Goal: Task Accomplishment & Management: Manage account settings

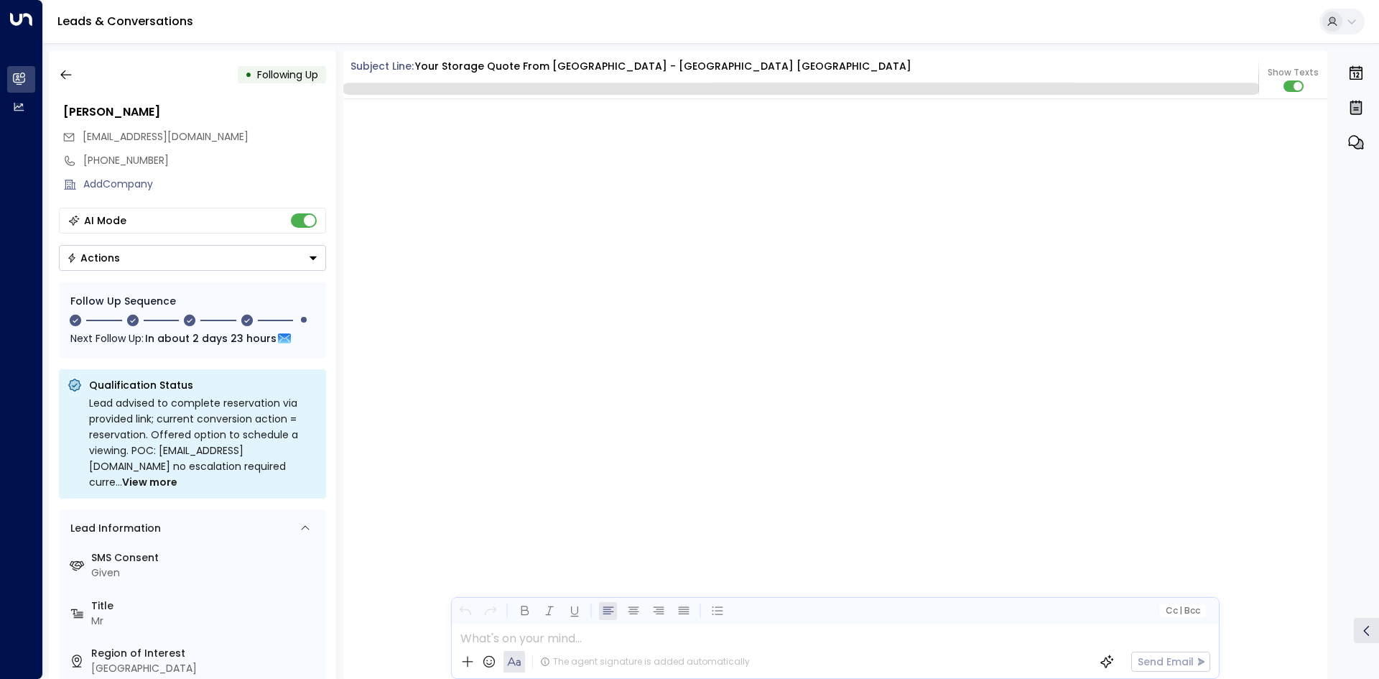
scroll to position [1833, 0]
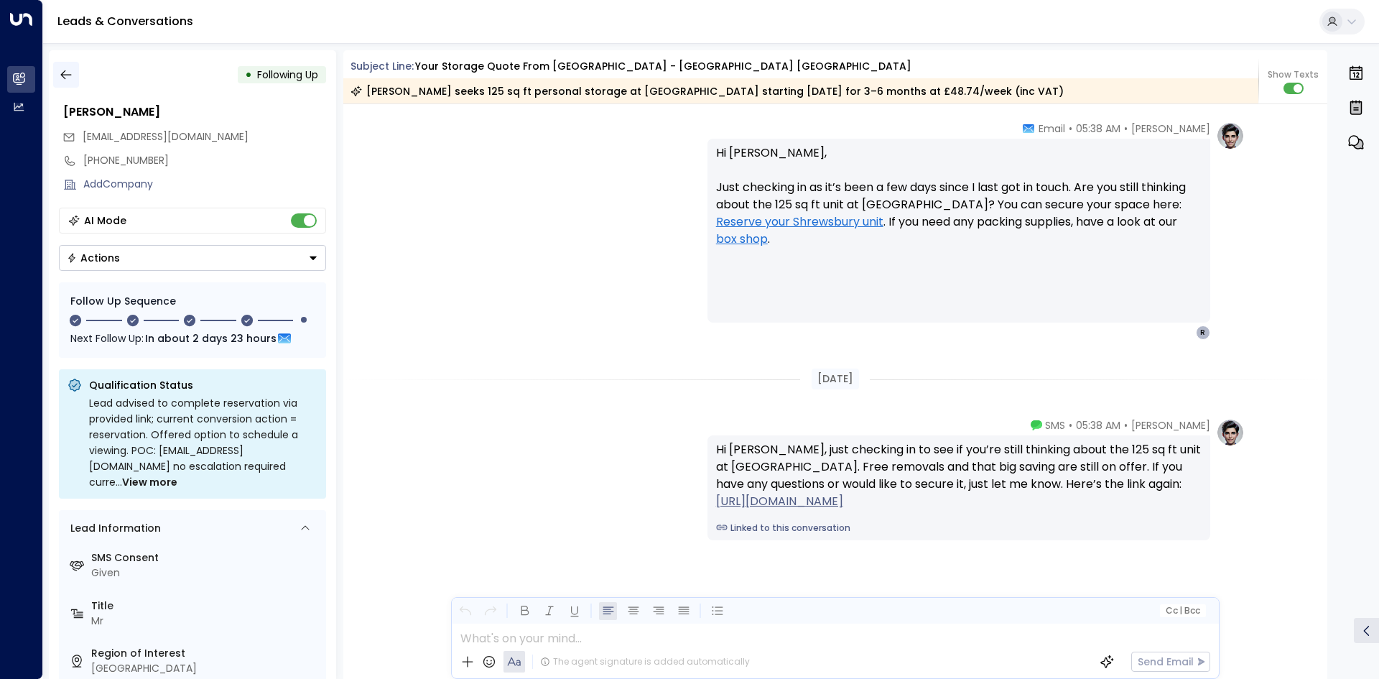
click at [68, 78] on icon "button" at bounding box center [66, 74] width 14 height 14
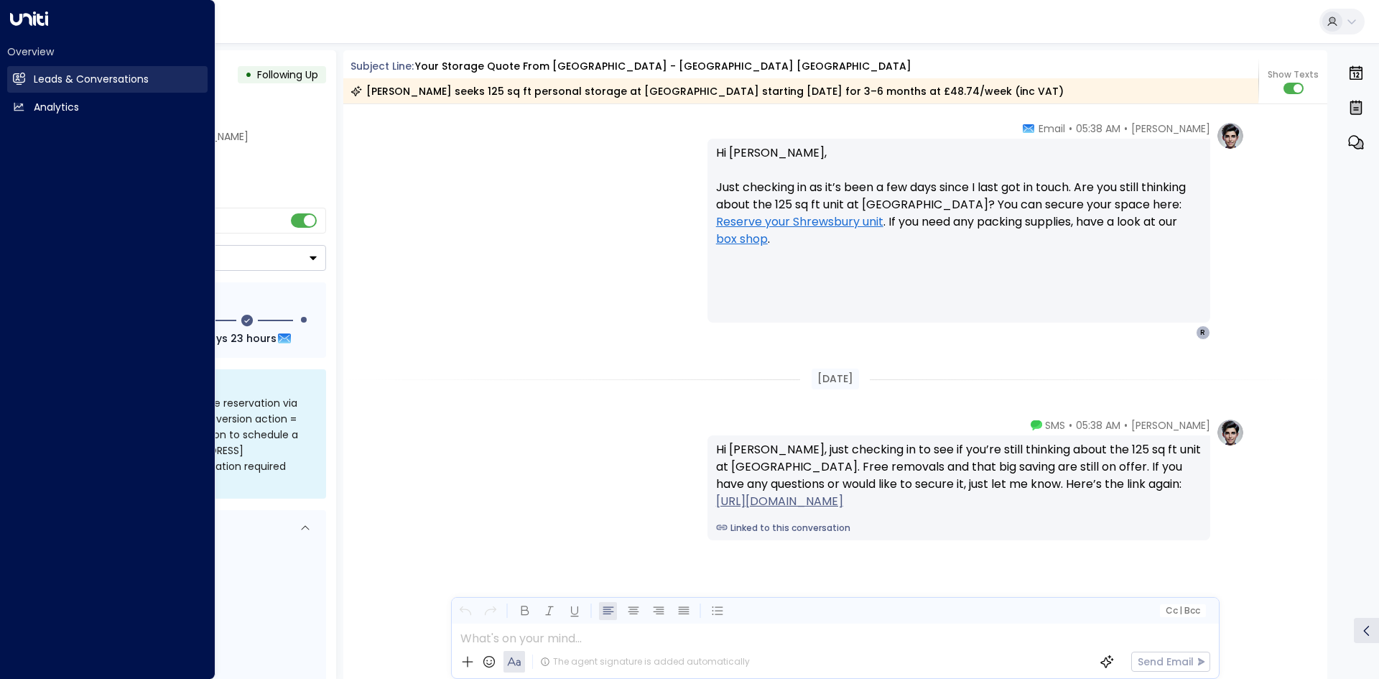
click at [12, 71] on link "Leads & Conversations Leads & Conversations" at bounding box center [107, 79] width 200 height 27
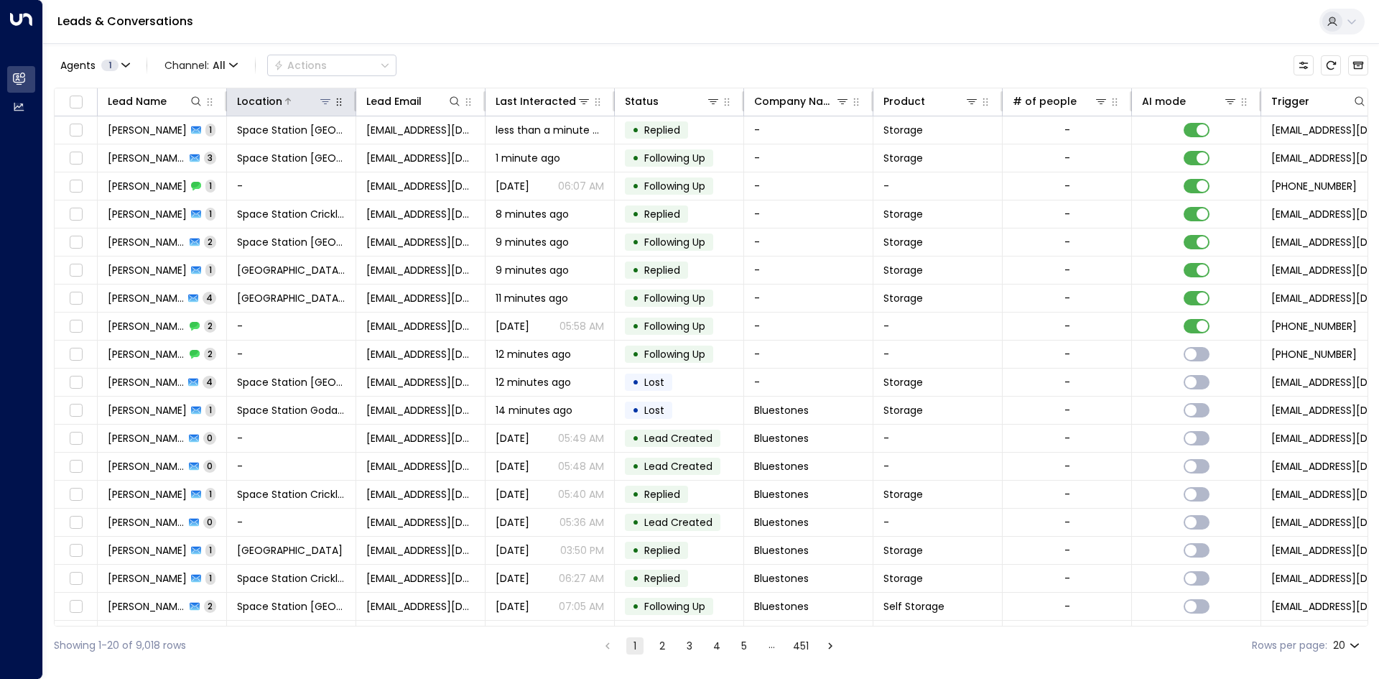
click at [320, 101] on icon at bounding box center [325, 101] width 11 height 11
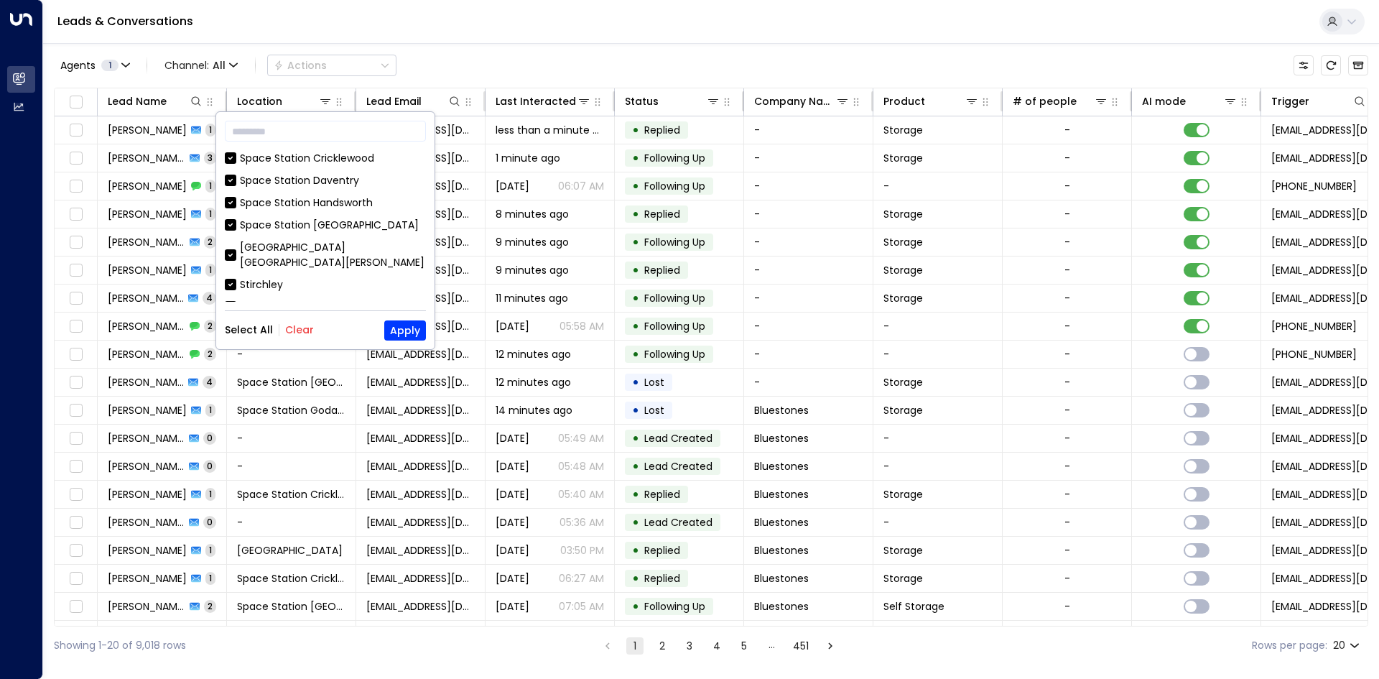
click at [312, 320] on div "Select All Clear Apply" at bounding box center [325, 330] width 201 height 20
click at [305, 330] on button "Clear" at bounding box center [299, 329] width 29 height 11
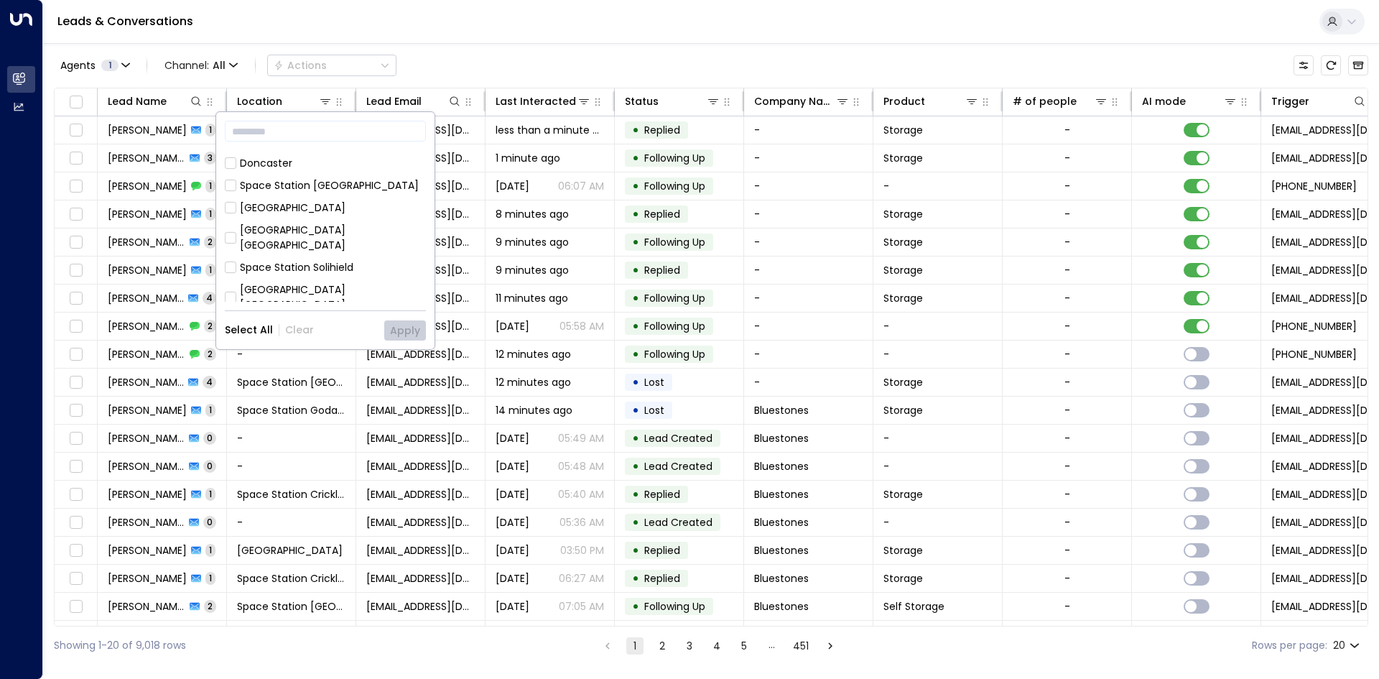
scroll to position [465, 0]
click at [336, 362] on div "[GEOGRAPHIC_DATA] [GEOGRAPHIC_DATA]" at bounding box center [333, 377] width 186 height 30
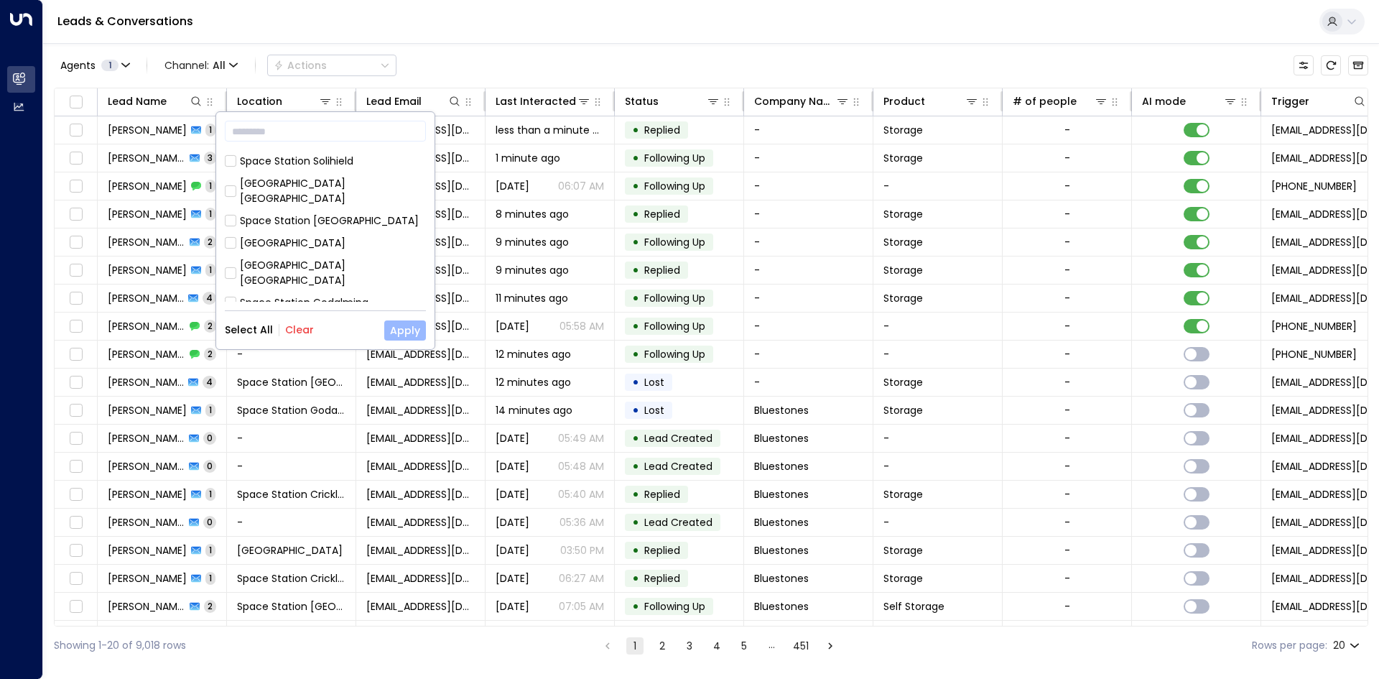
click at [397, 325] on button "Apply" at bounding box center [405, 330] width 42 height 20
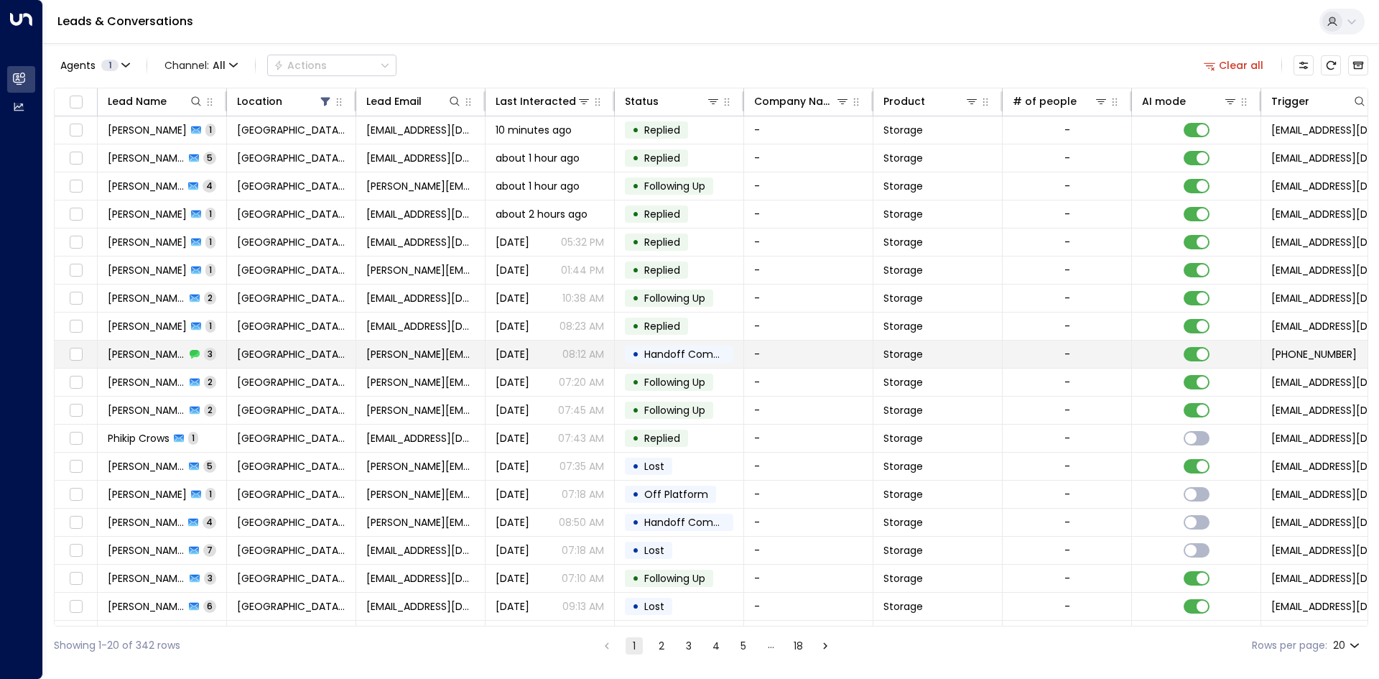
click at [732, 345] on td "• Handoff Completed" at bounding box center [679, 353] width 129 height 27
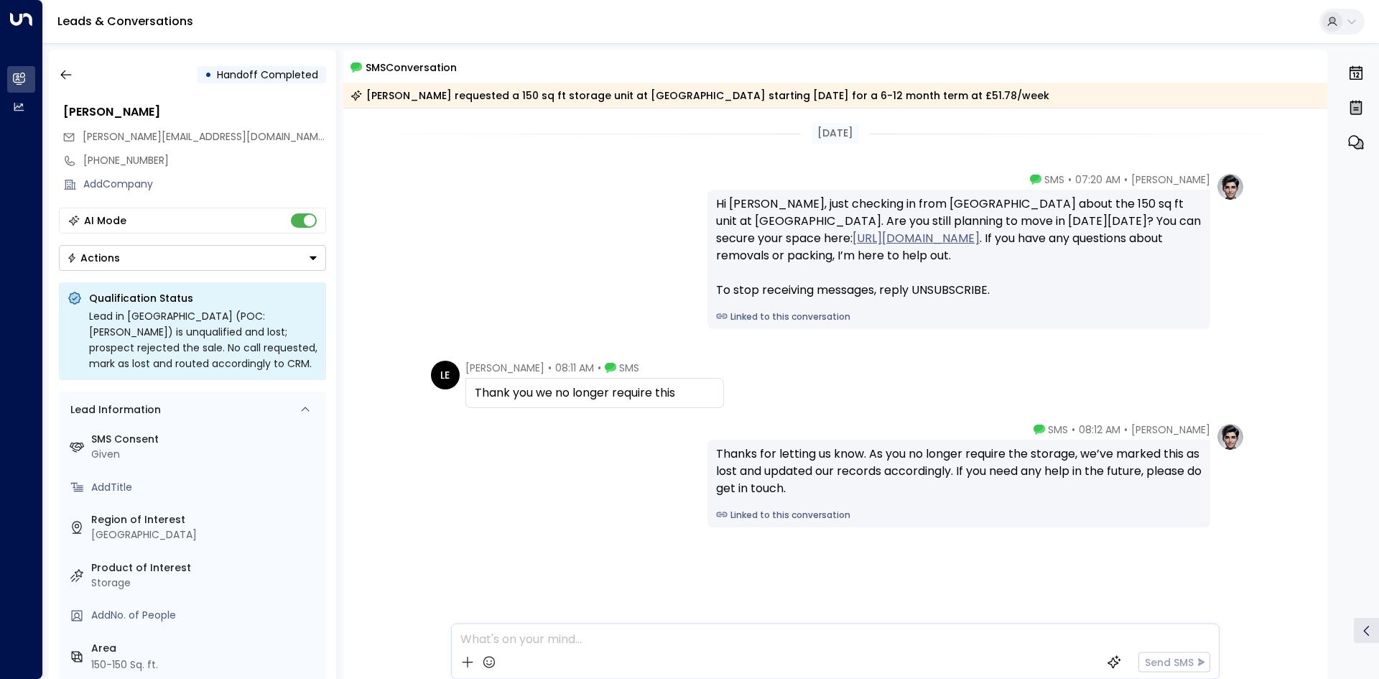
drag, startPoint x: 690, startPoint y: 392, endPoint x: 468, endPoint y: 401, distance: 222.0
click at [468, 401] on div "Thank you we no longer require this" at bounding box center [594, 393] width 259 height 30
copy div "Thank you we no longer require this"
click at [69, 73] on icon "button" at bounding box center [66, 74] width 14 height 14
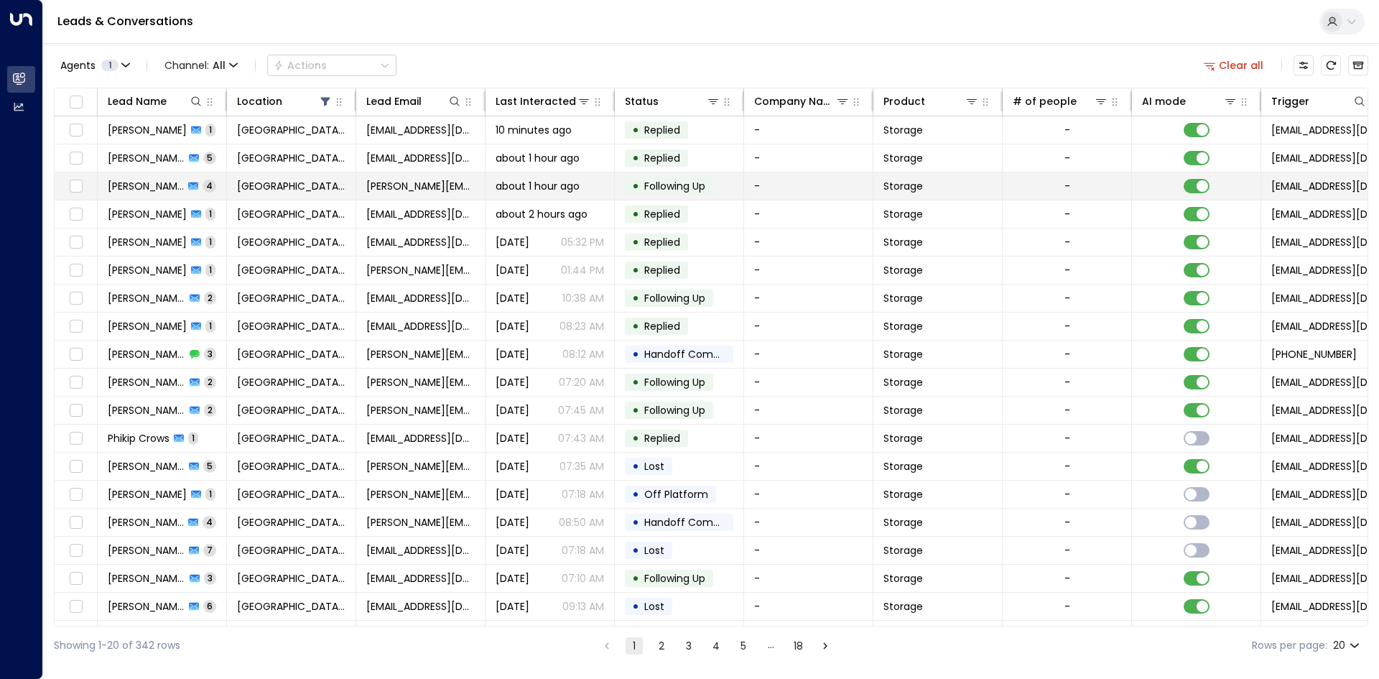
click at [347, 177] on td "Space Station Shrewsbury" at bounding box center [291, 185] width 129 height 27
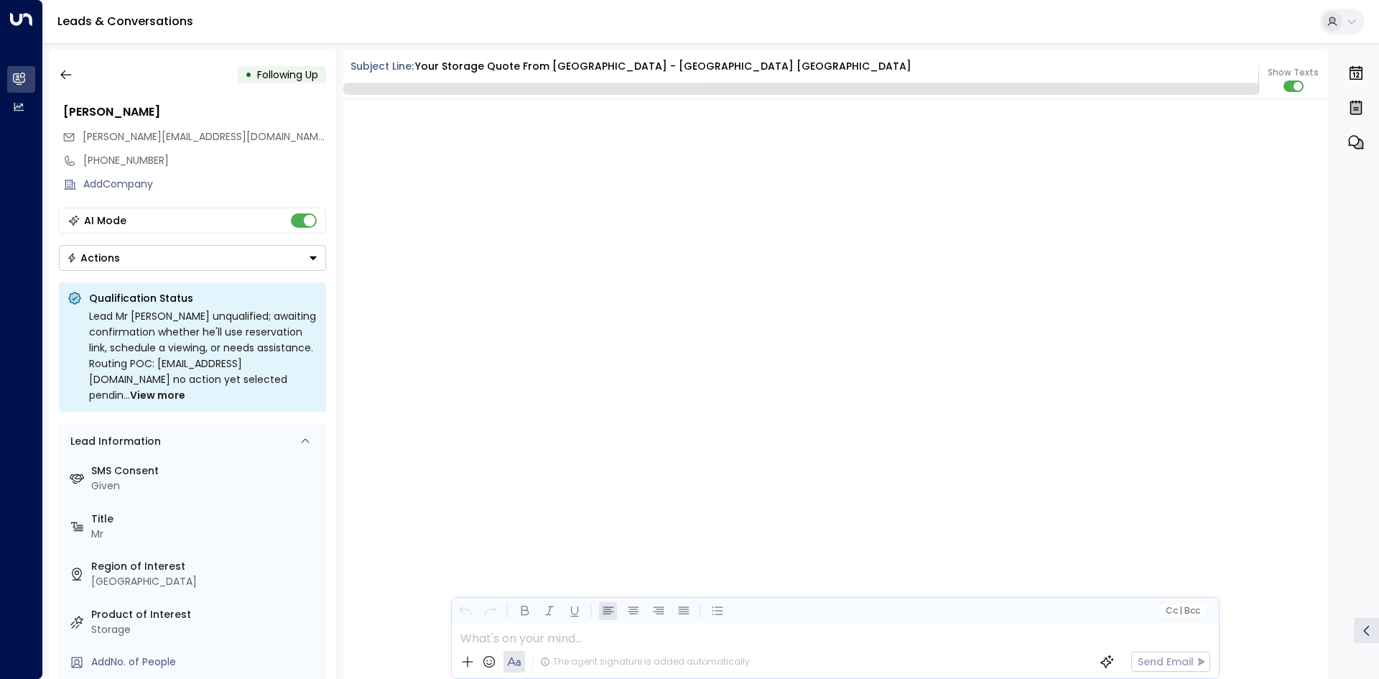
scroll to position [2851, 0]
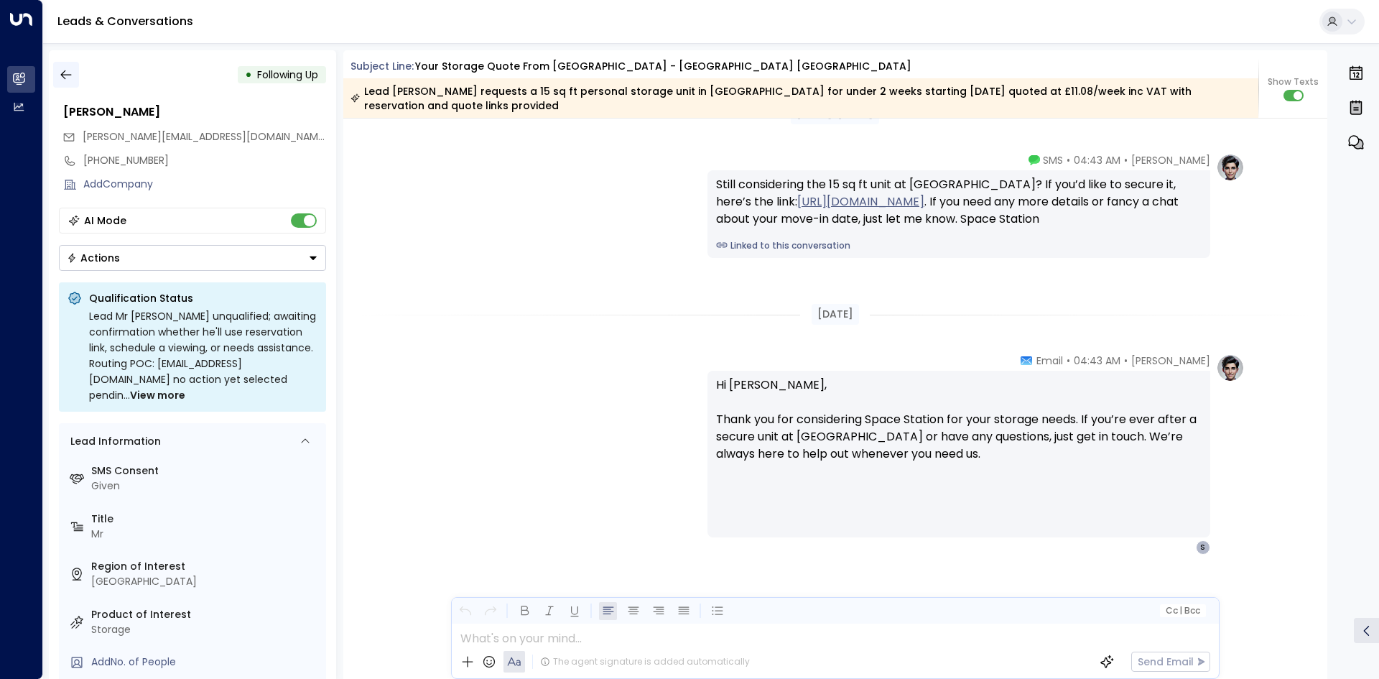
click at [63, 75] on icon "button" at bounding box center [65, 74] width 11 height 9
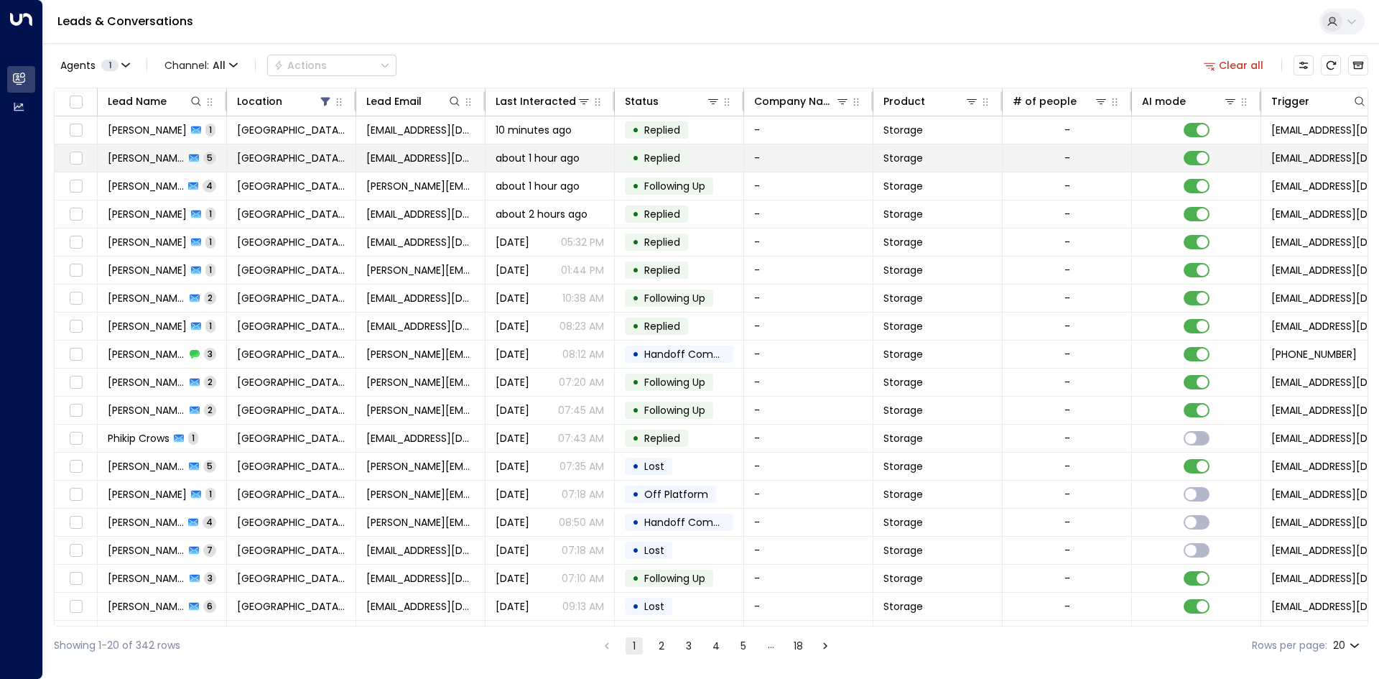
click at [218, 157] on td "Emma Squires 5" at bounding box center [162, 157] width 129 height 27
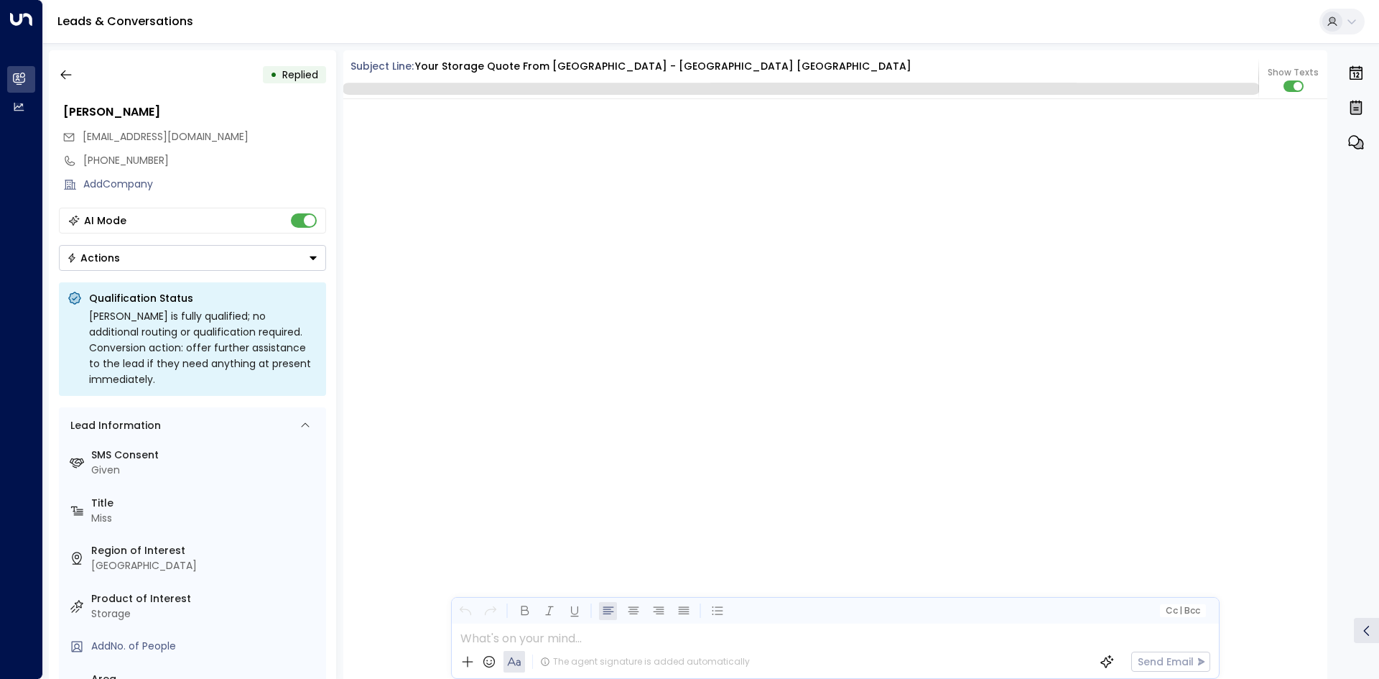
scroll to position [2649, 0]
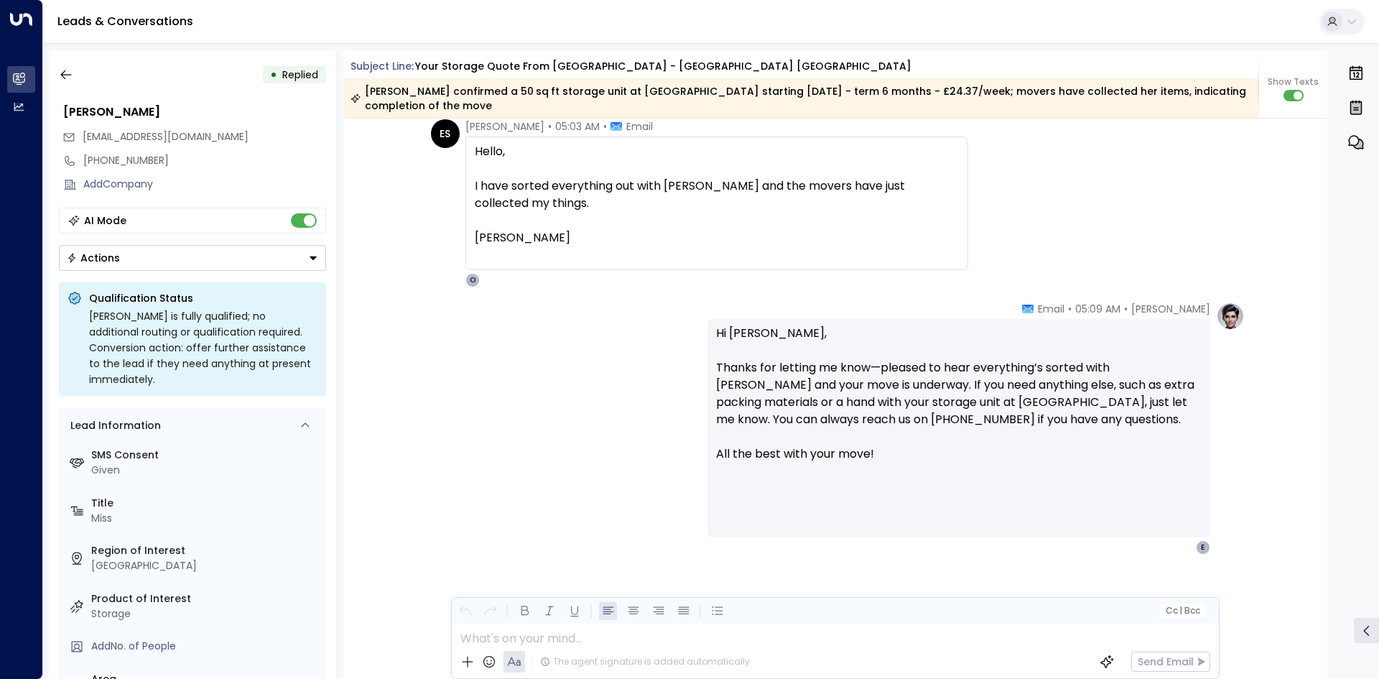
click at [136, 256] on button "Actions" at bounding box center [192, 258] width 267 height 26
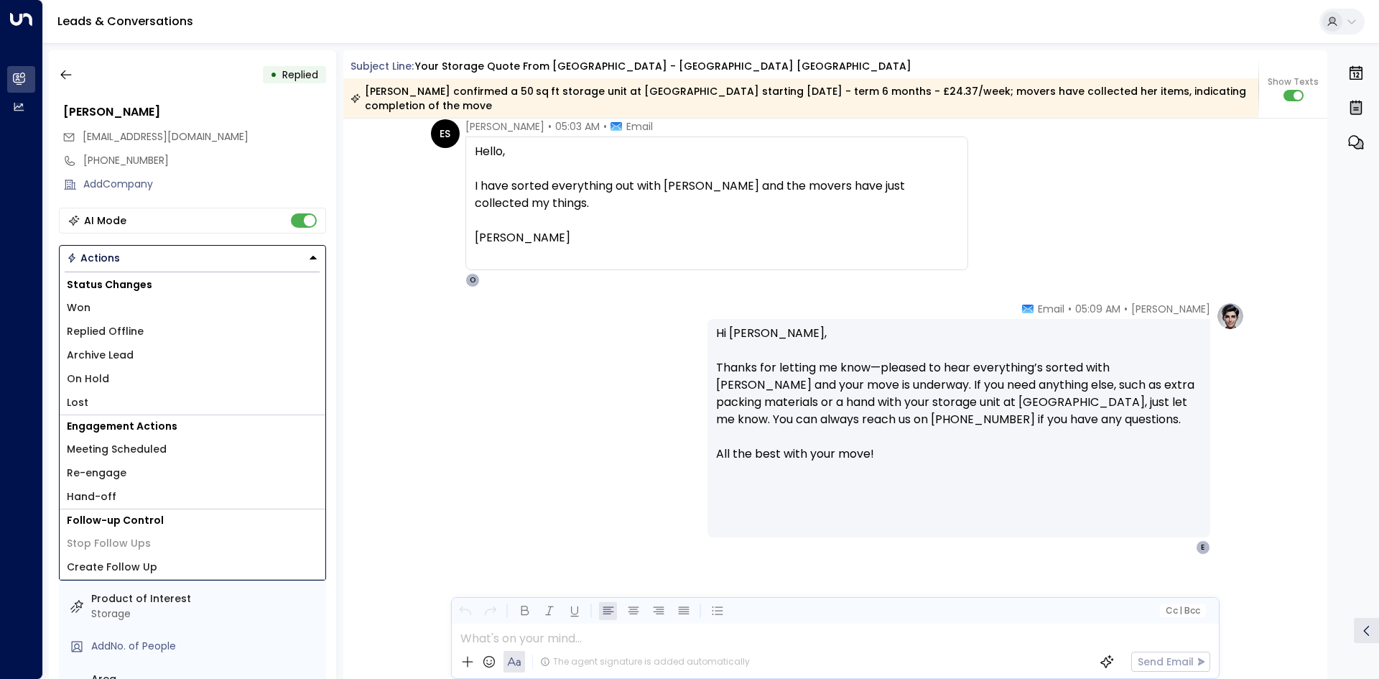
click at [126, 338] on span "Replied Offline" at bounding box center [105, 331] width 77 height 15
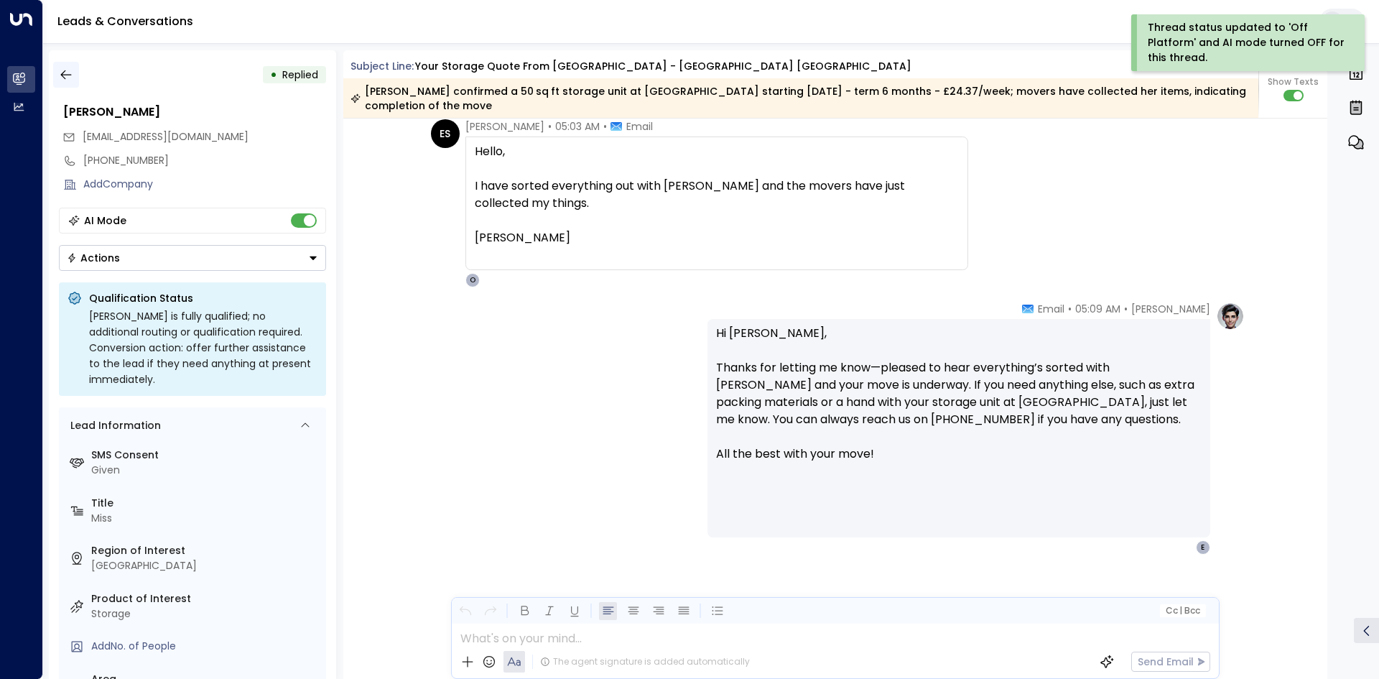
click at [73, 72] on icon "button" at bounding box center [66, 74] width 14 height 14
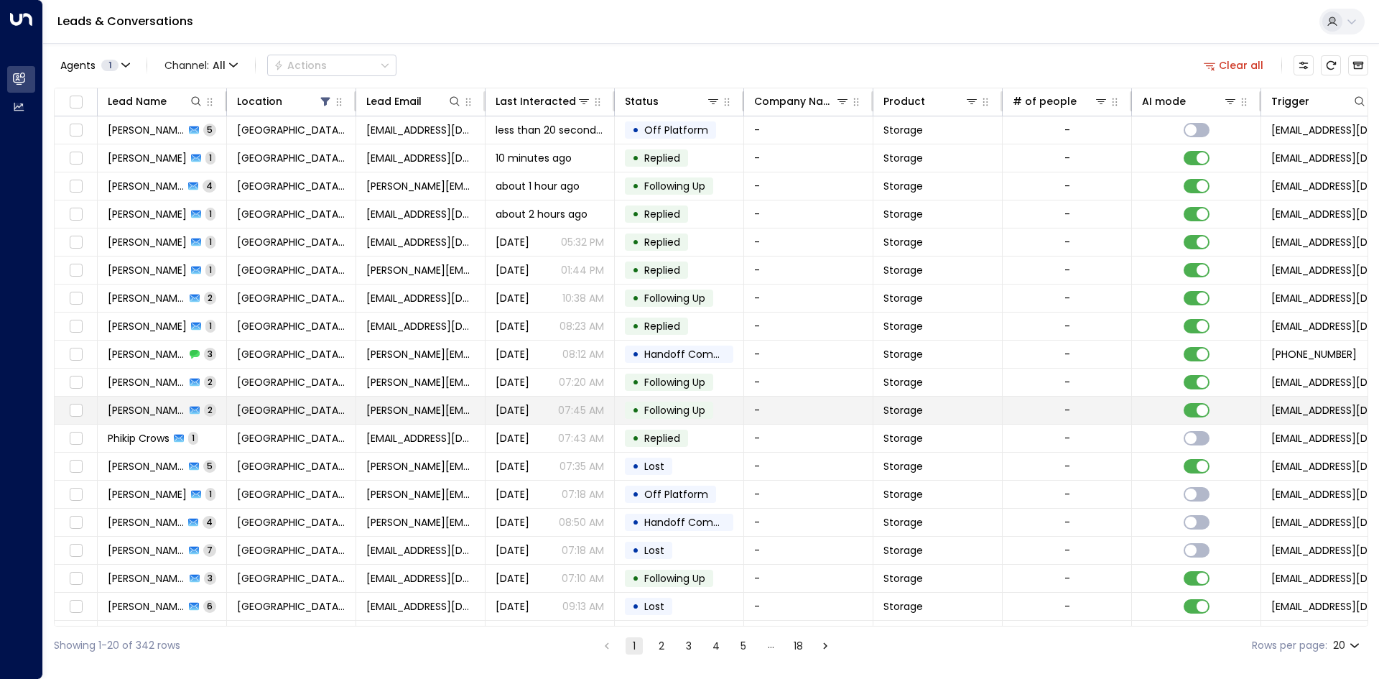
click at [210, 421] on td "Anthony Cosgriff 2" at bounding box center [162, 409] width 129 height 27
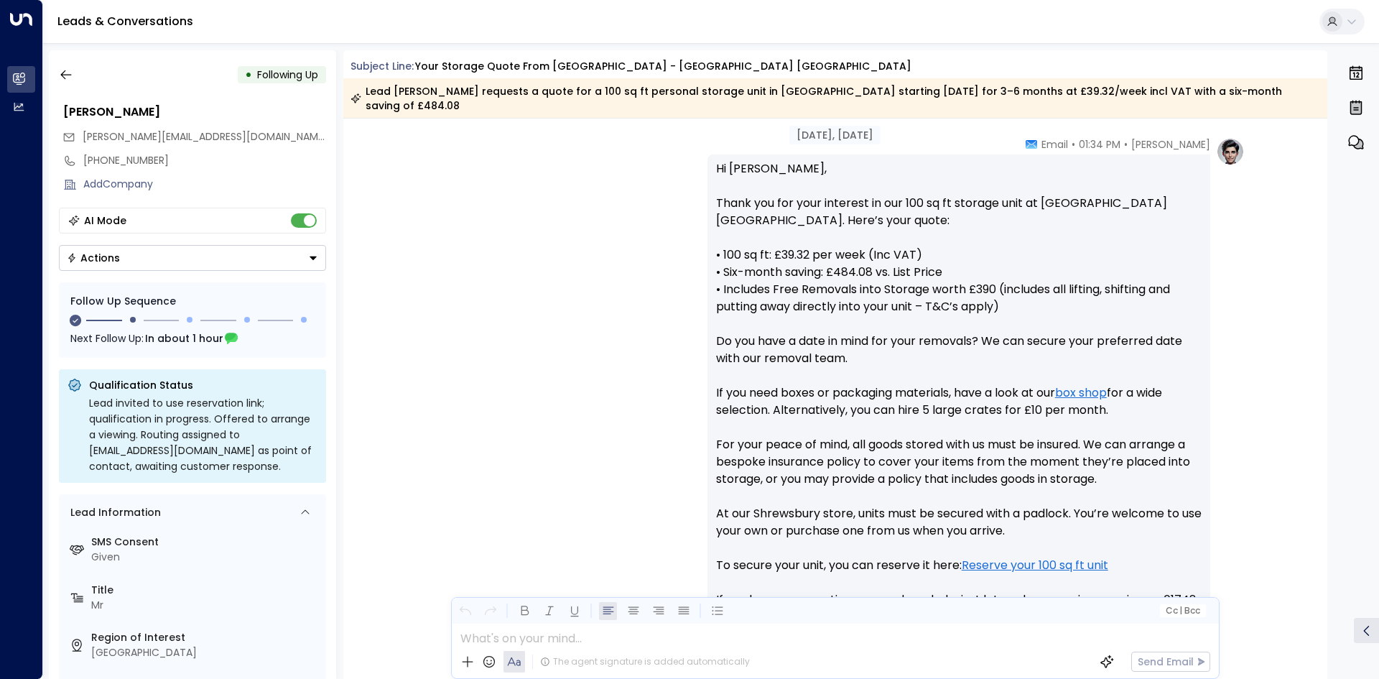
scroll to position [493, 0]
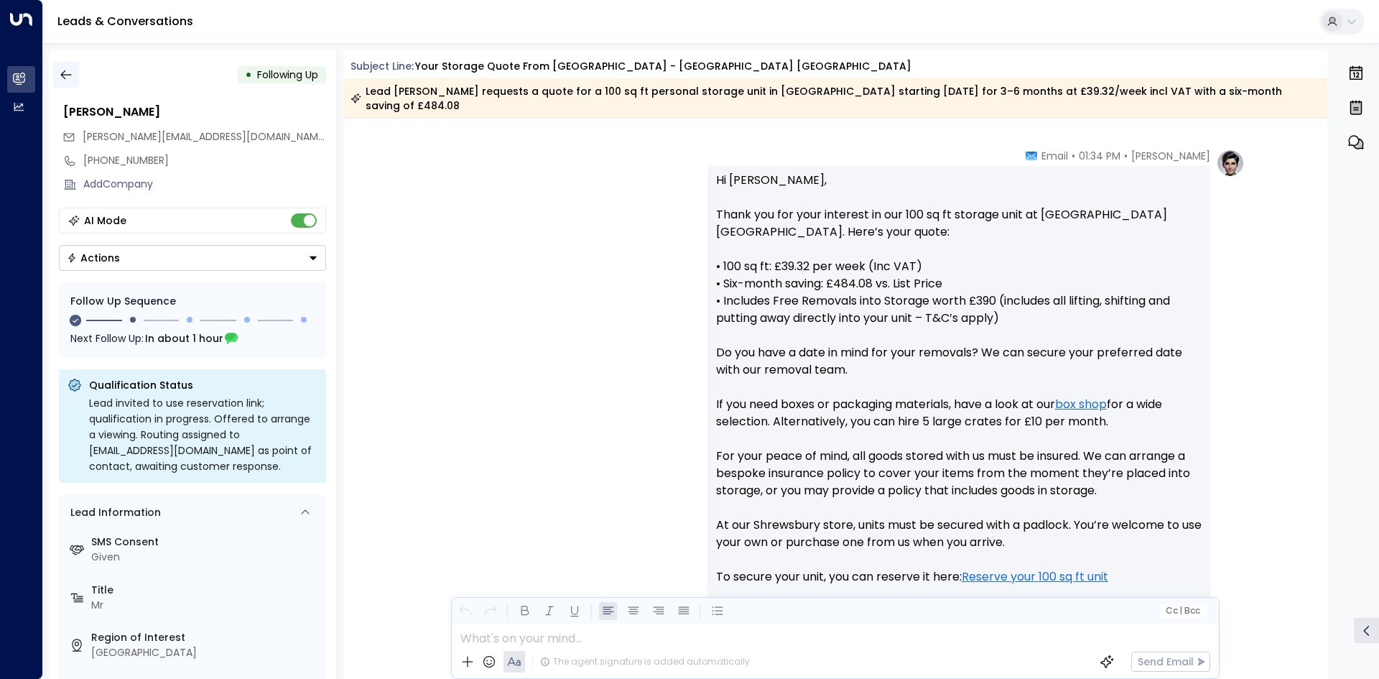
click at [59, 73] on icon "button" at bounding box center [66, 74] width 14 height 14
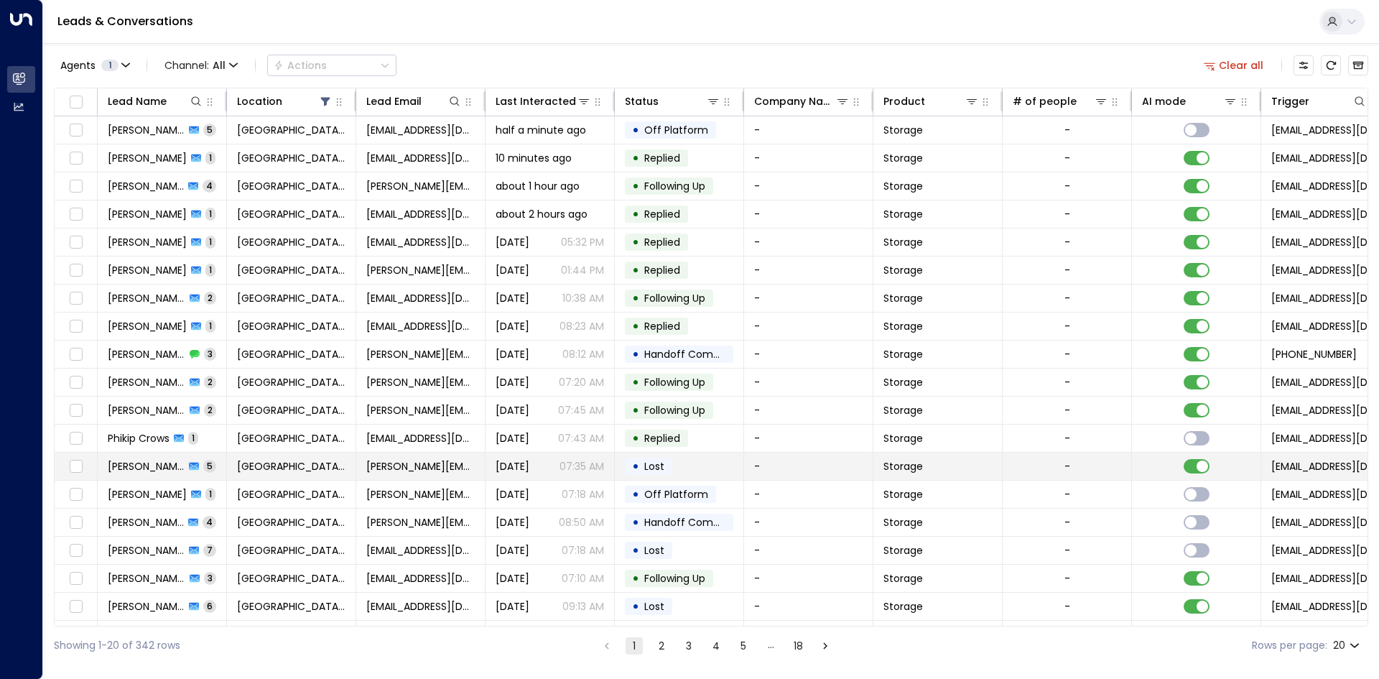
click at [200, 465] on div "Susan Rainbow 5" at bounding box center [162, 466] width 108 height 14
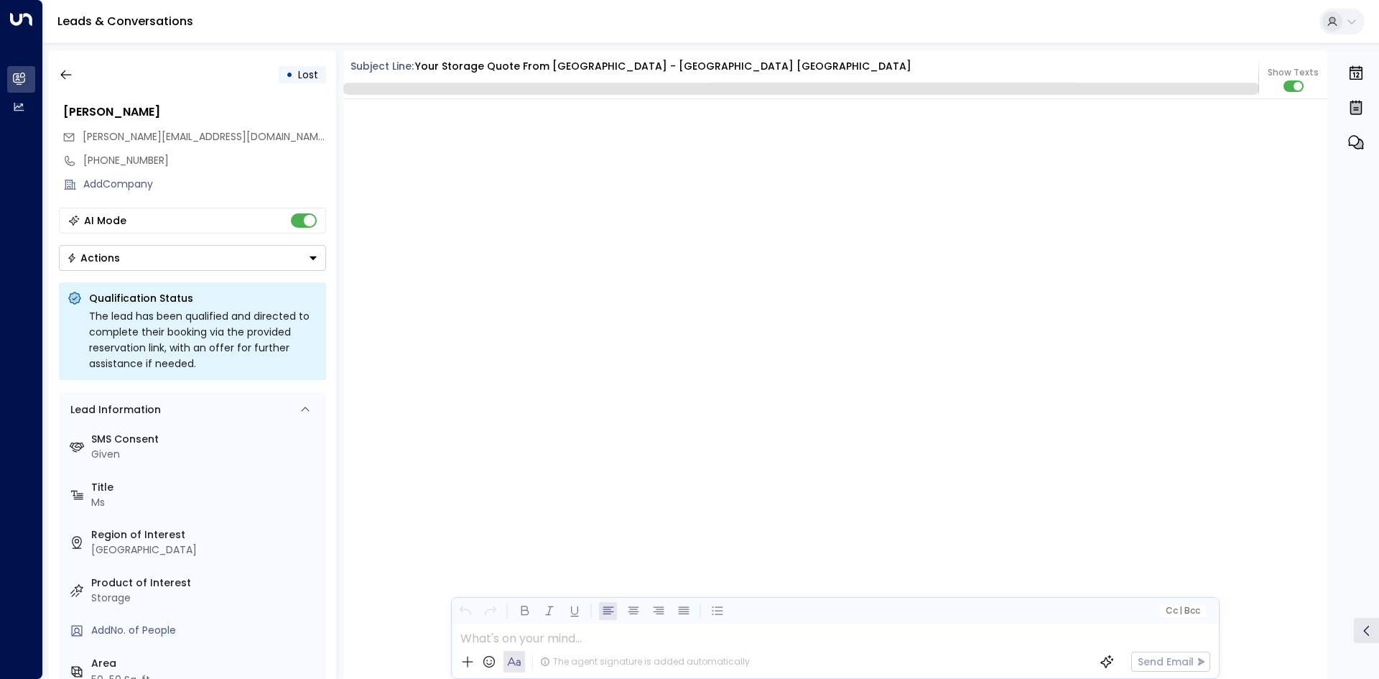
scroll to position [3702, 0]
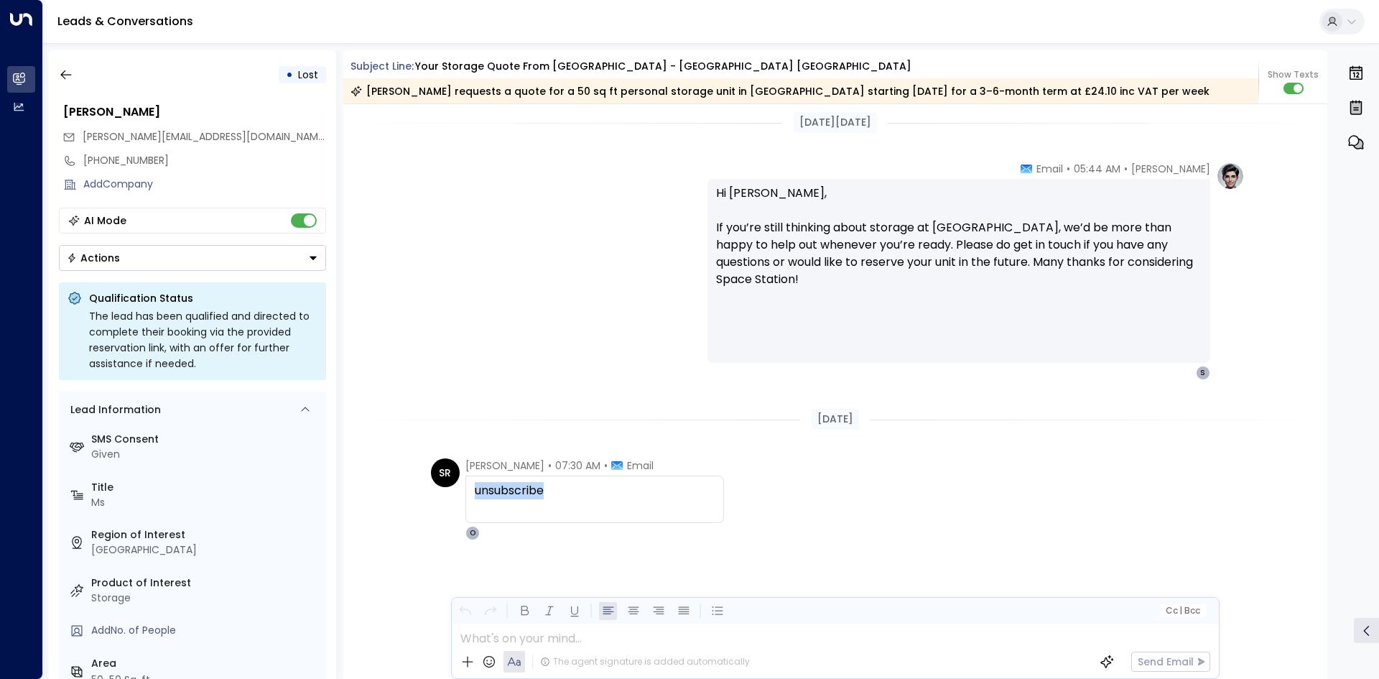
drag, startPoint x: 542, startPoint y: 494, endPoint x: 470, endPoint y: 493, distance: 72.5
click at [470, 493] on div "unsubscribe" at bounding box center [594, 498] width 259 height 47
copy div "unsubscribe"
click at [310, 233] on div "AI Mode Actions" at bounding box center [192, 239] width 267 height 63
click at [60, 78] on icon "button" at bounding box center [66, 74] width 14 height 14
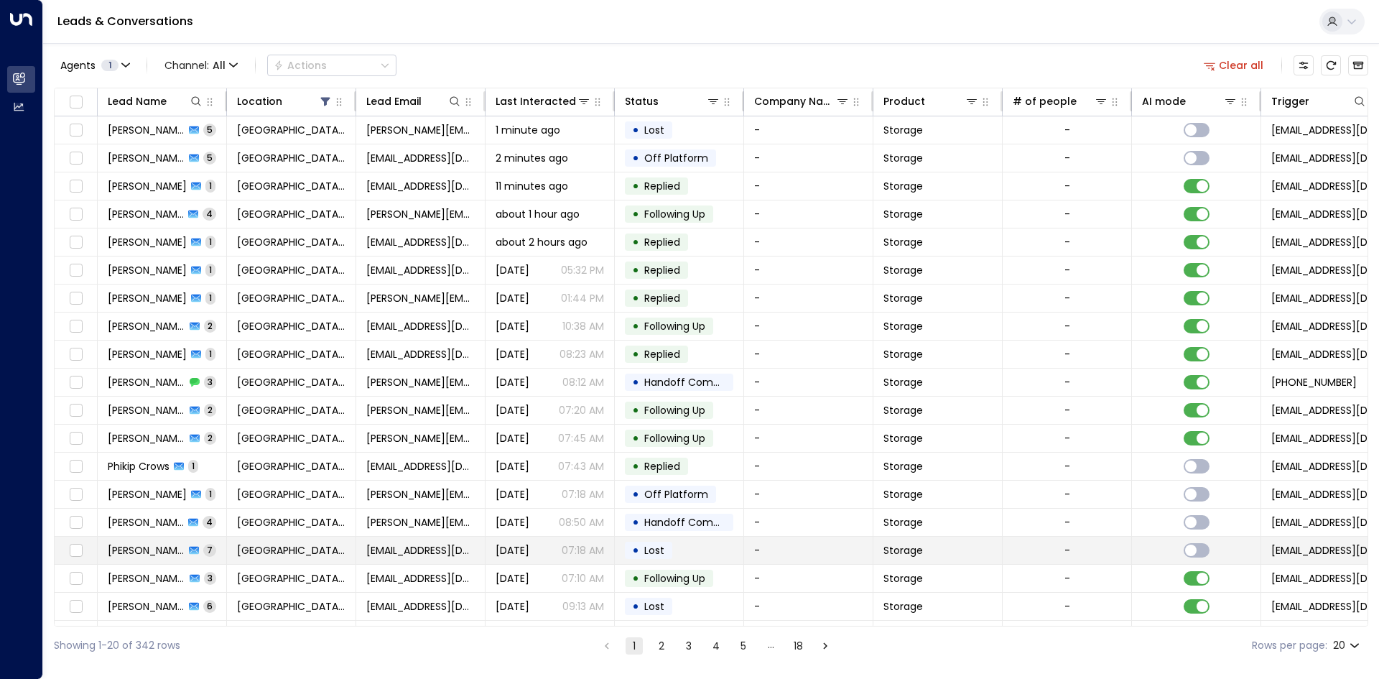
click at [201, 540] on td "Daymion Beech 7" at bounding box center [162, 549] width 129 height 27
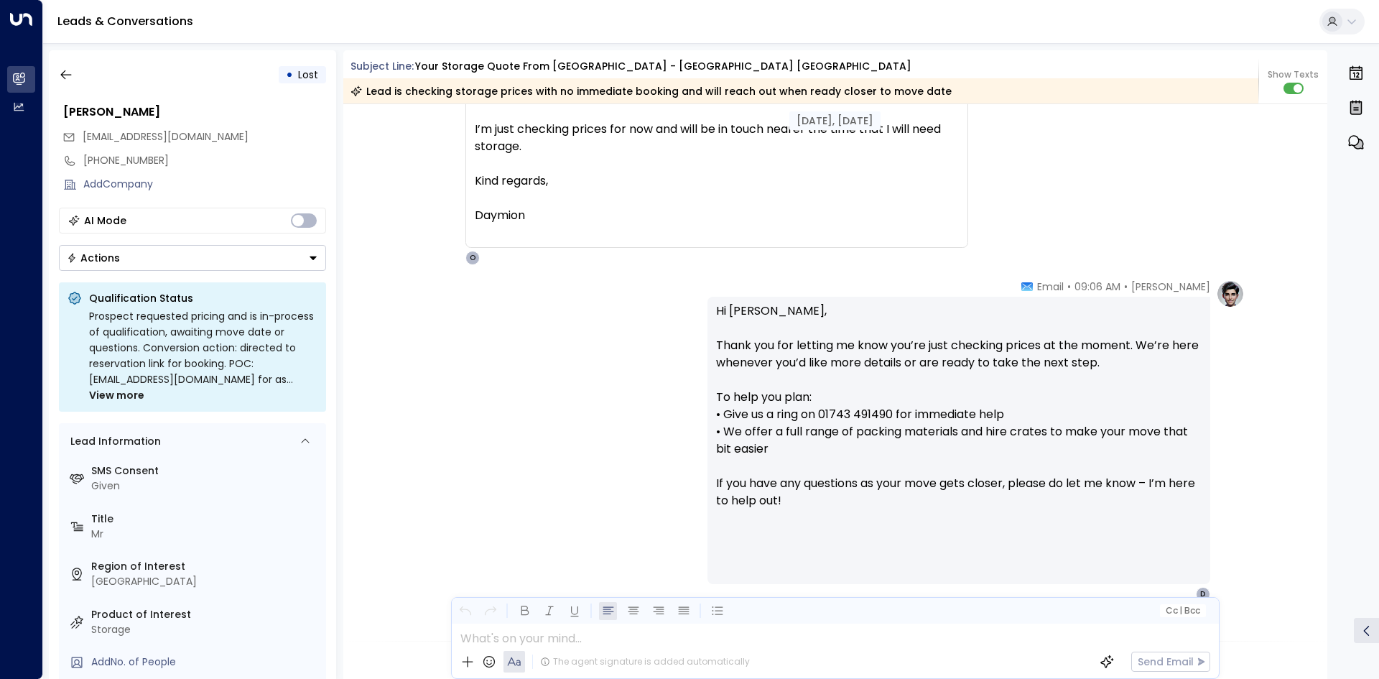
scroll to position [1864, 0]
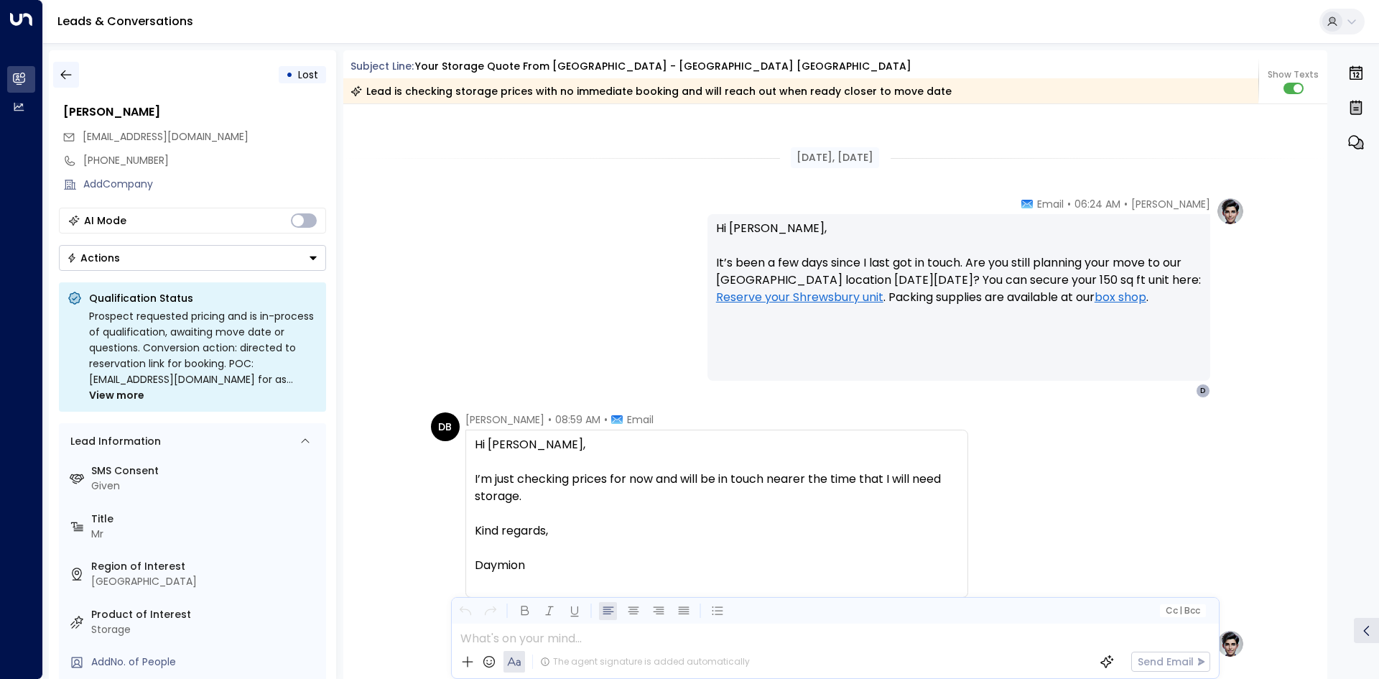
click at [65, 65] on button "button" at bounding box center [66, 75] width 26 height 26
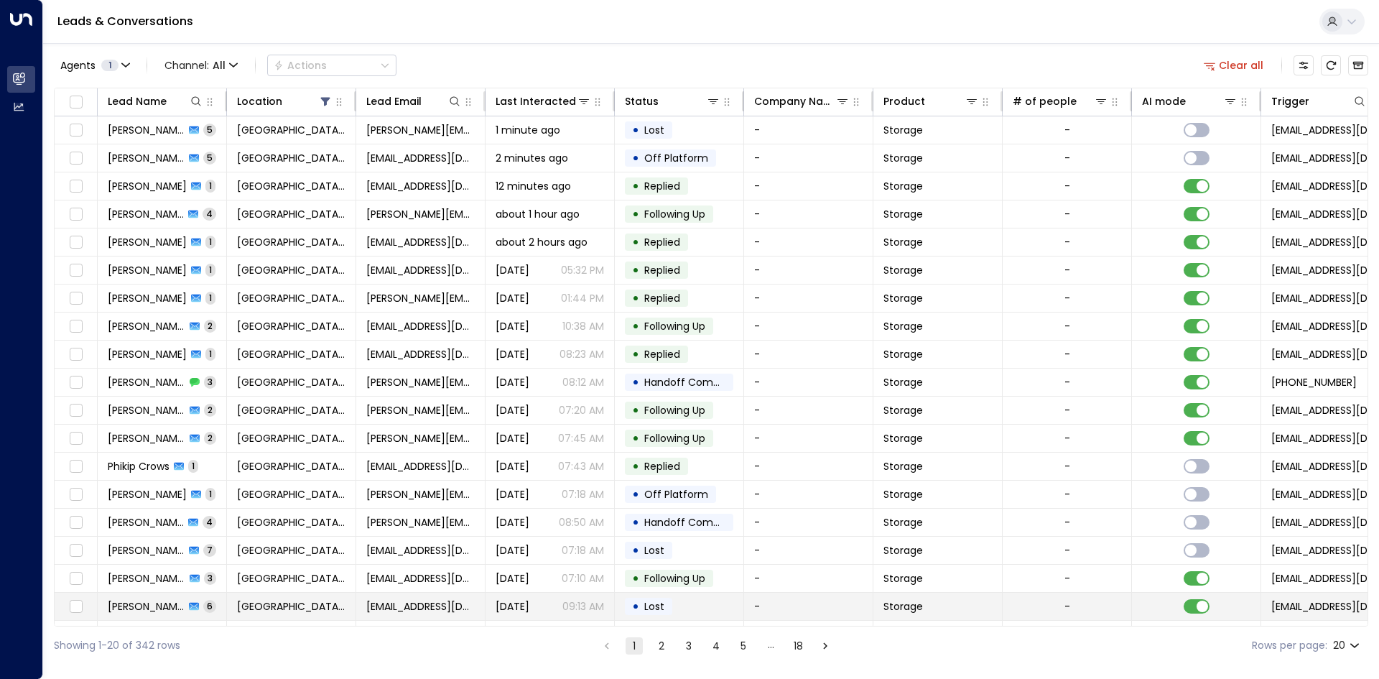
click at [202, 595] on td "Lucie Randall 6" at bounding box center [162, 605] width 129 height 27
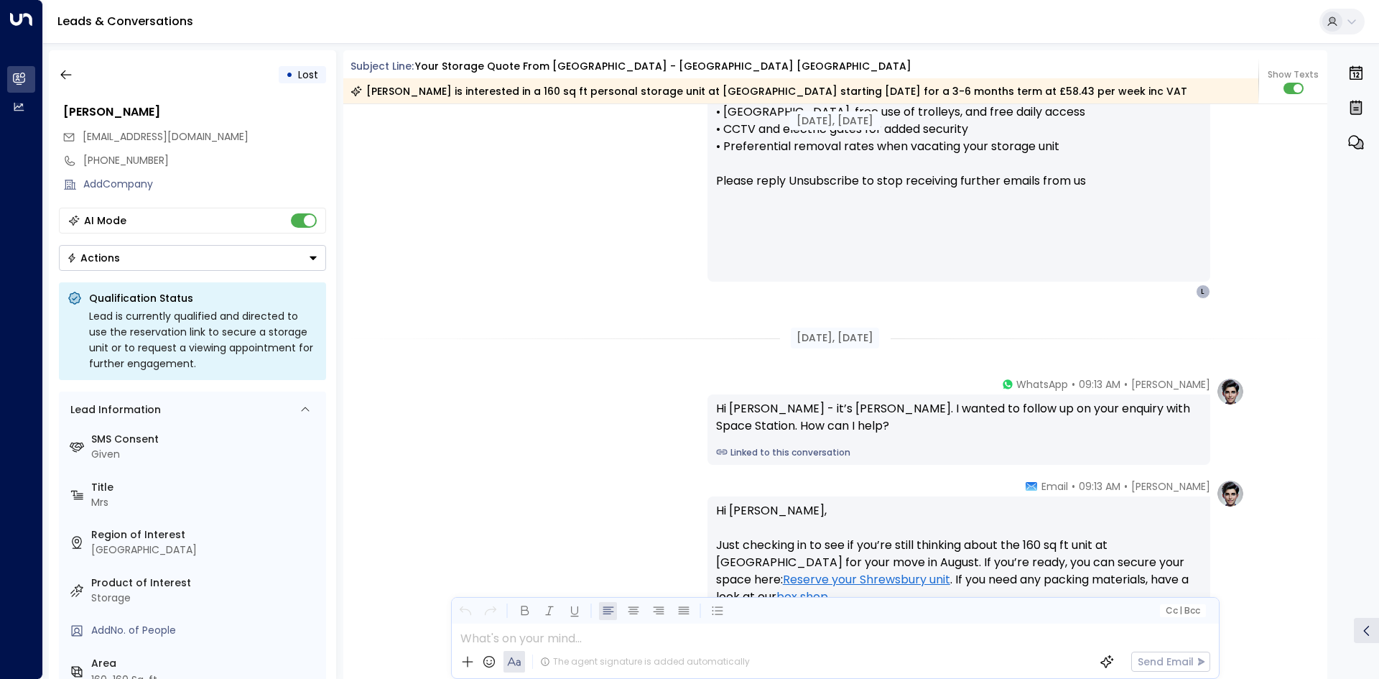
scroll to position [1152, 0]
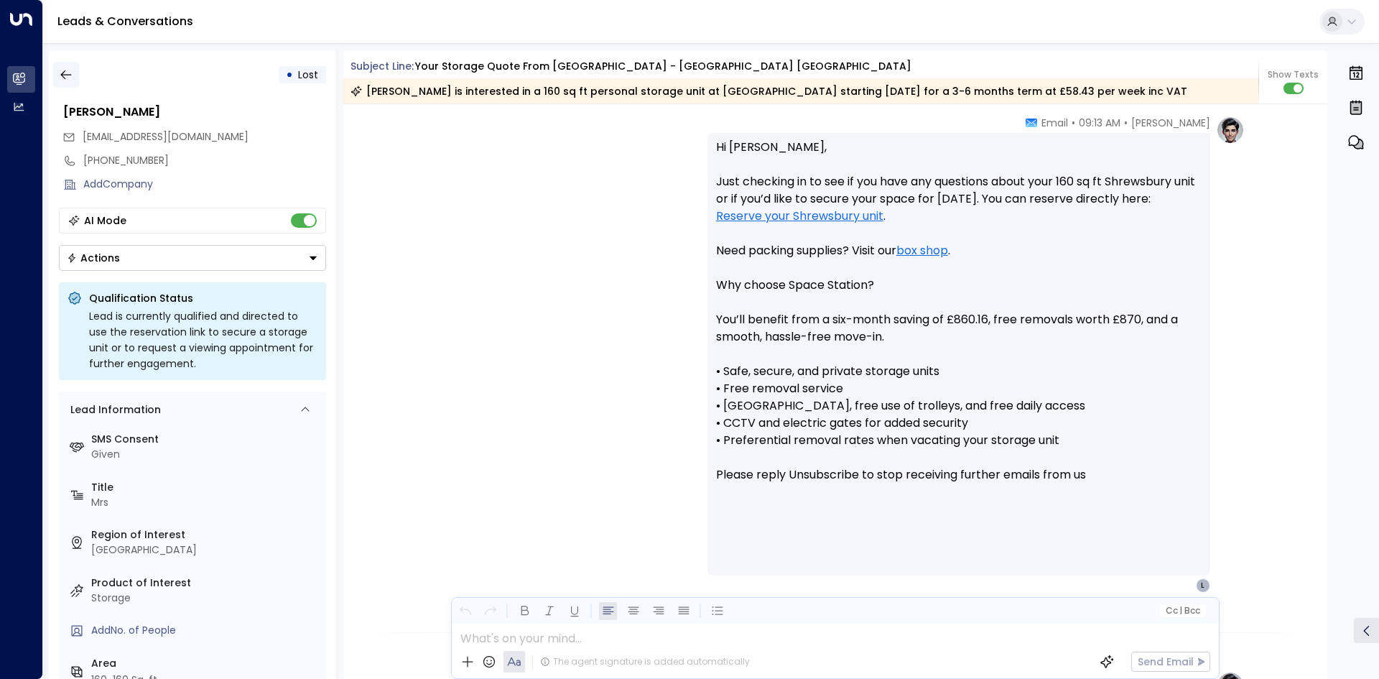
click at [55, 69] on button "button" at bounding box center [66, 75] width 26 height 26
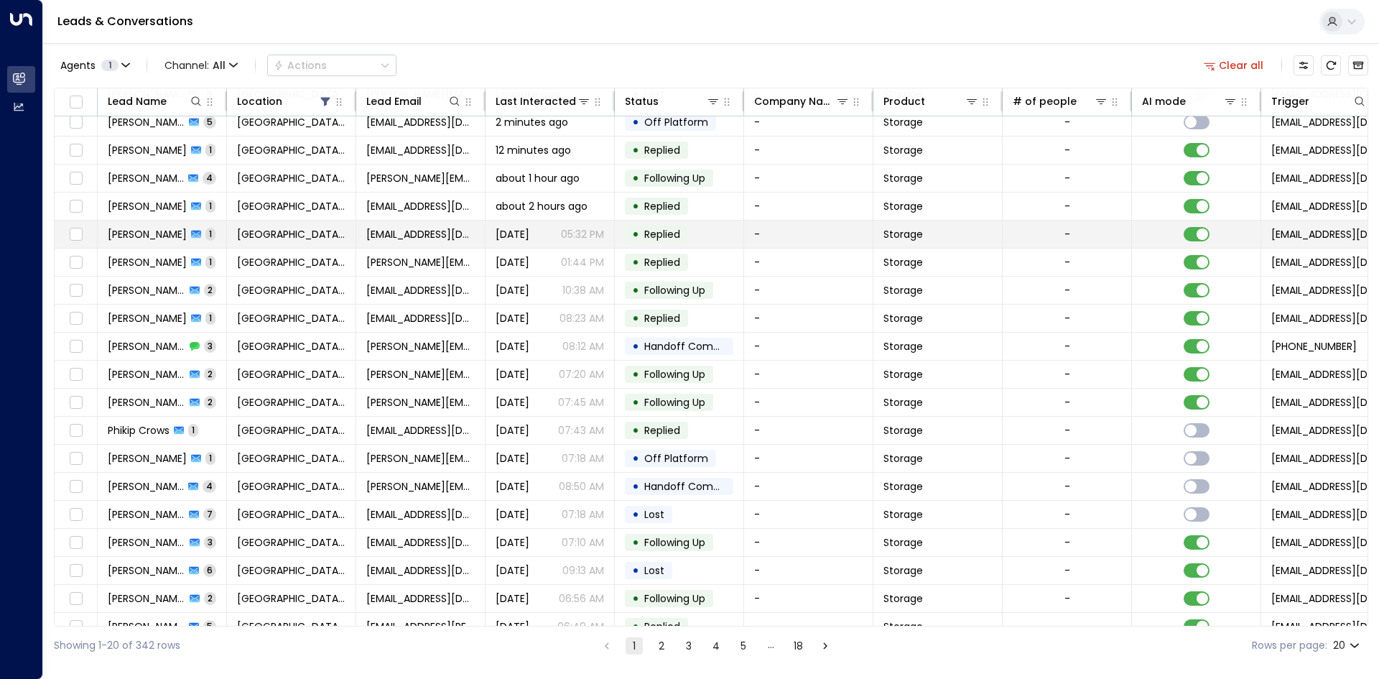
scroll to position [55, 0]
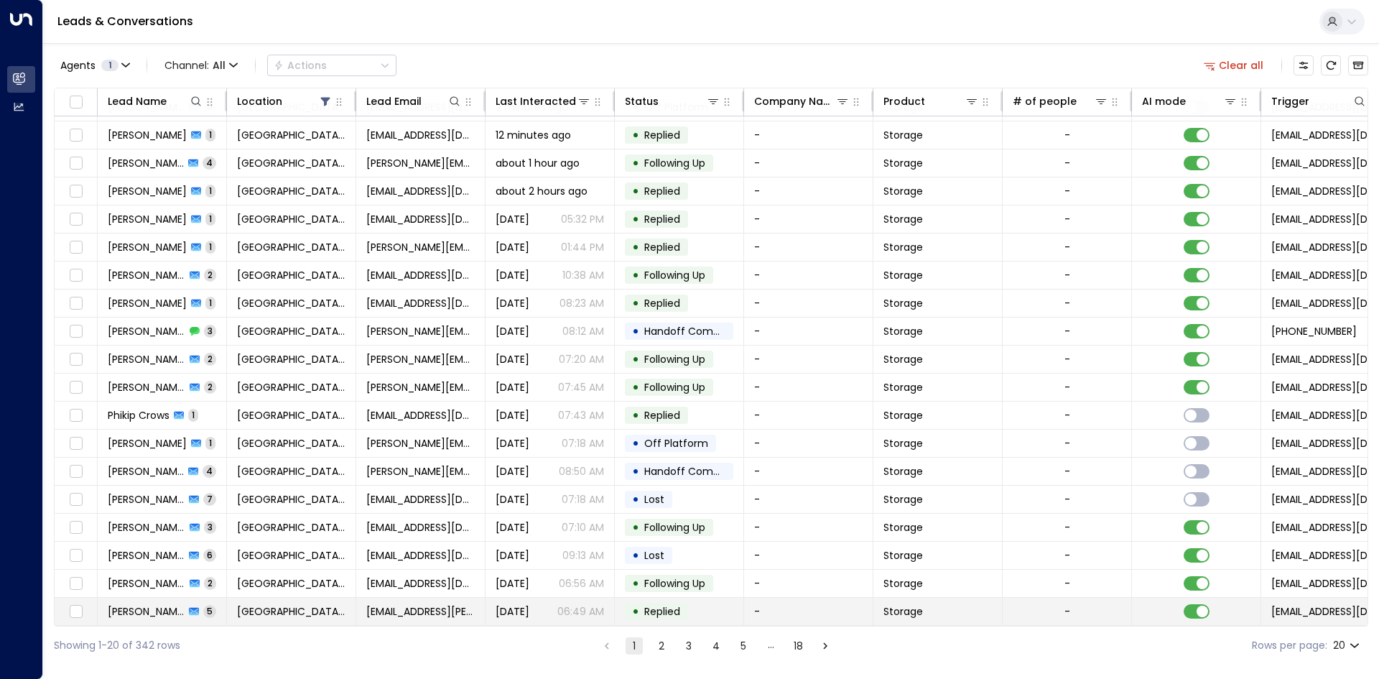
click at [443, 614] on td "matt.joseph.a@gmail.com" at bounding box center [420, 610] width 129 height 27
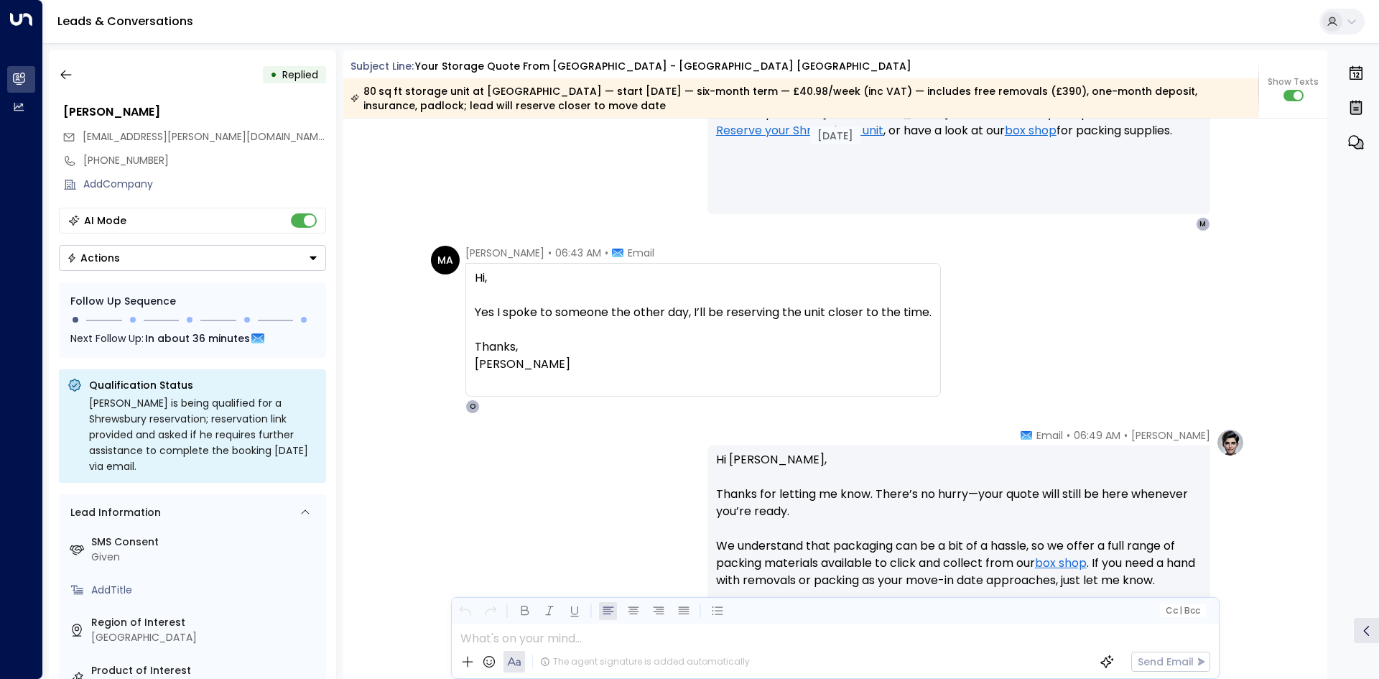
scroll to position [2396, 0]
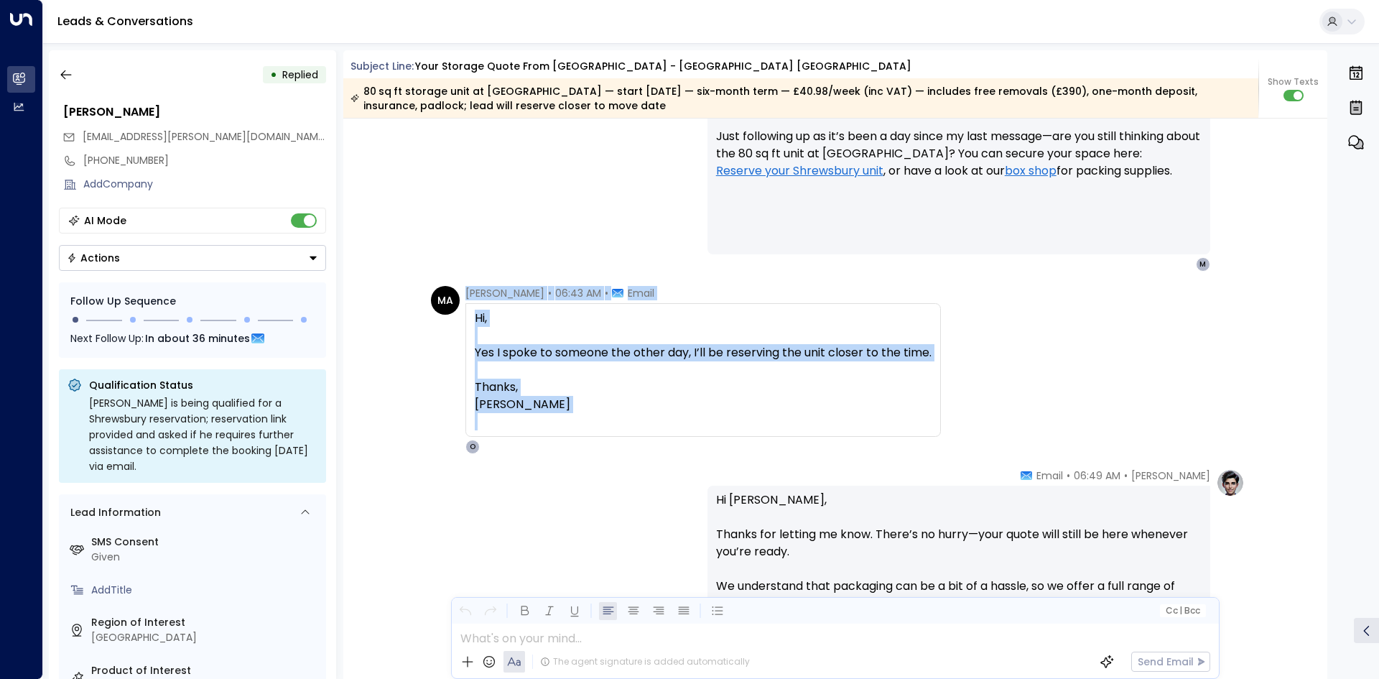
drag, startPoint x: 522, startPoint y: 423, endPoint x: 452, endPoint y: 317, distance: 127.5
click at [452, 317] on div "MA Matthew Armstrong • 06:43 AM • Email Hi, Yes I spoke to someone the other da…" at bounding box center [686, 370] width 510 height 168
click at [503, 324] on div "Hi," at bounding box center [703, 317] width 457 height 17
drag, startPoint x: 476, startPoint y: 315, endPoint x: 536, endPoint y: 403, distance: 106.4
click at [536, 403] on div "Hi, Yes I spoke to someone the other day, I’ll be reserving the unit closer to …" at bounding box center [703, 369] width 457 height 121
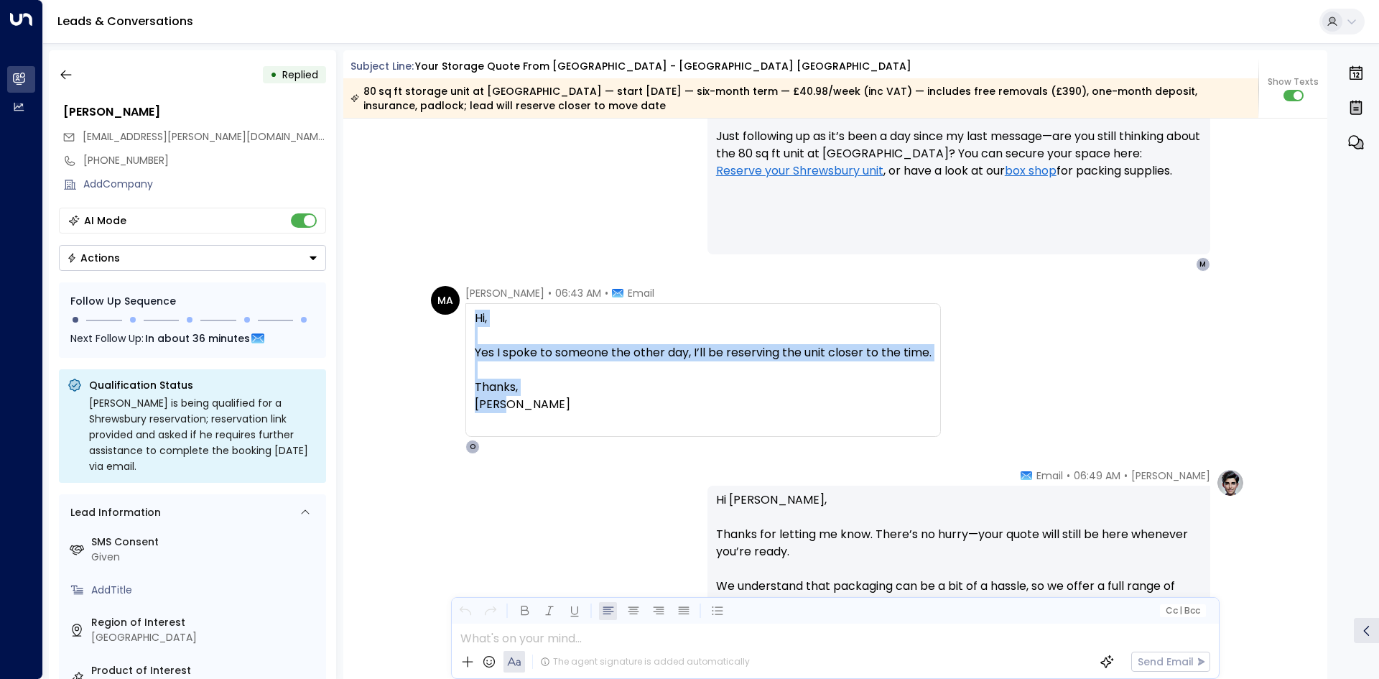
copy div "Hi, Yes I spoke to someone the other day, I’ll be reserving the unit closer to …"
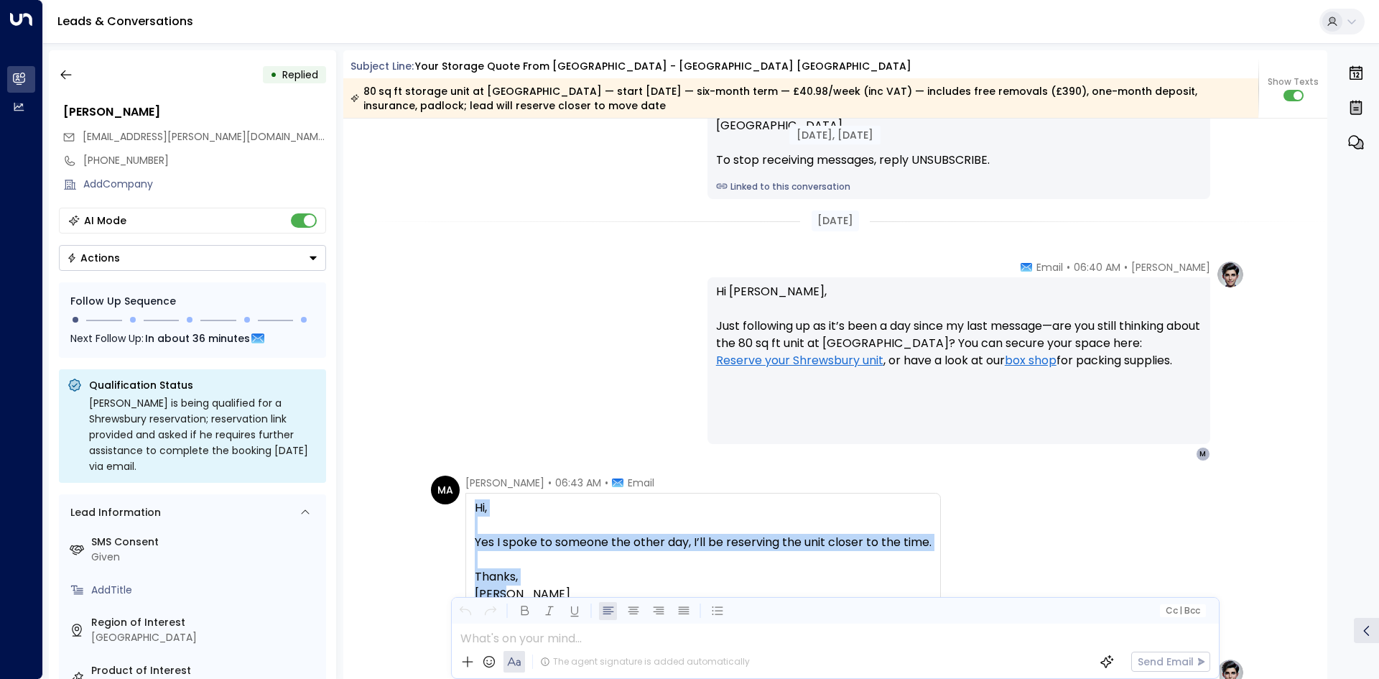
scroll to position [1671, 0]
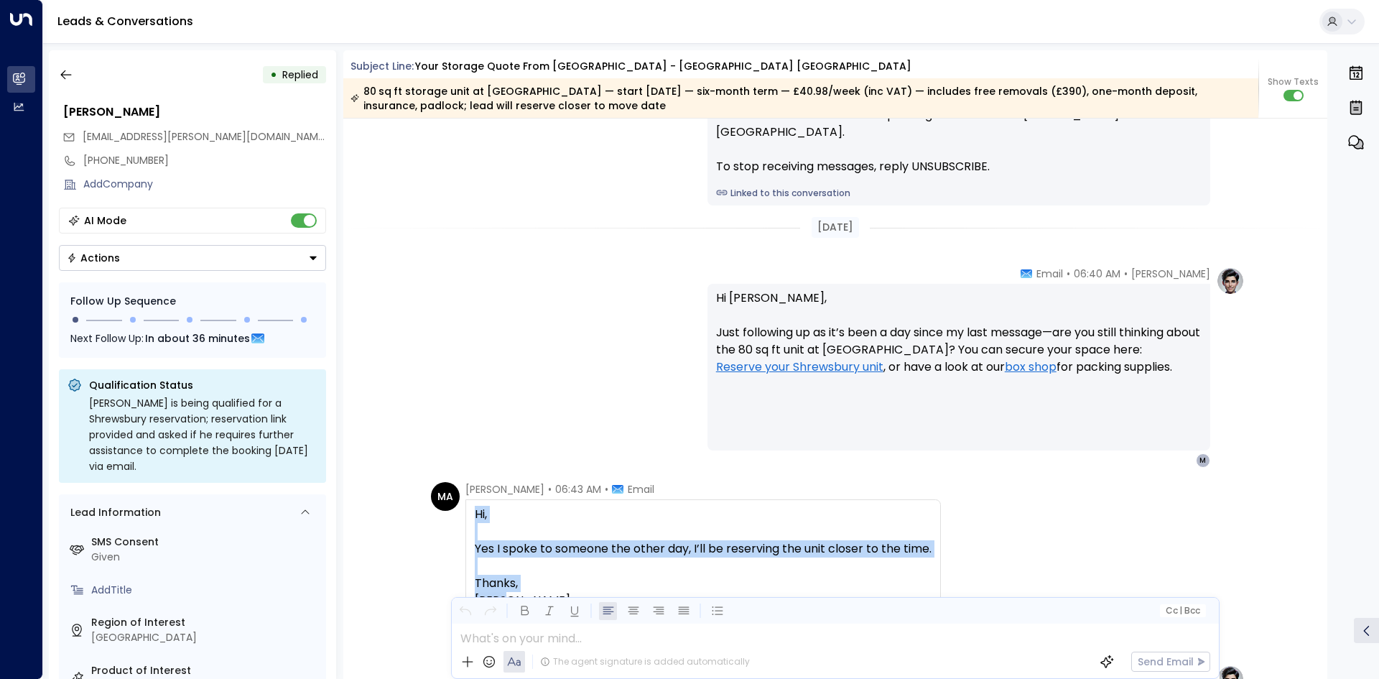
click at [151, 256] on button "Actions" at bounding box center [192, 258] width 267 height 26
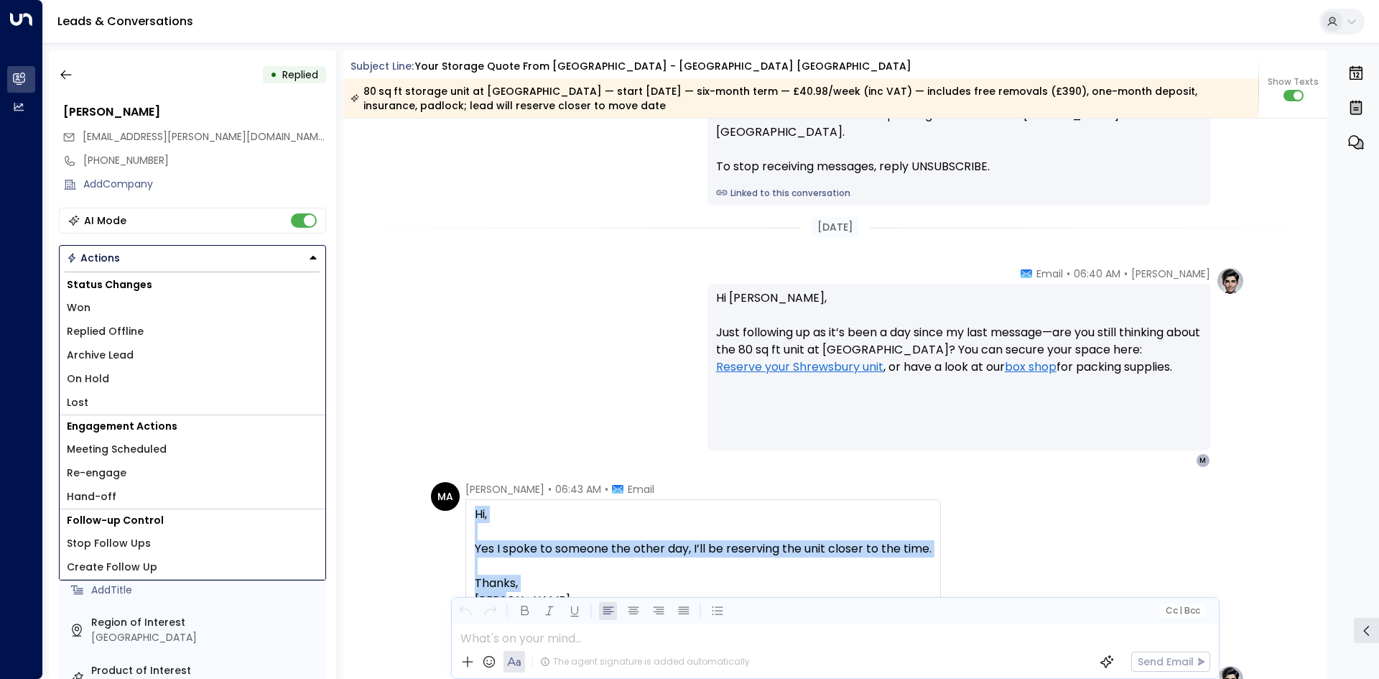
click at [134, 369] on div "Status Changes Won Replied Offline Archive Lead On Hold Lost" at bounding box center [193, 344] width 266 height 141
click at [134, 369] on li "On Hold" at bounding box center [193, 379] width 266 height 24
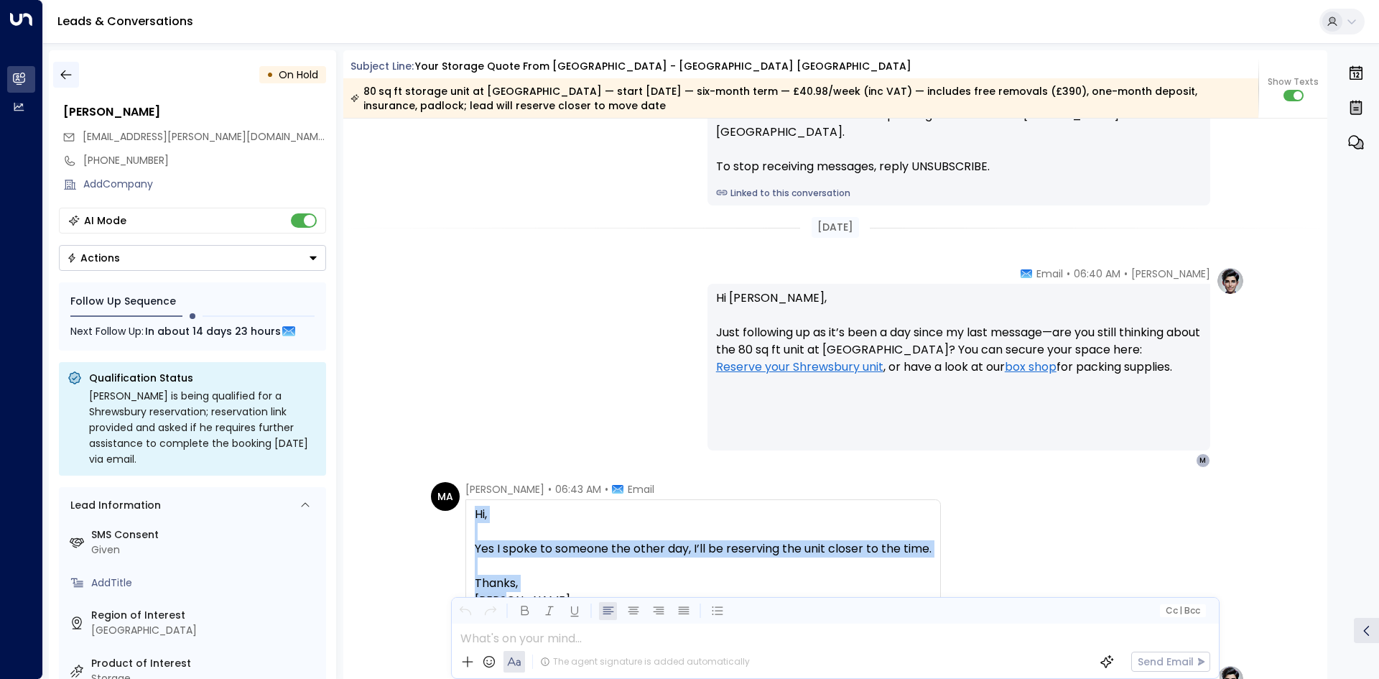
click at [70, 81] on icon "button" at bounding box center [66, 74] width 14 height 14
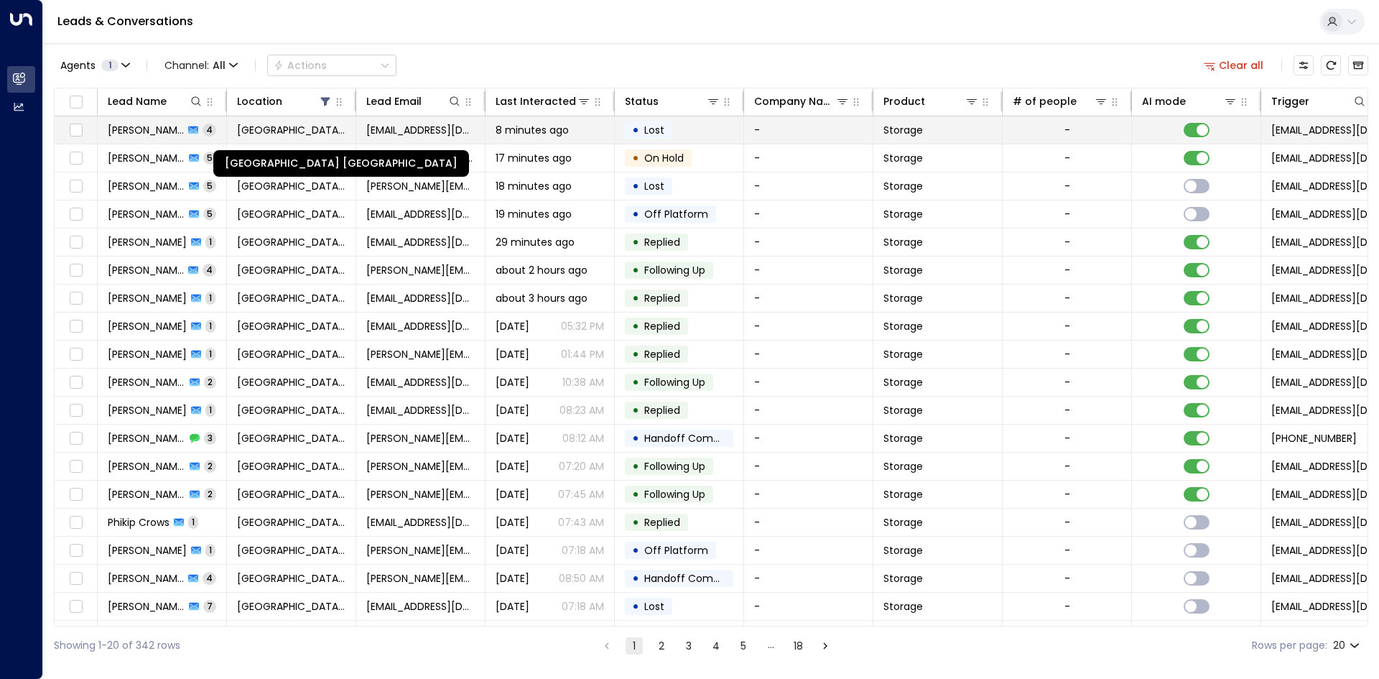
click at [332, 125] on span "Space Station Shrewsbury" at bounding box center [291, 130] width 108 height 14
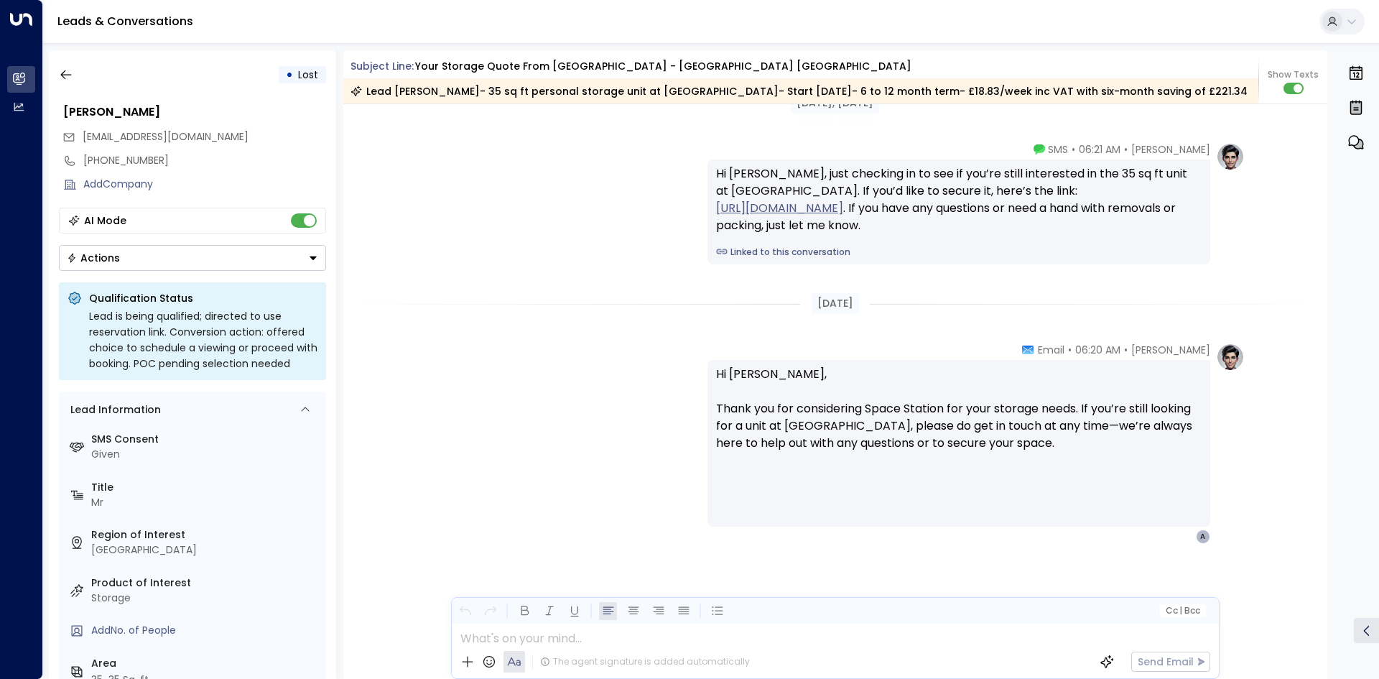
scroll to position [2430, 0]
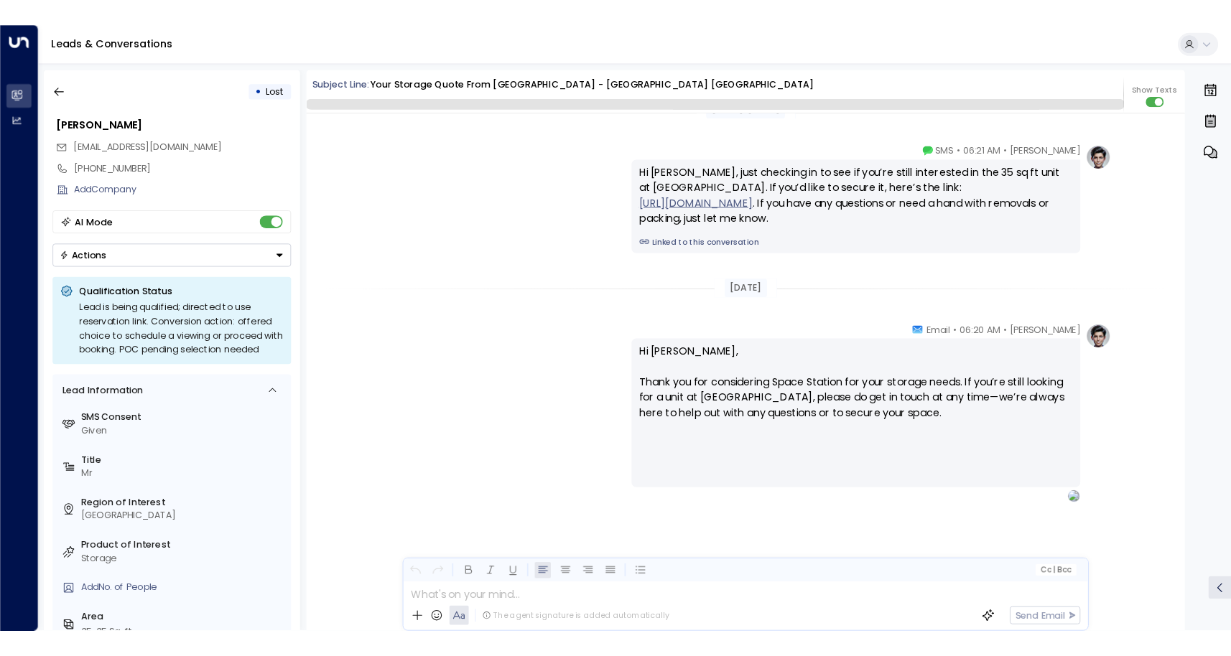
scroll to position [2067, 0]
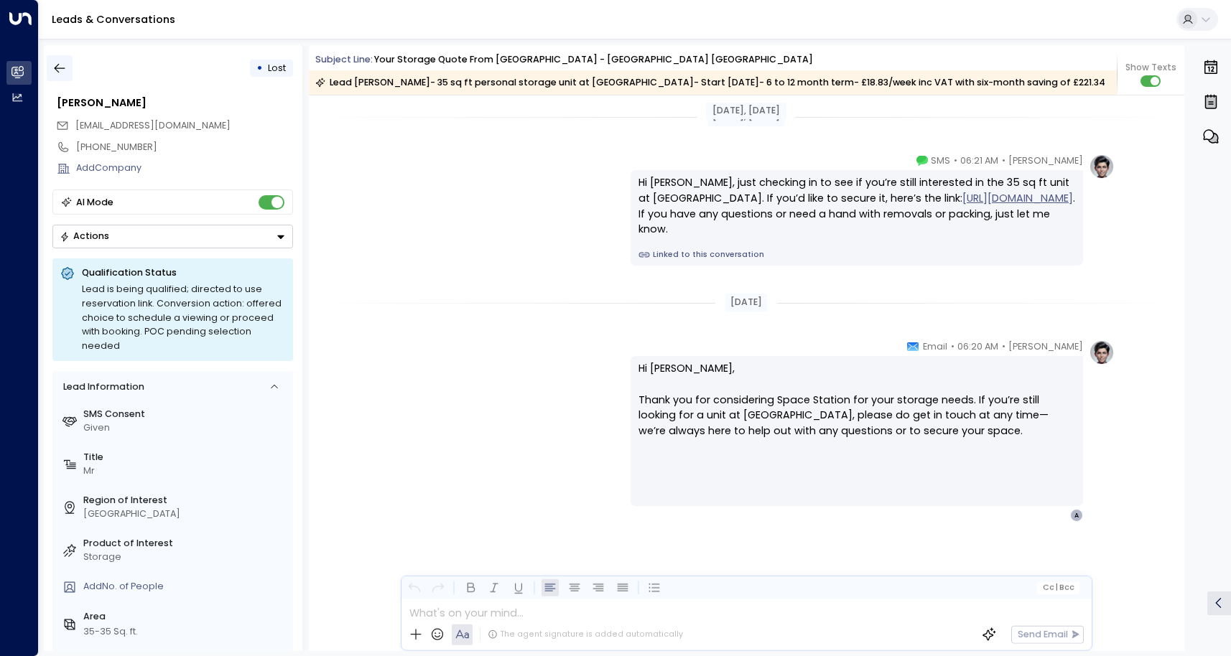
click at [63, 69] on icon "button" at bounding box center [60, 68] width 11 height 9
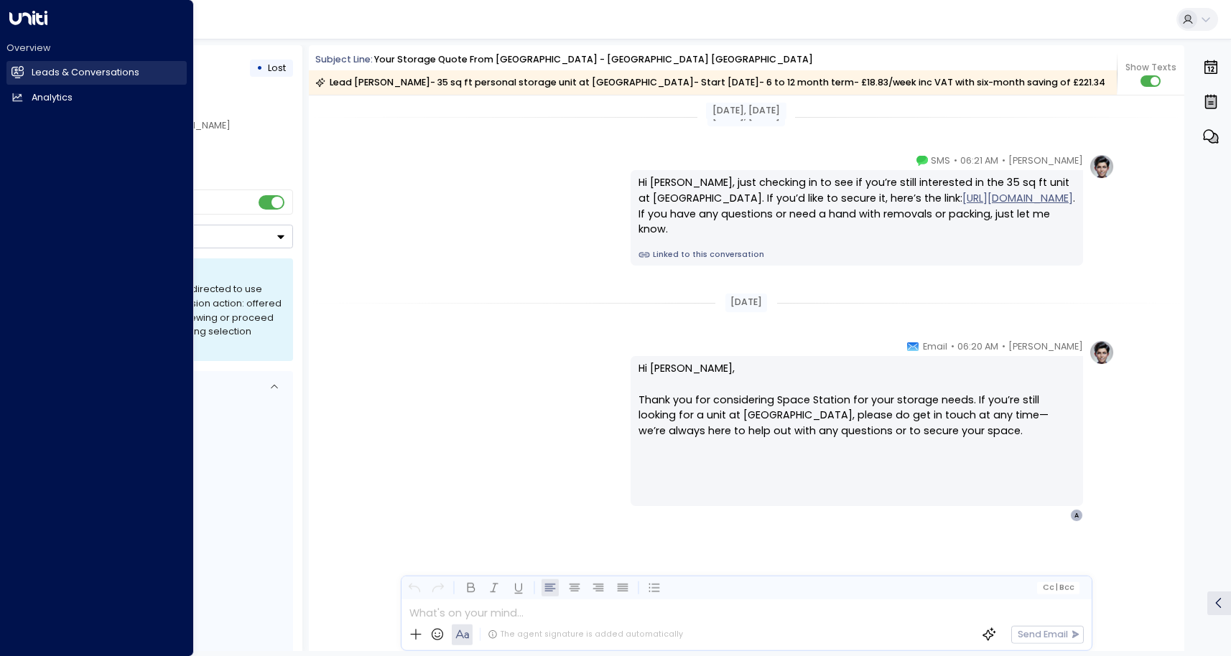
click at [23, 75] on icon at bounding box center [17, 71] width 12 height 9
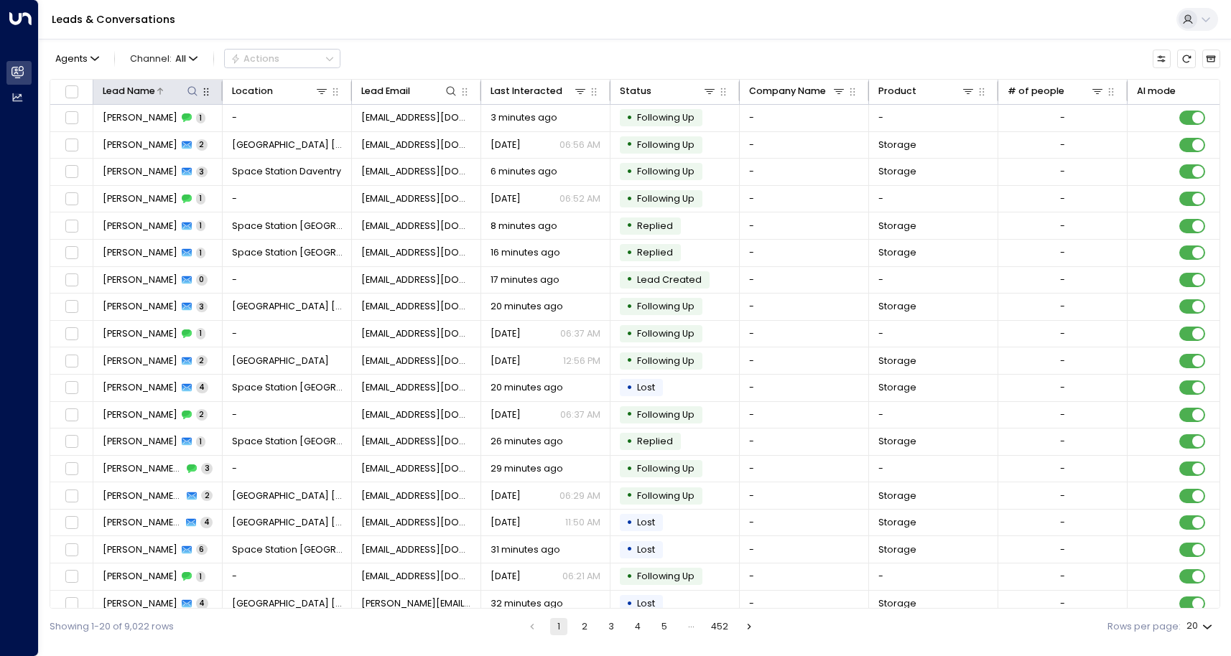
click at [192, 88] on icon at bounding box center [192, 90] width 11 height 11
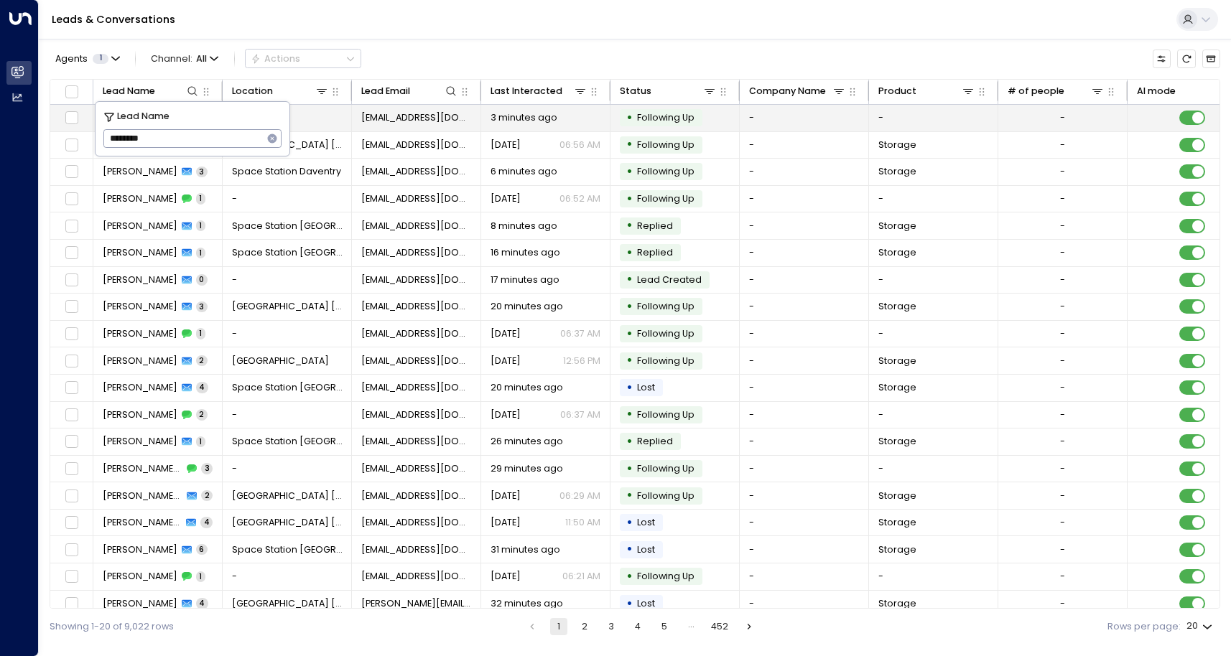
type input "********"
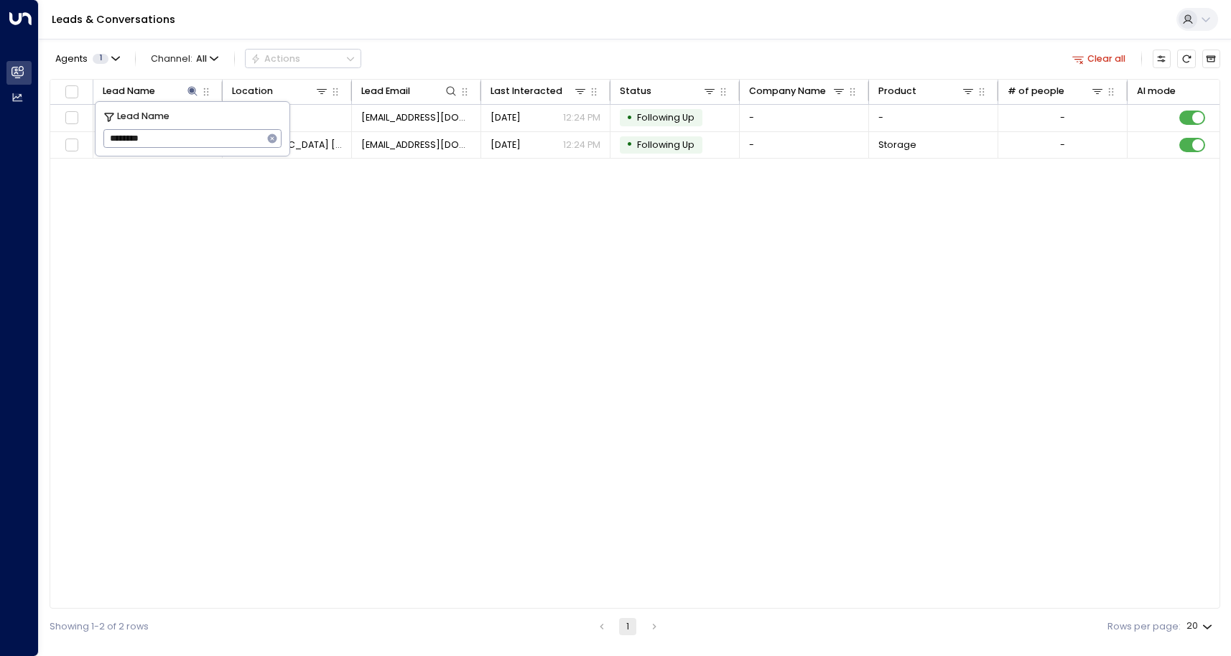
click at [573, 27] on div "Leads & Conversations" at bounding box center [635, 19] width 1192 height 39
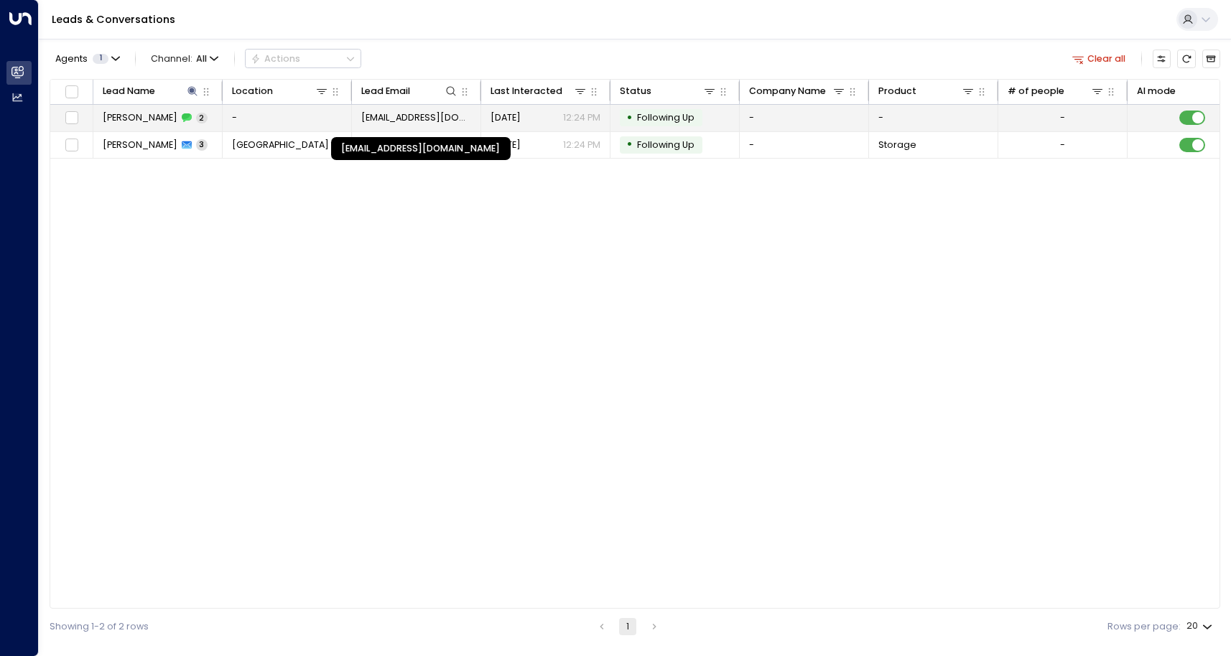
click at [394, 124] on span "hannastocking0602@gmail.com" at bounding box center [416, 117] width 111 height 13
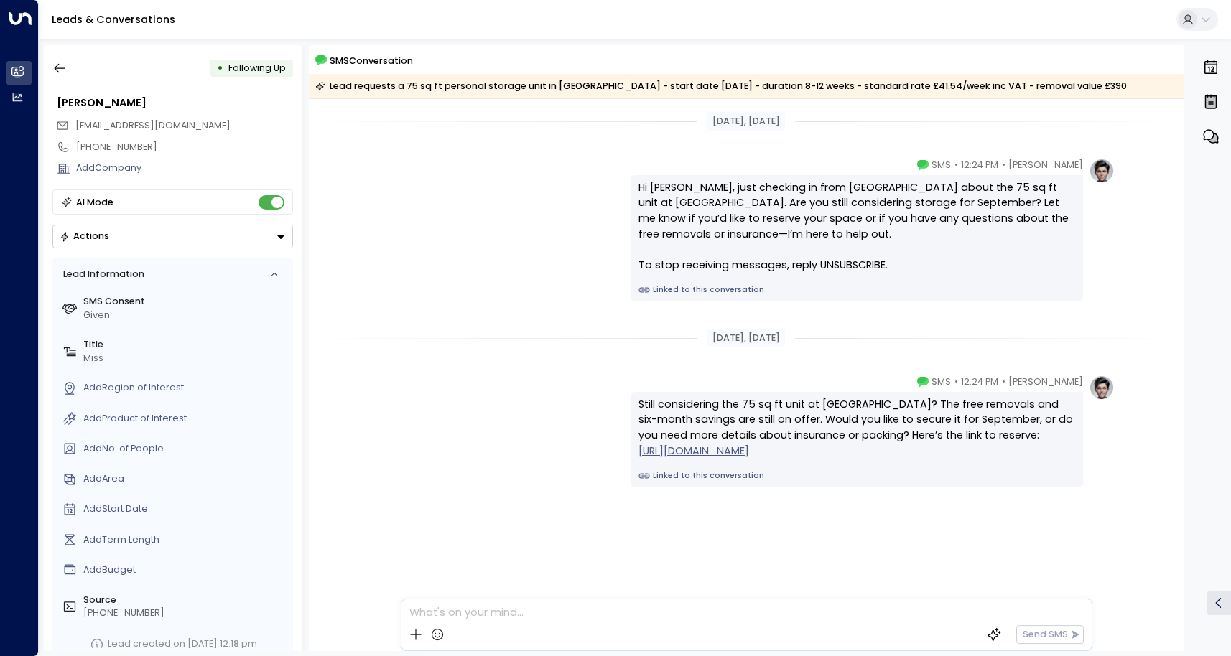
drag, startPoint x: 618, startPoint y: 256, endPoint x: 620, endPoint y: 324, distance: 68.3
click at [60, 72] on icon "button" at bounding box center [59, 68] width 14 height 14
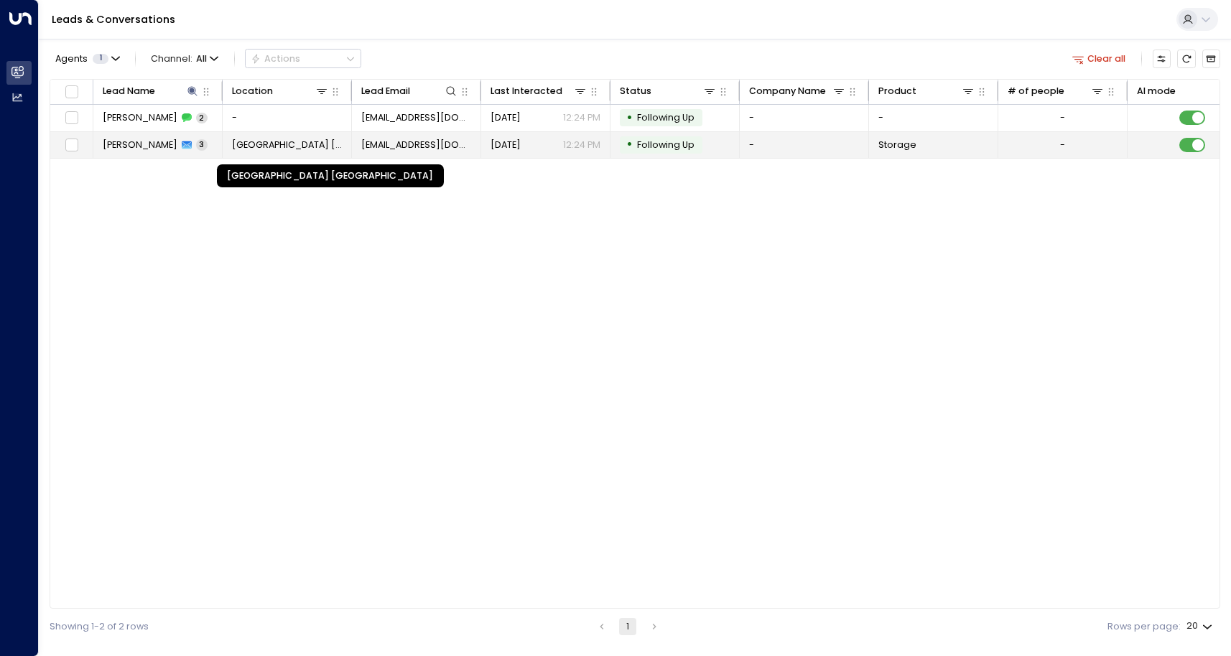
click at [312, 146] on span "[GEOGRAPHIC_DATA] [GEOGRAPHIC_DATA]" at bounding box center [287, 145] width 111 height 13
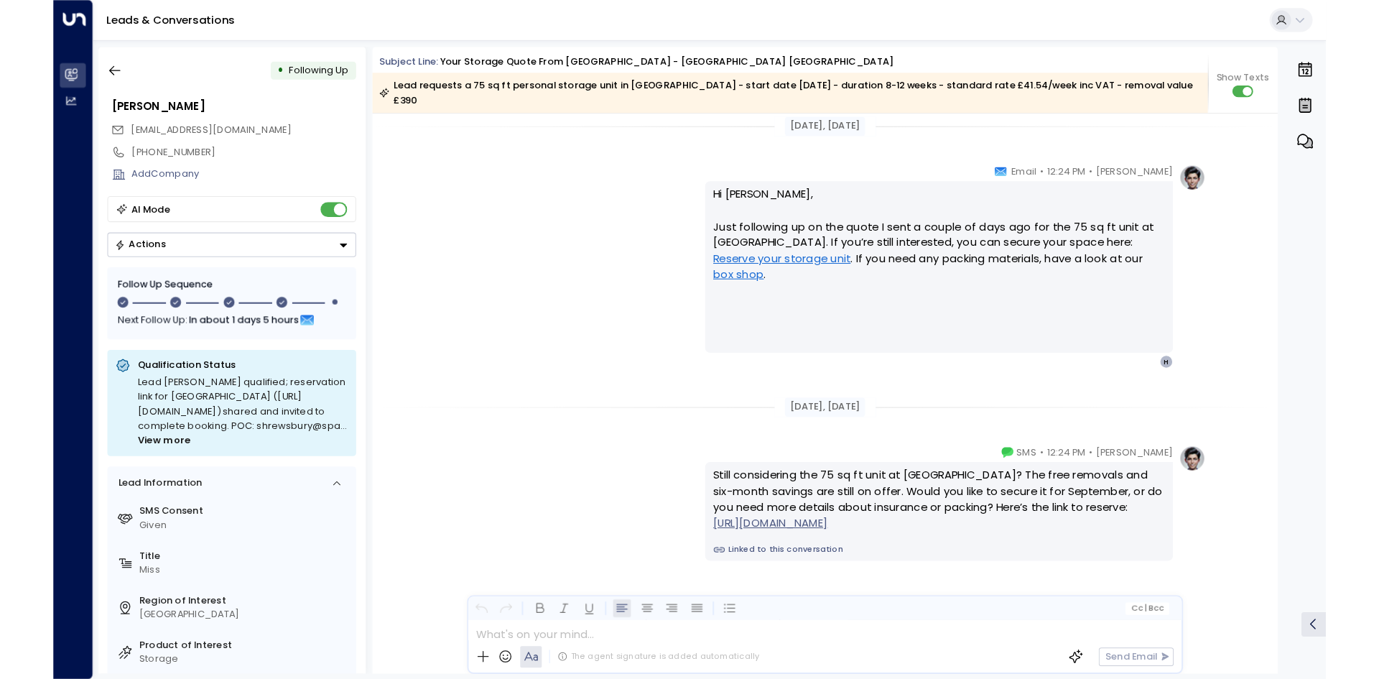
scroll to position [1664, 0]
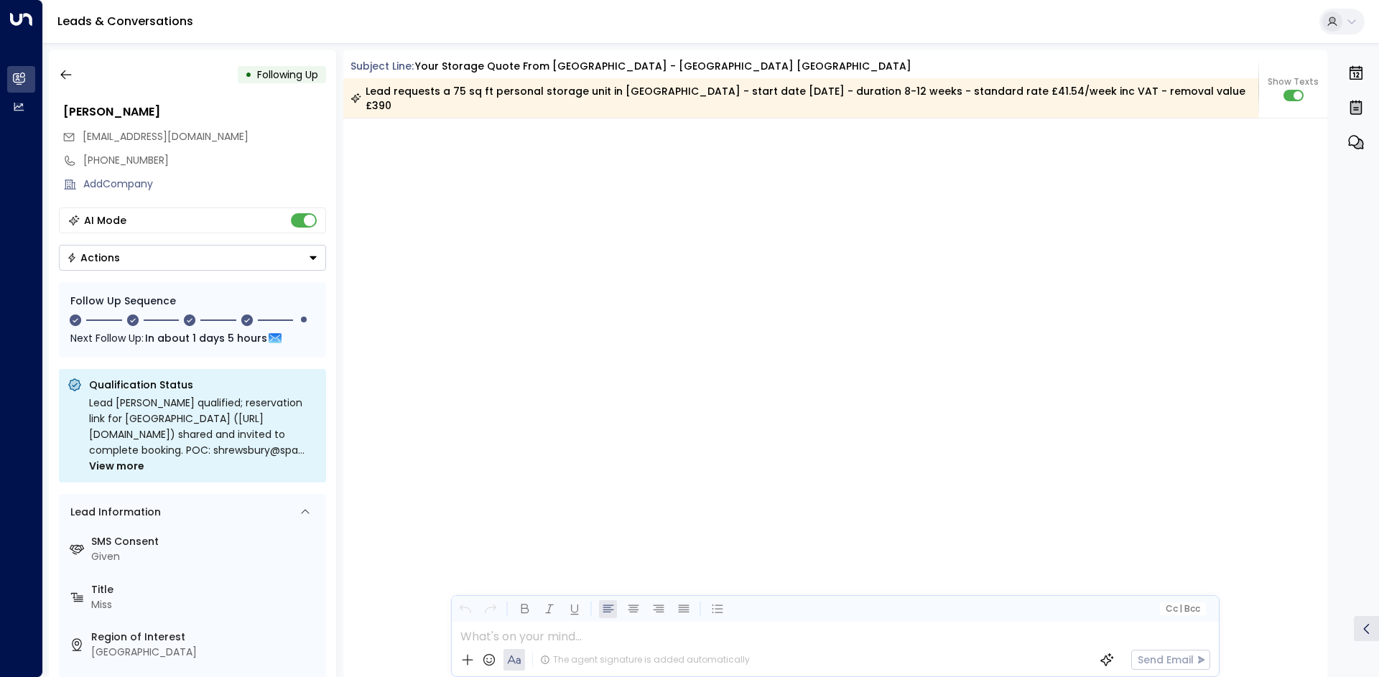
scroll to position [2118, 0]
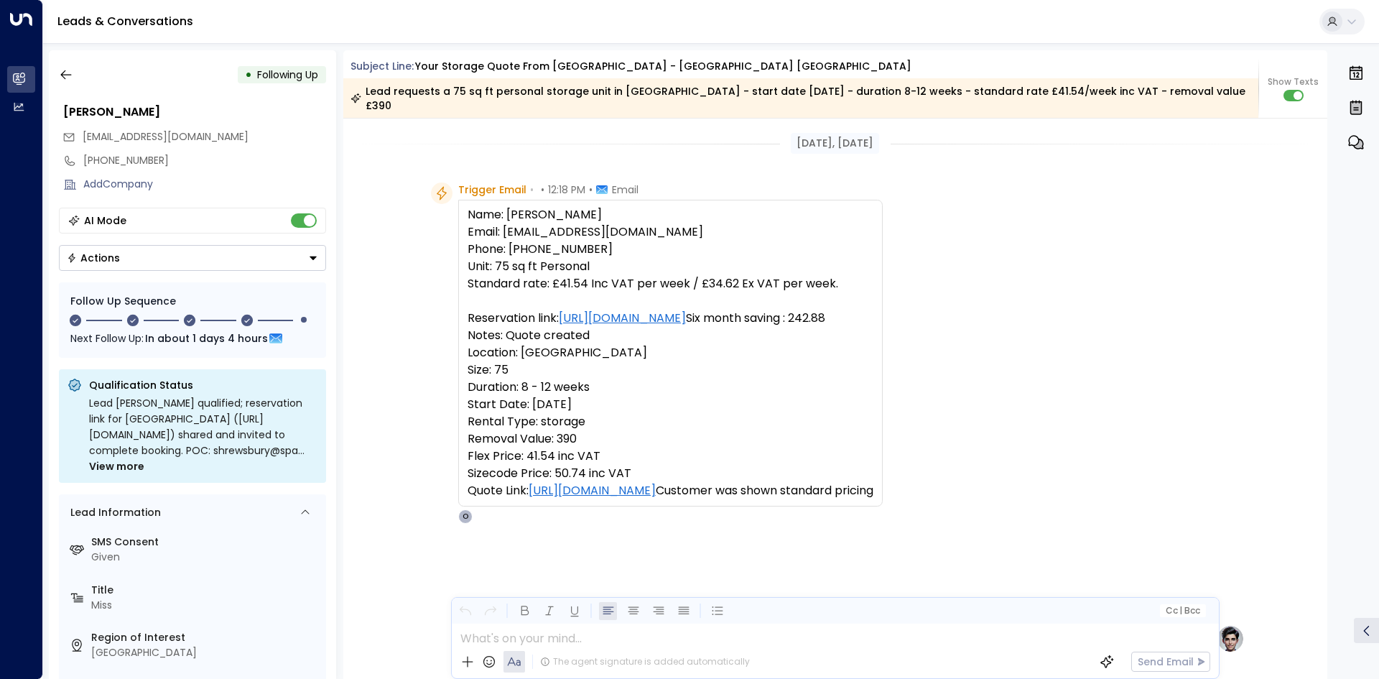
scroll to position [2116, 0]
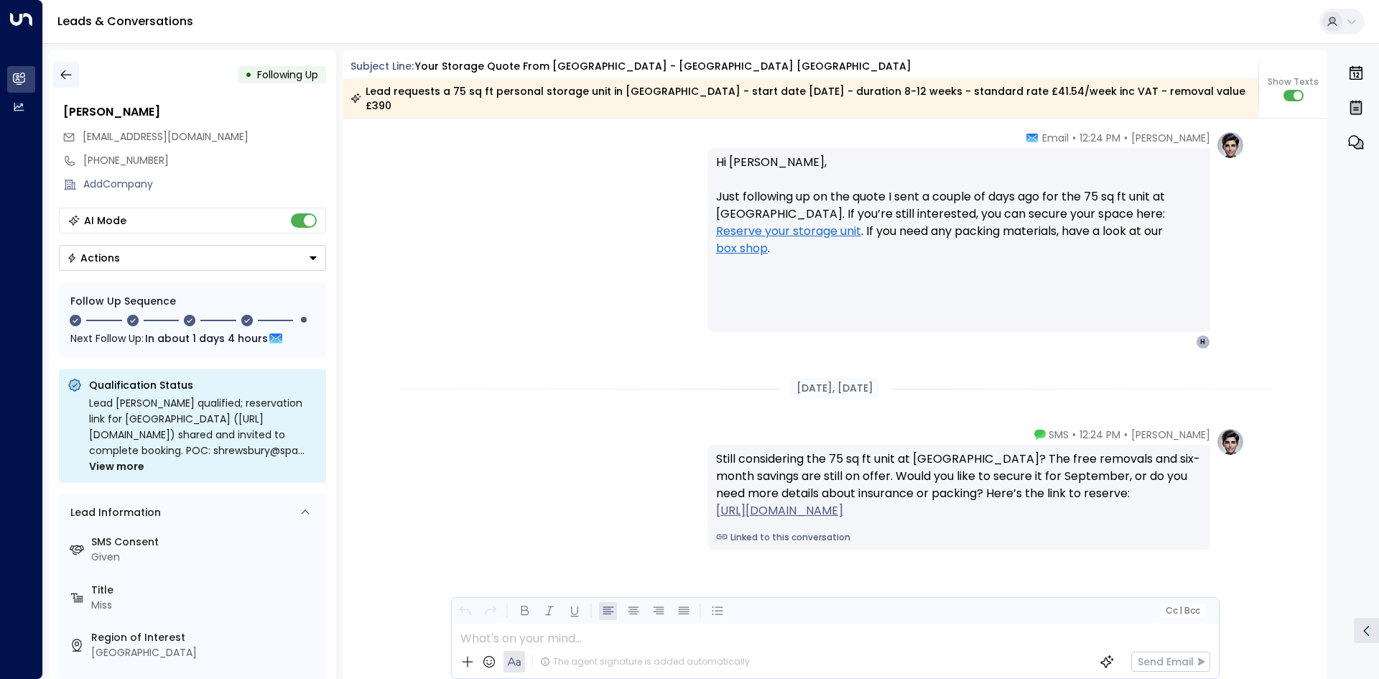
click at [70, 70] on icon "button" at bounding box center [66, 74] width 14 height 14
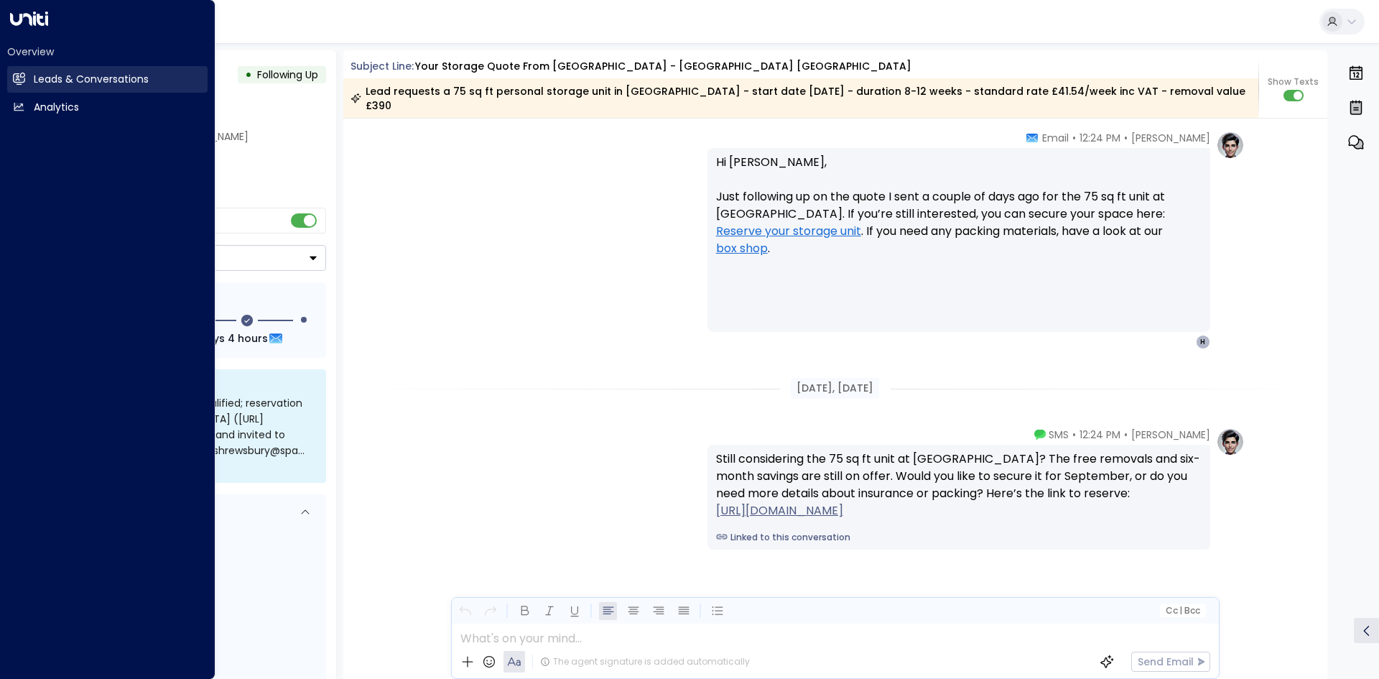
click at [23, 83] on icon at bounding box center [19, 79] width 12 height 12
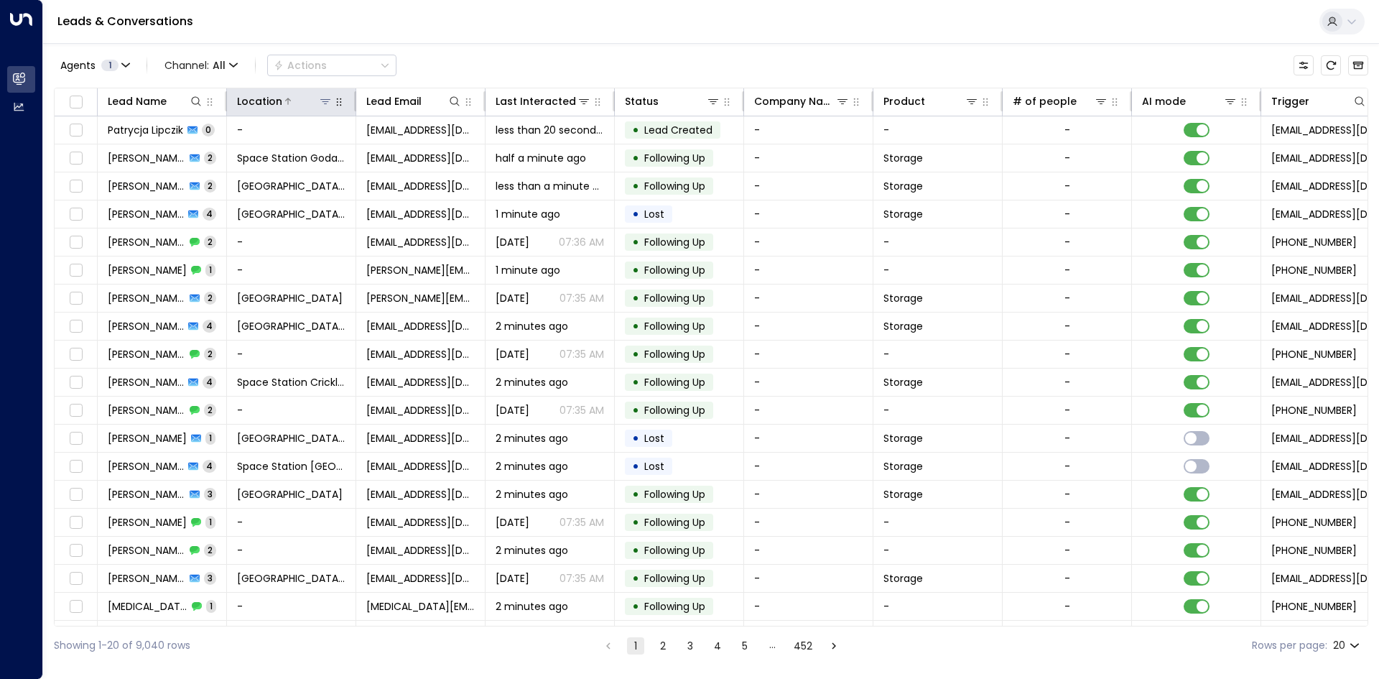
click at [323, 103] on icon at bounding box center [325, 101] width 11 height 11
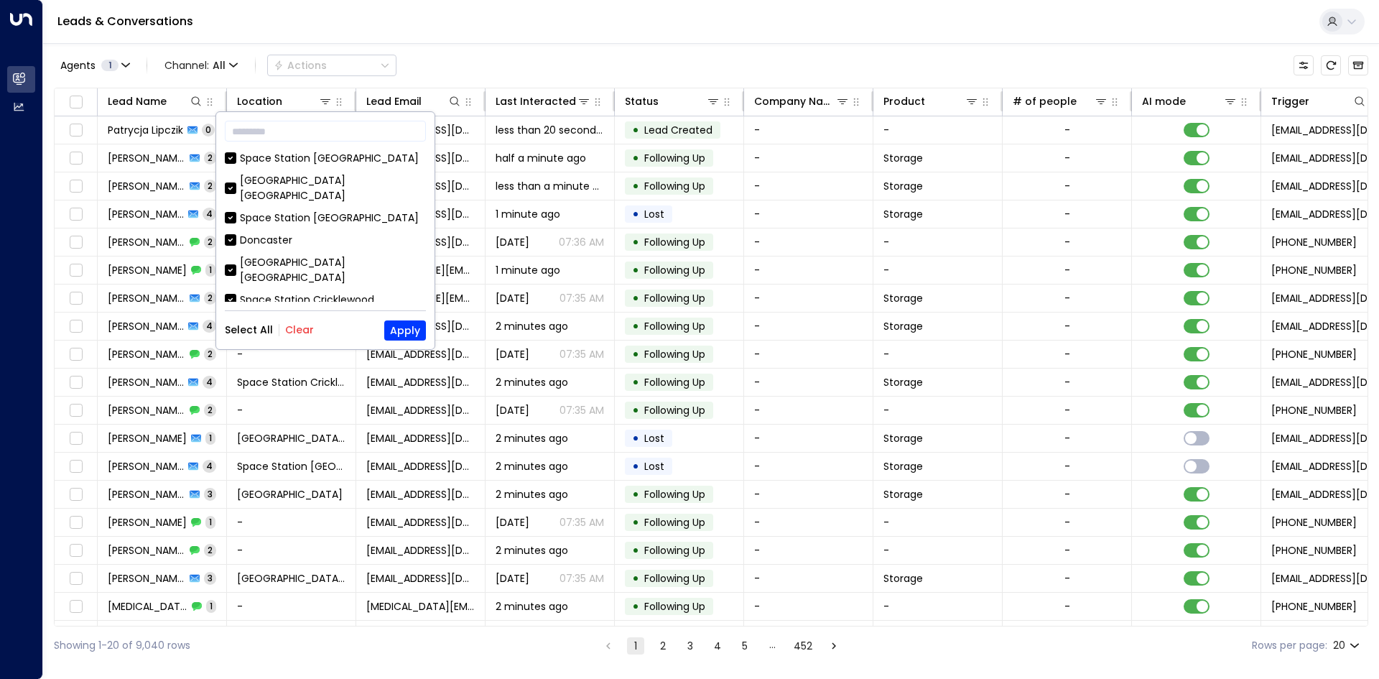
click at [294, 326] on button "Clear" at bounding box center [299, 329] width 29 height 11
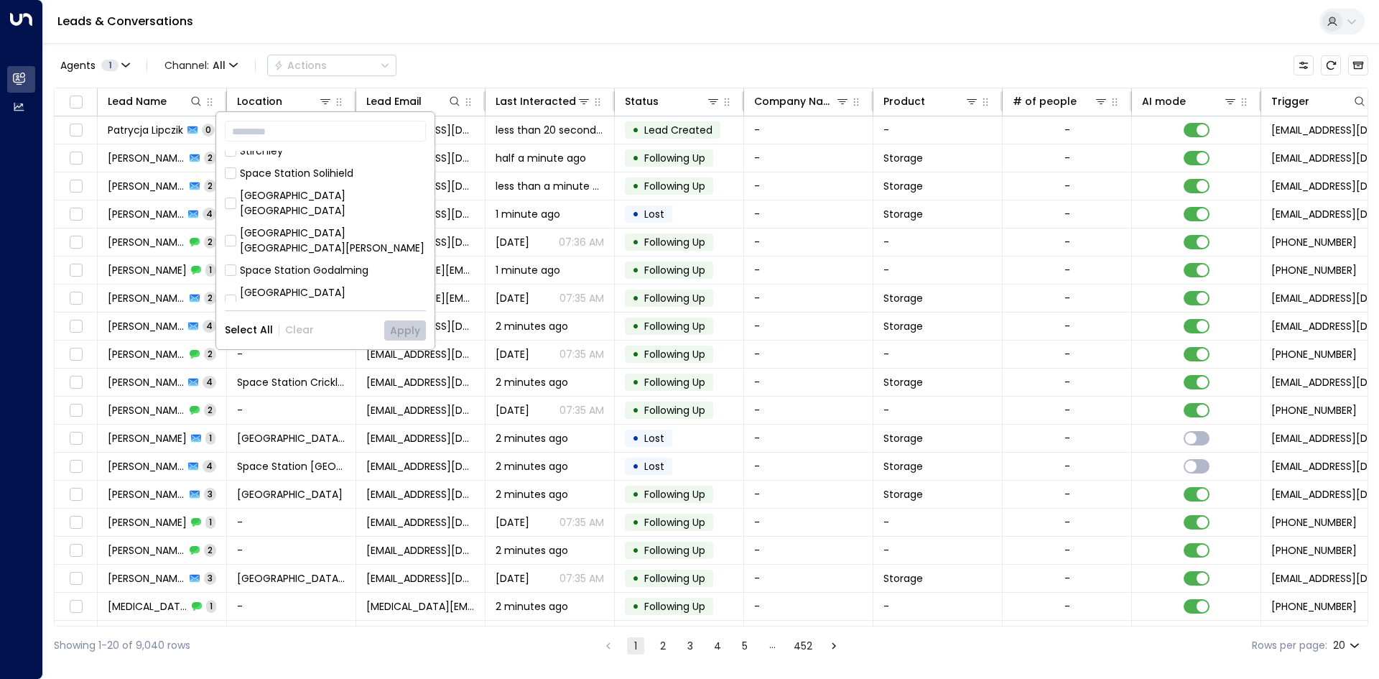
scroll to position [465, 0]
click at [343, 273] on div "[GEOGRAPHIC_DATA] [GEOGRAPHIC_DATA]" at bounding box center [333, 288] width 186 height 30
click at [394, 335] on button "Apply" at bounding box center [405, 330] width 42 height 20
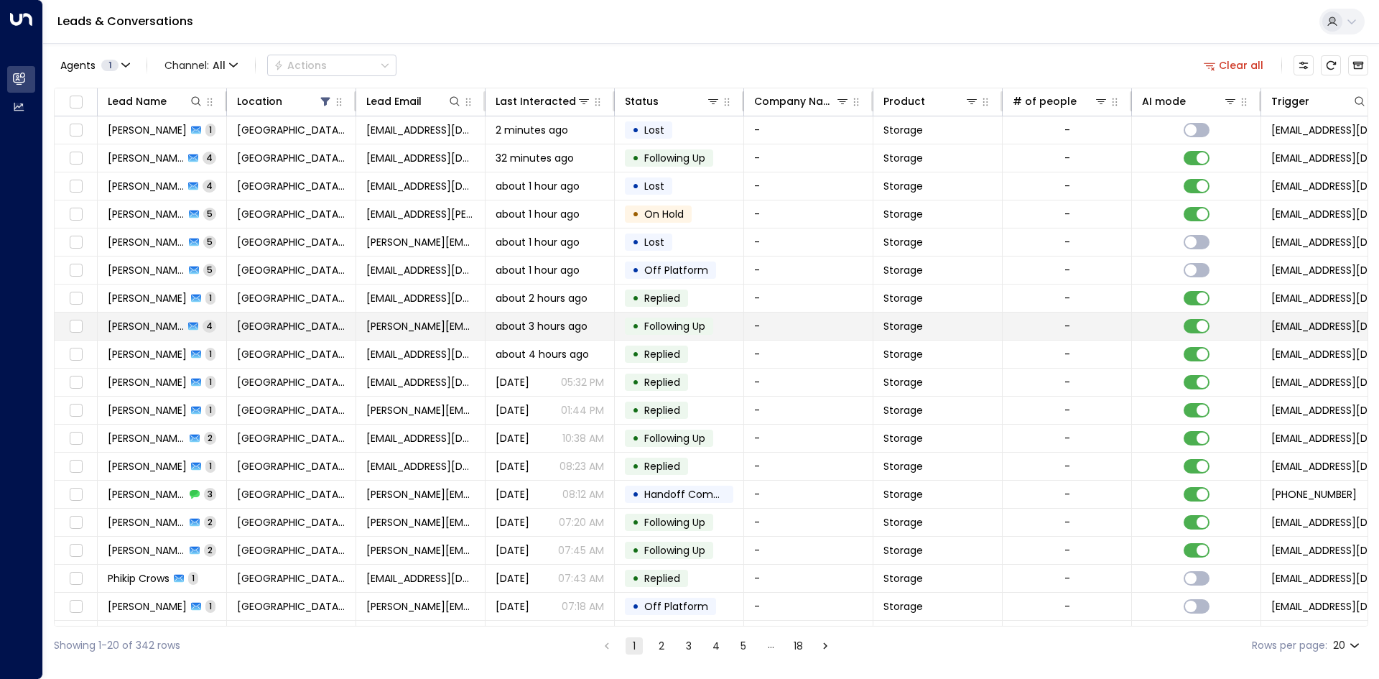
click at [256, 333] on td "Space Station Shrewsbury" at bounding box center [291, 325] width 129 height 27
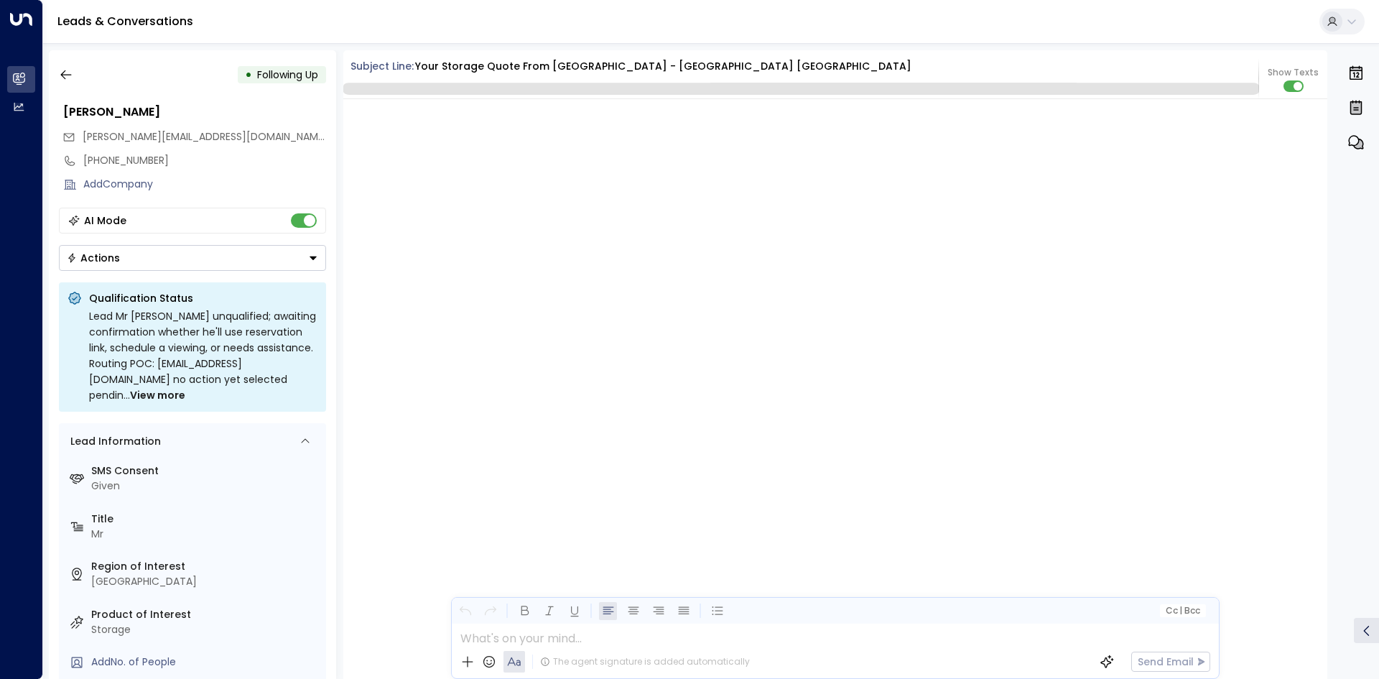
scroll to position [2851, 0]
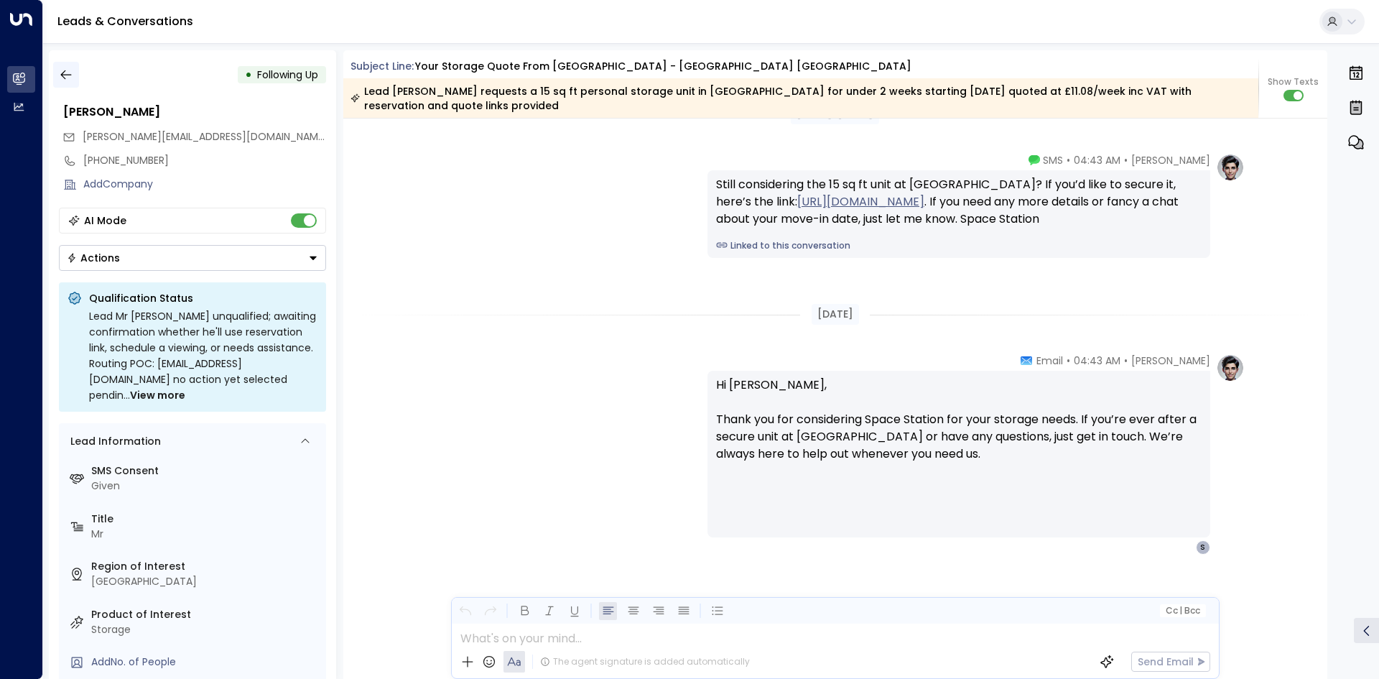
click at [68, 80] on icon "button" at bounding box center [66, 74] width 14 height 14
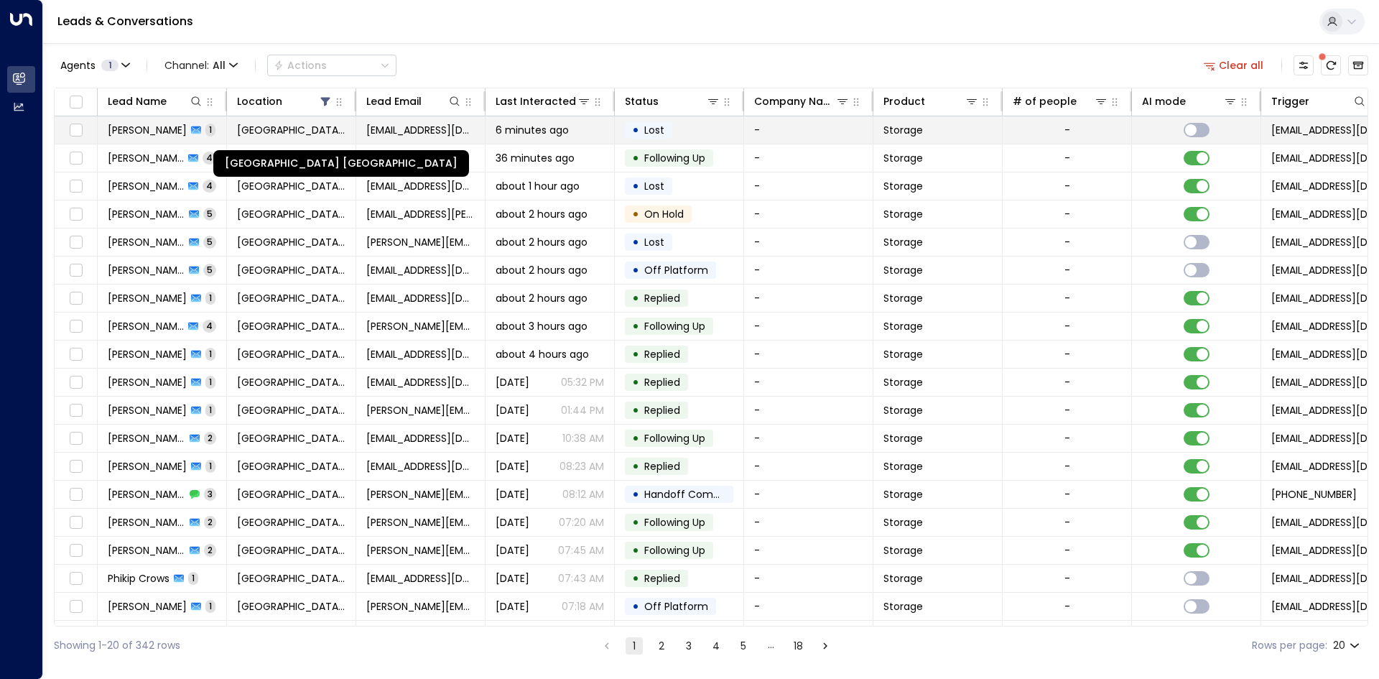
click at [335, 133] on span "Space Station Shrewsbury" at bounding box center [291, 130] width 108 height 14
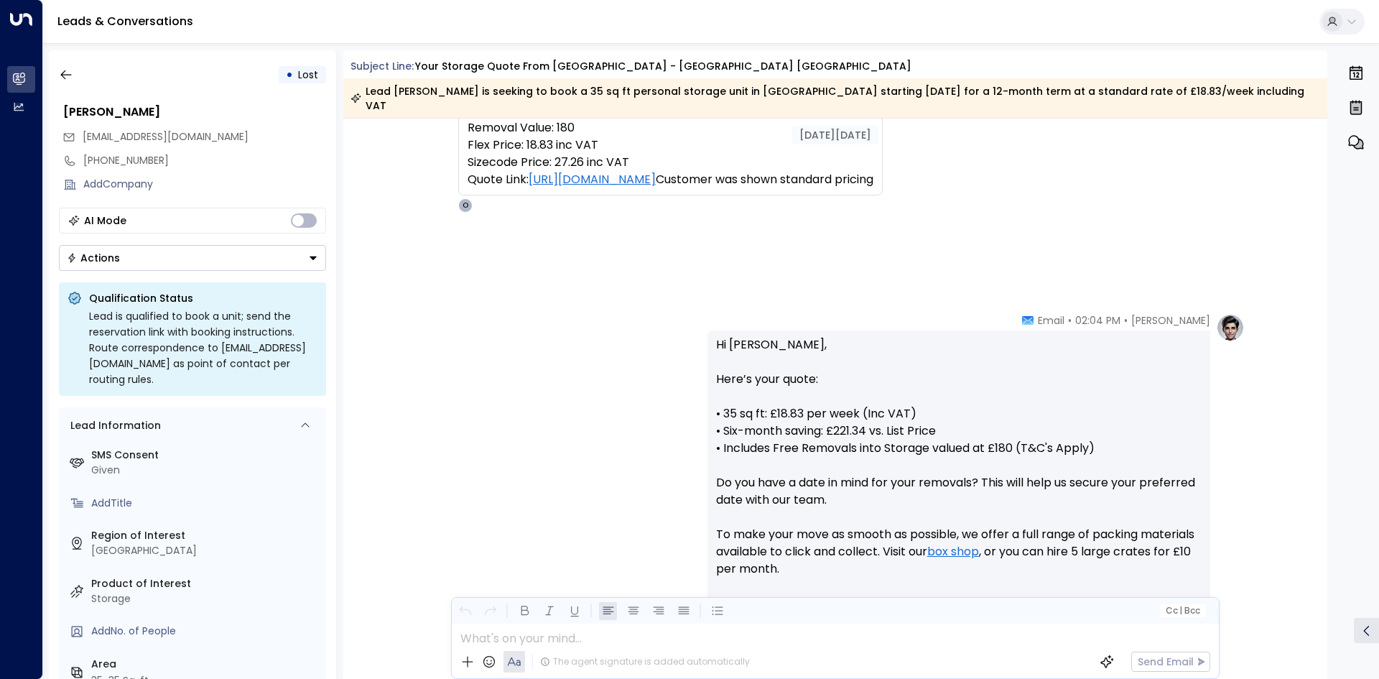
scroll to position [620, 0]
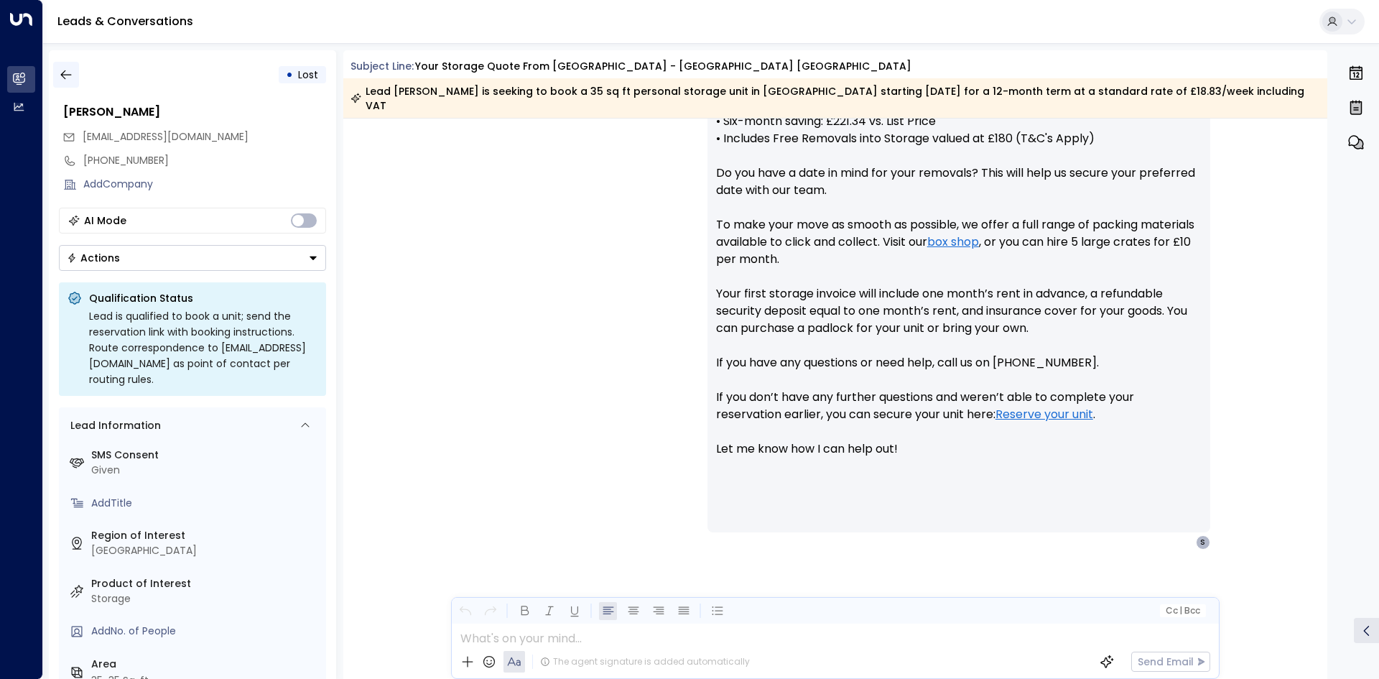
click at [69, 78] on icon "button" at bounding box center [66, 74] width 14 height 14
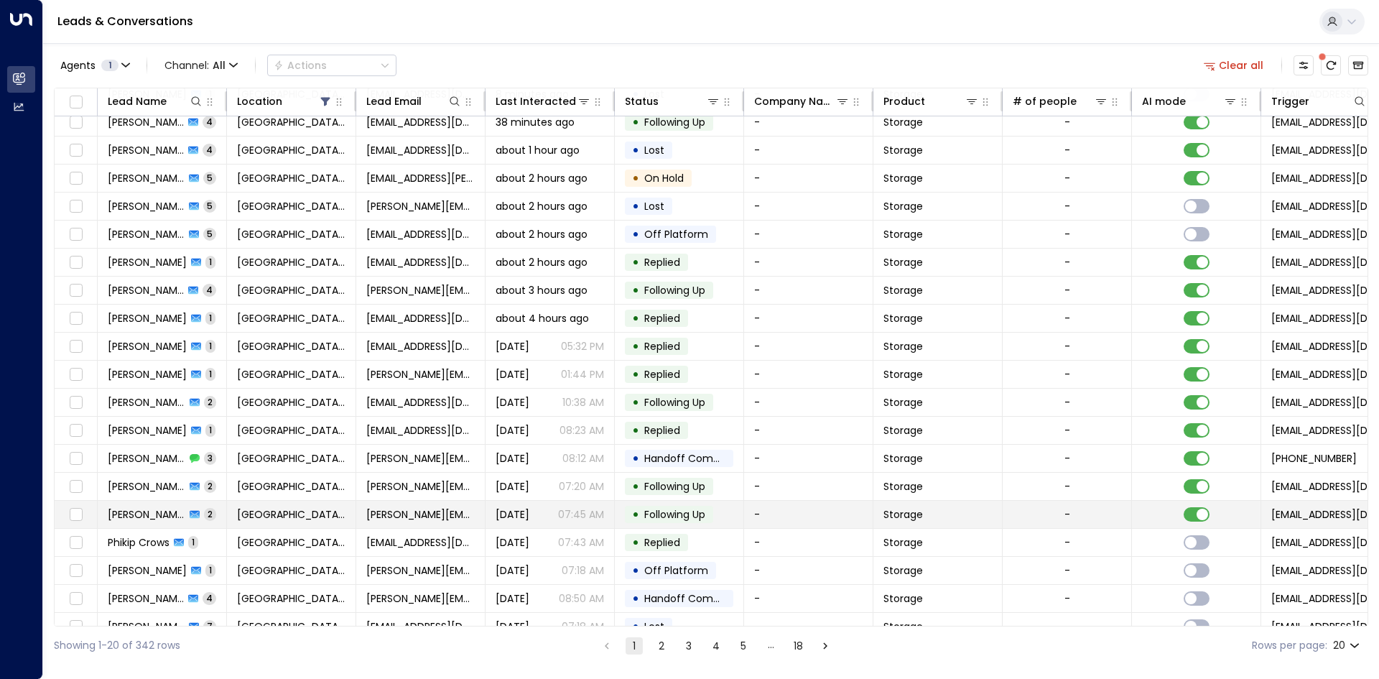
scroll to position [55, 0]
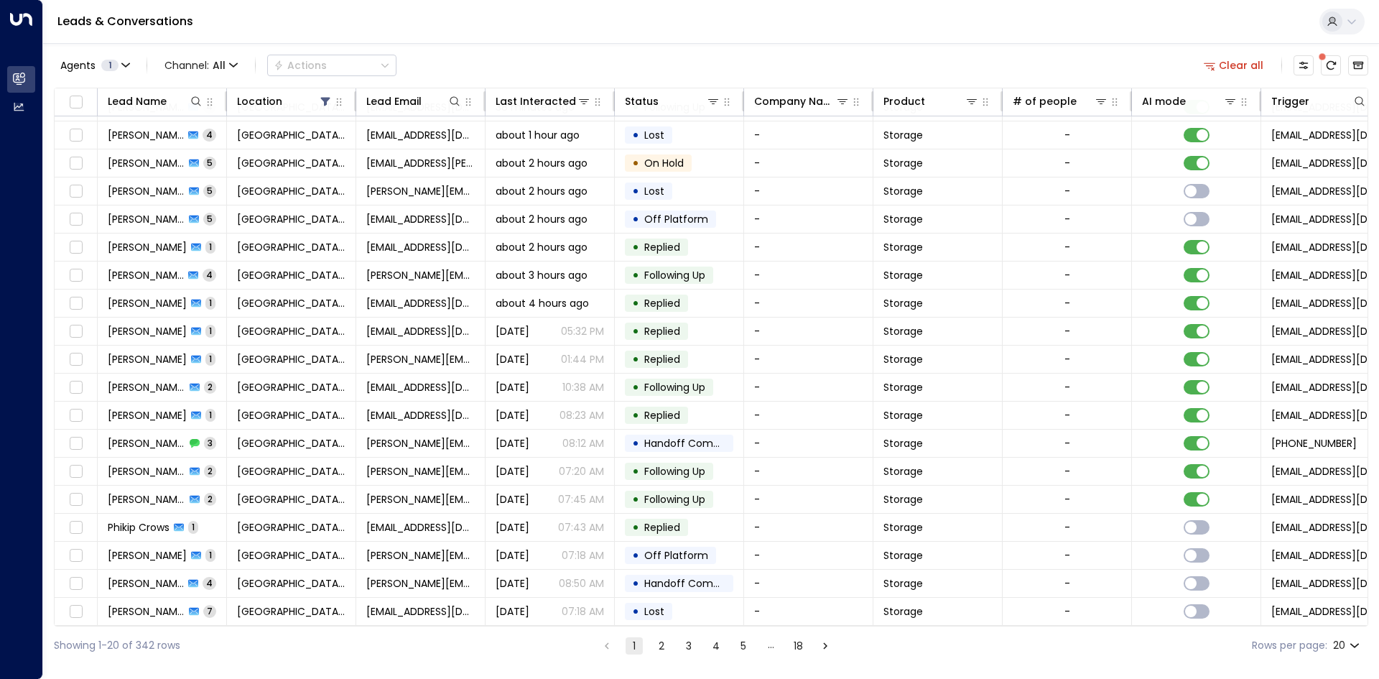
click at [656, 646] on button "2" at bounding box center [661, 645] width 17 height 17
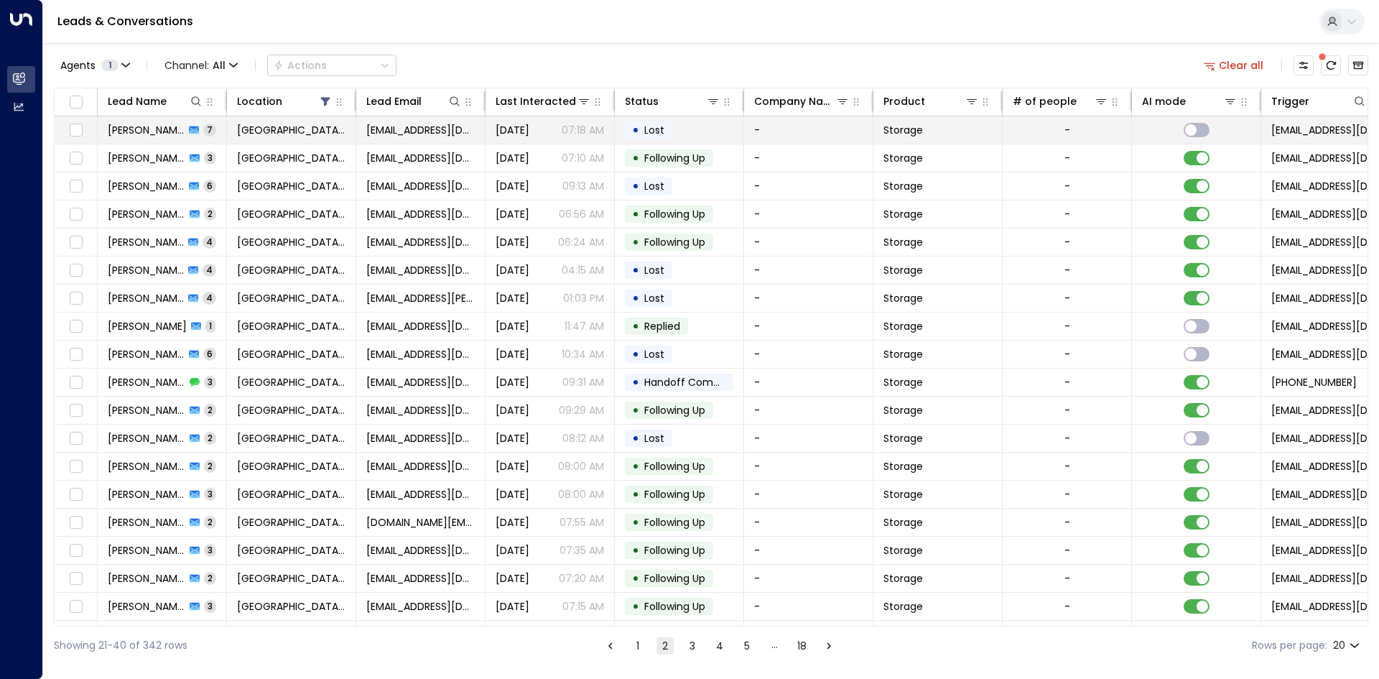
click at [592, 129] on p "07:18 AM" at bounding box center [583, 130] width 42 height 14
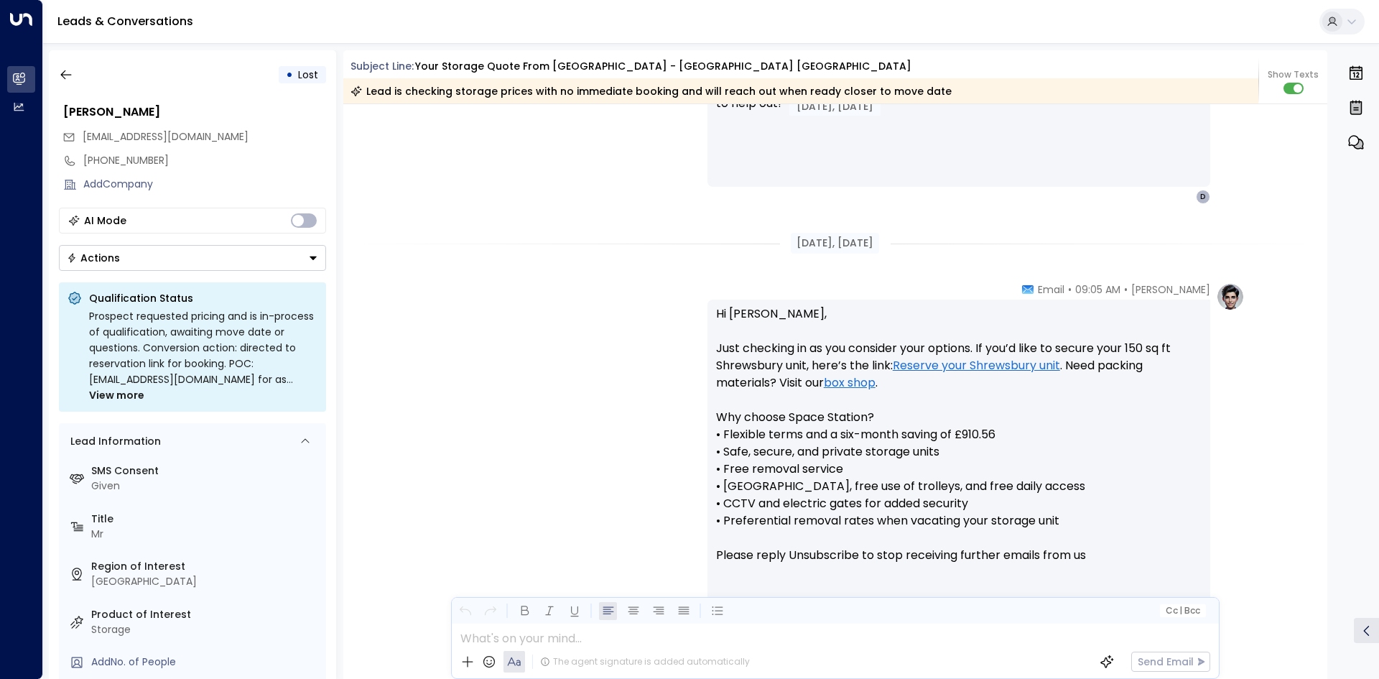
scroll to position [3898, 0]
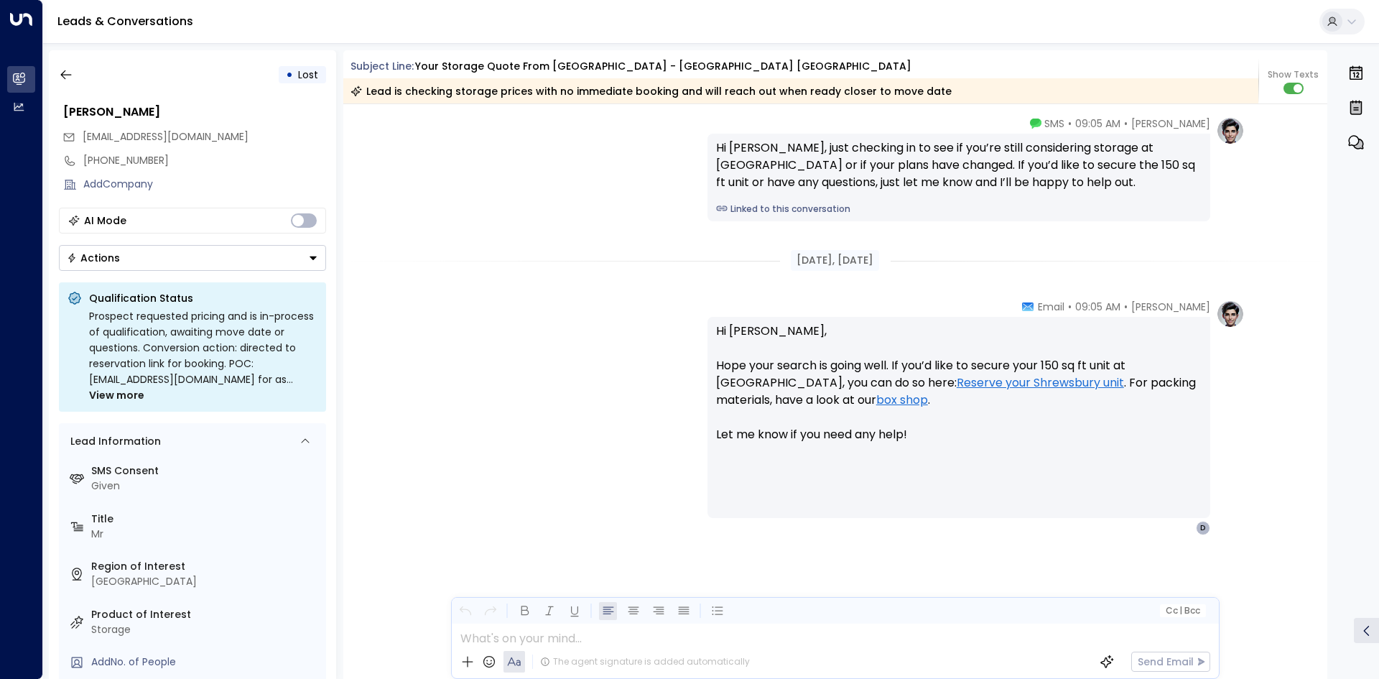
drag, startPoint x: 623, startPoint y: 204, endPoint x: 606, endPoint y: 596, distance: 392.4
click at [62, 73] on icon "button" at bounding box center [65, 74] width 11 height 9
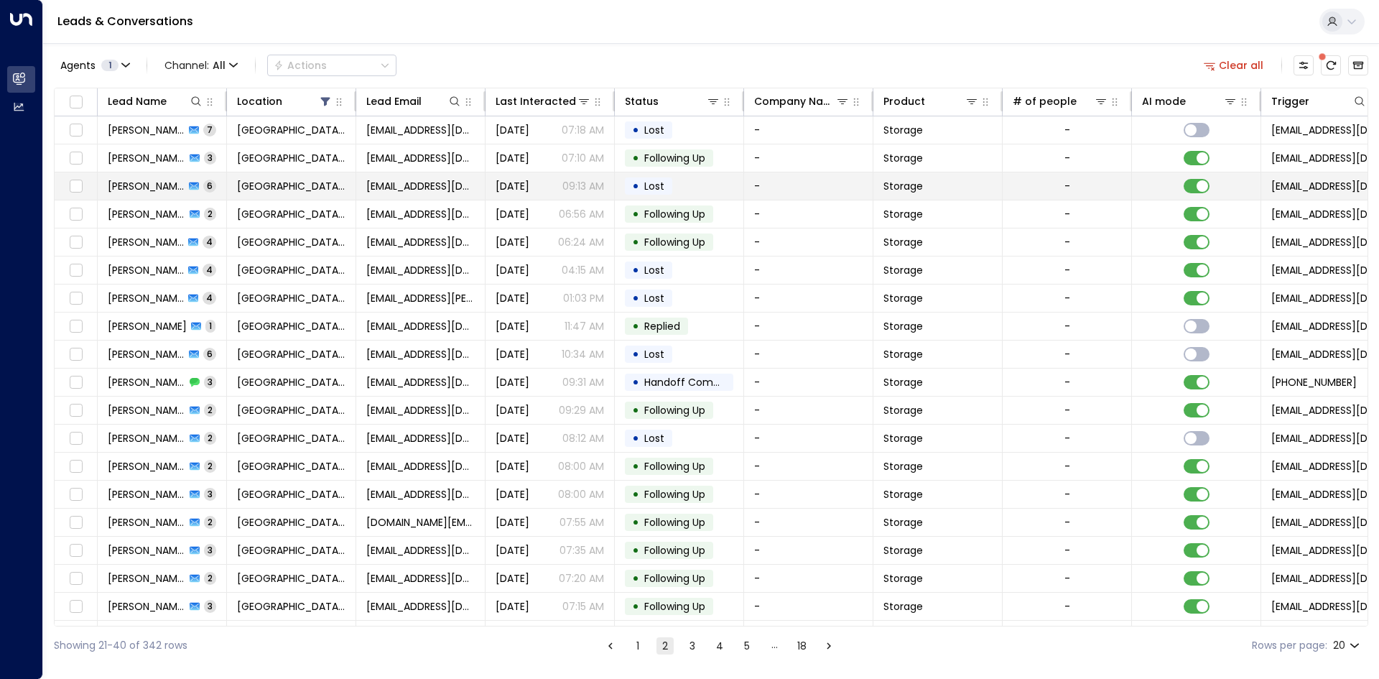
click at [505, 199] on td "Jul 26, 2025 09:13 AM" at bounding box center [549, 185] width 129 height 27
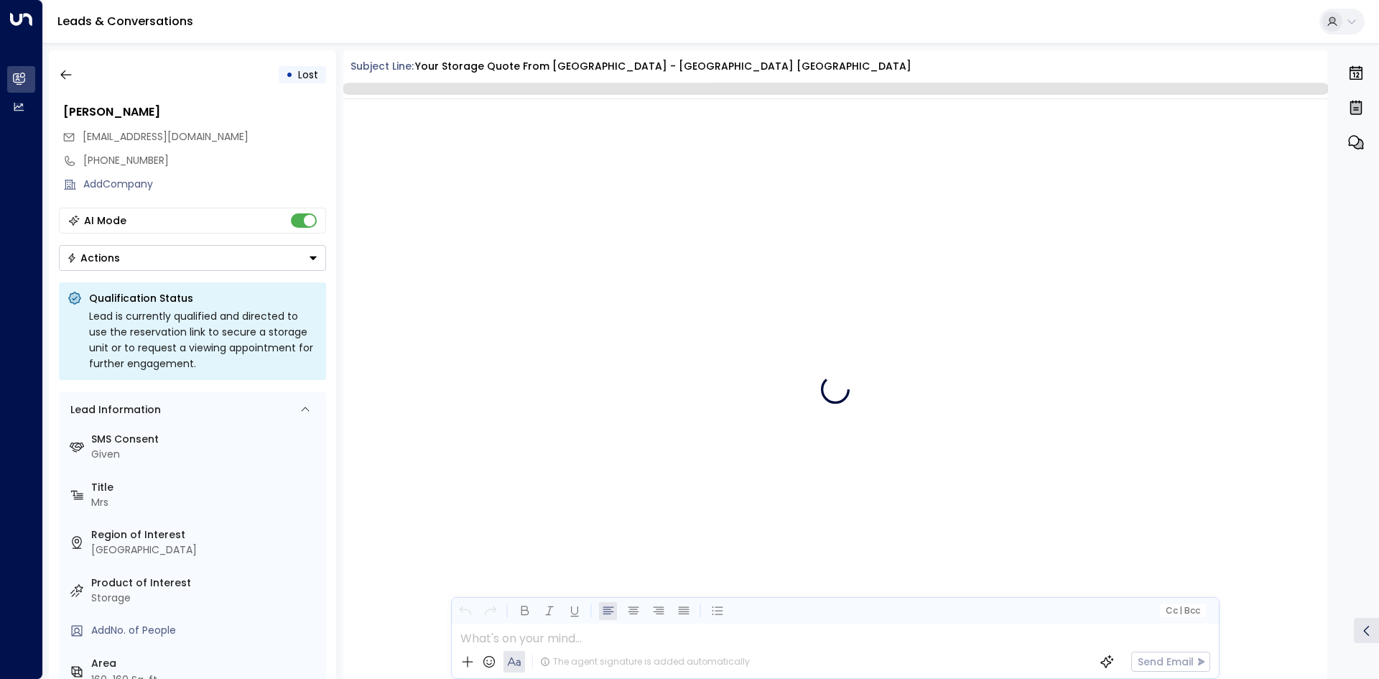
scroll to position [5472, 0]
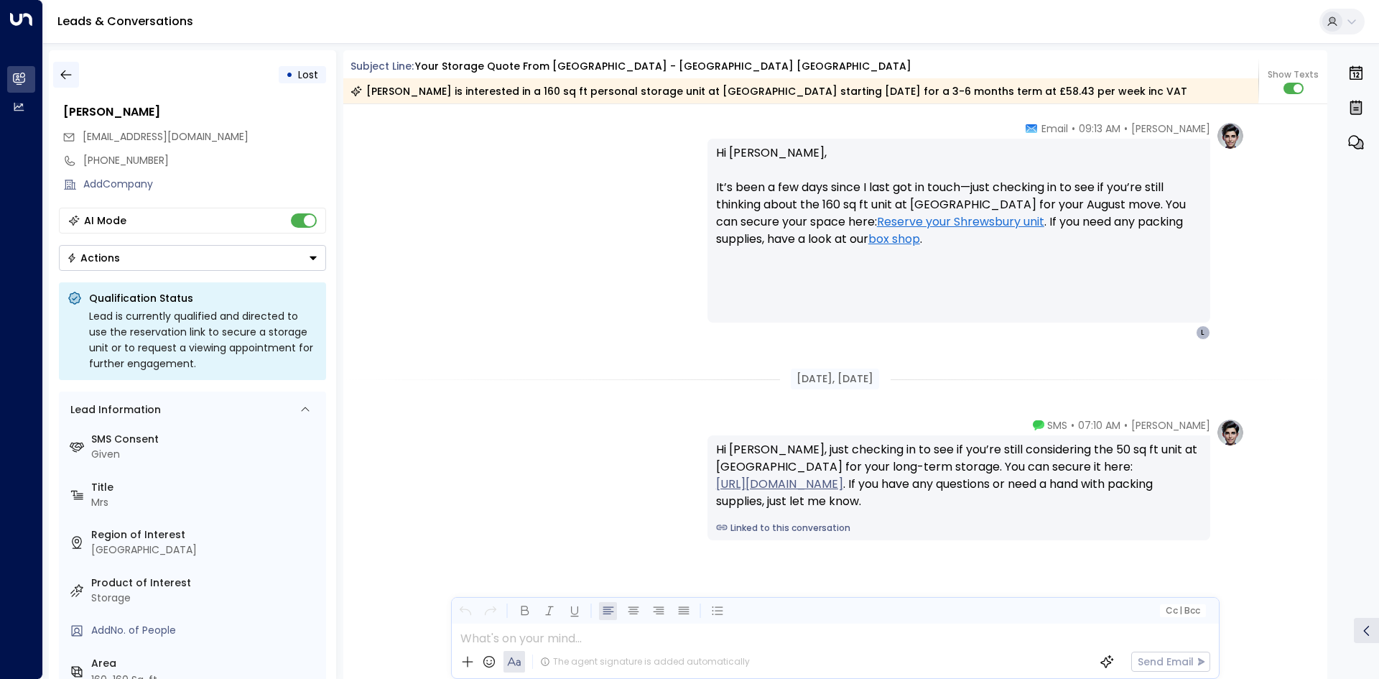
click at [65, 65] on button "button" at bounding box center [66, 75] width 26 height 26
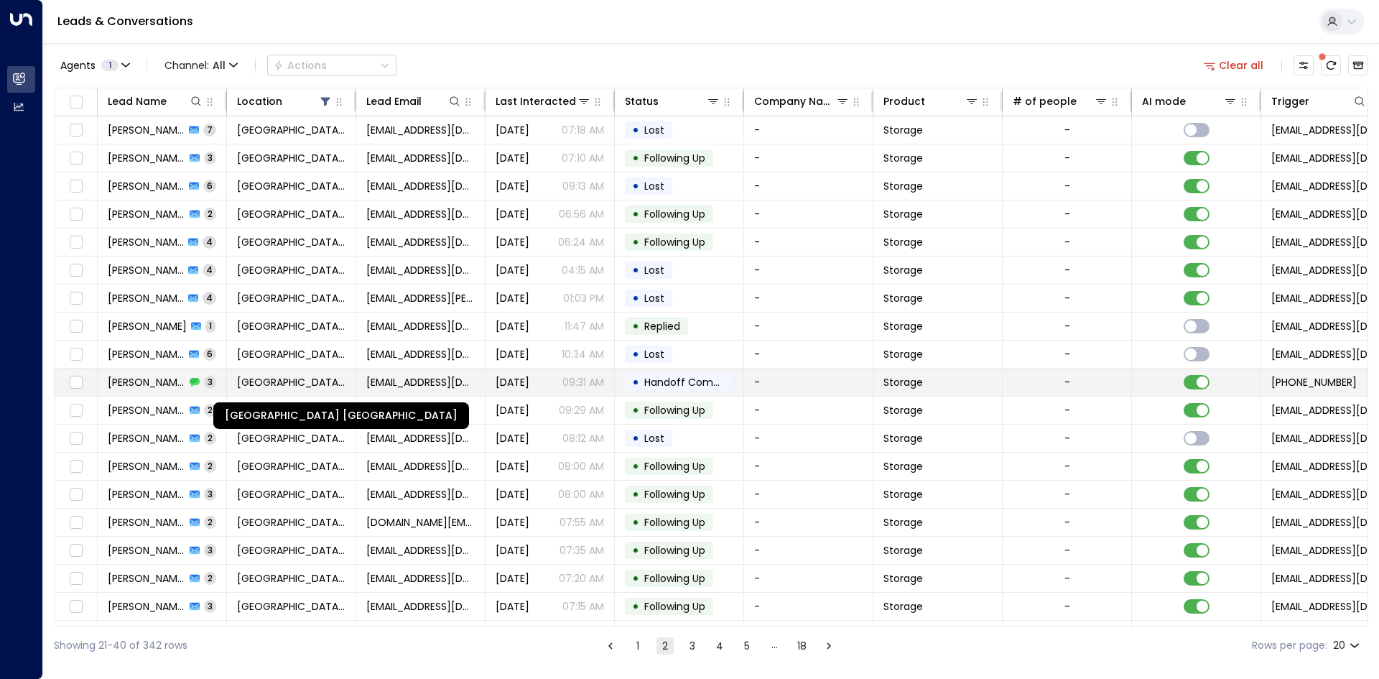
click at [308, 375] on span "Space Station Shrewsbury" at bounding box center [291, 382] width 108 height 14
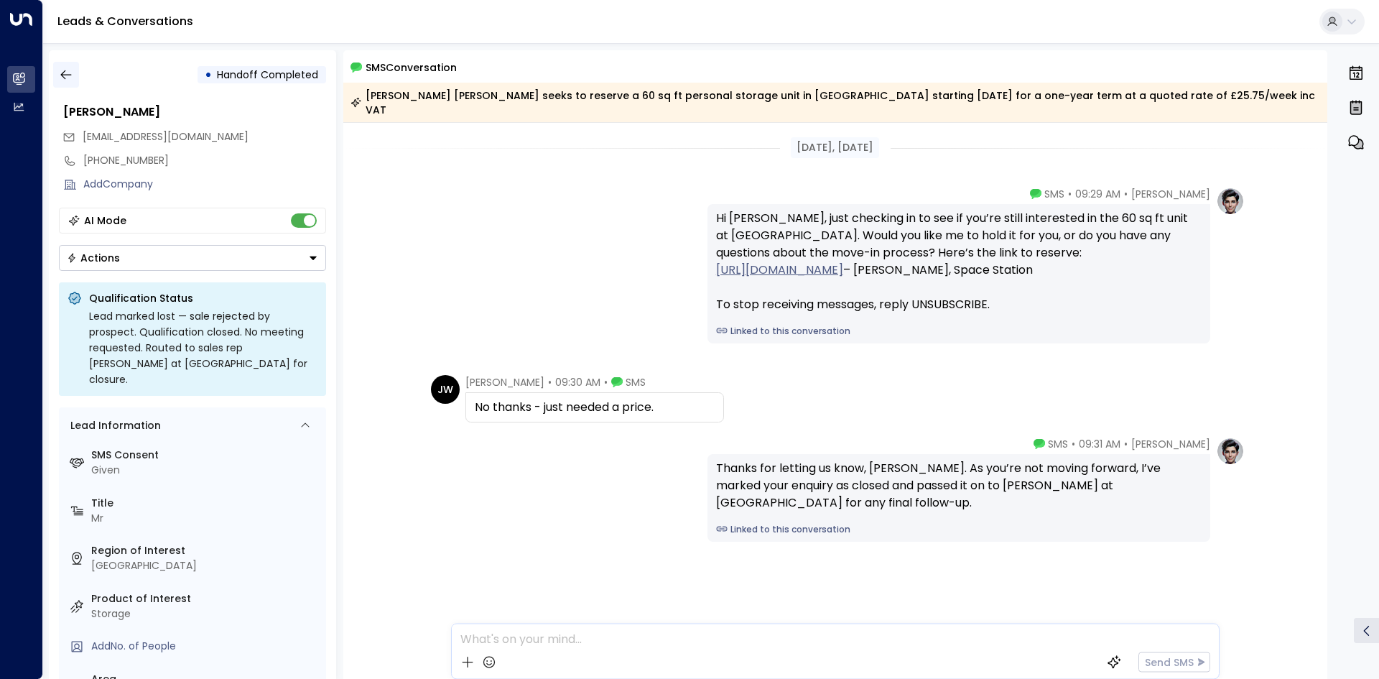
click at [64, 78] on icon "button" at bounding box center [65, 74] width 11 height 9
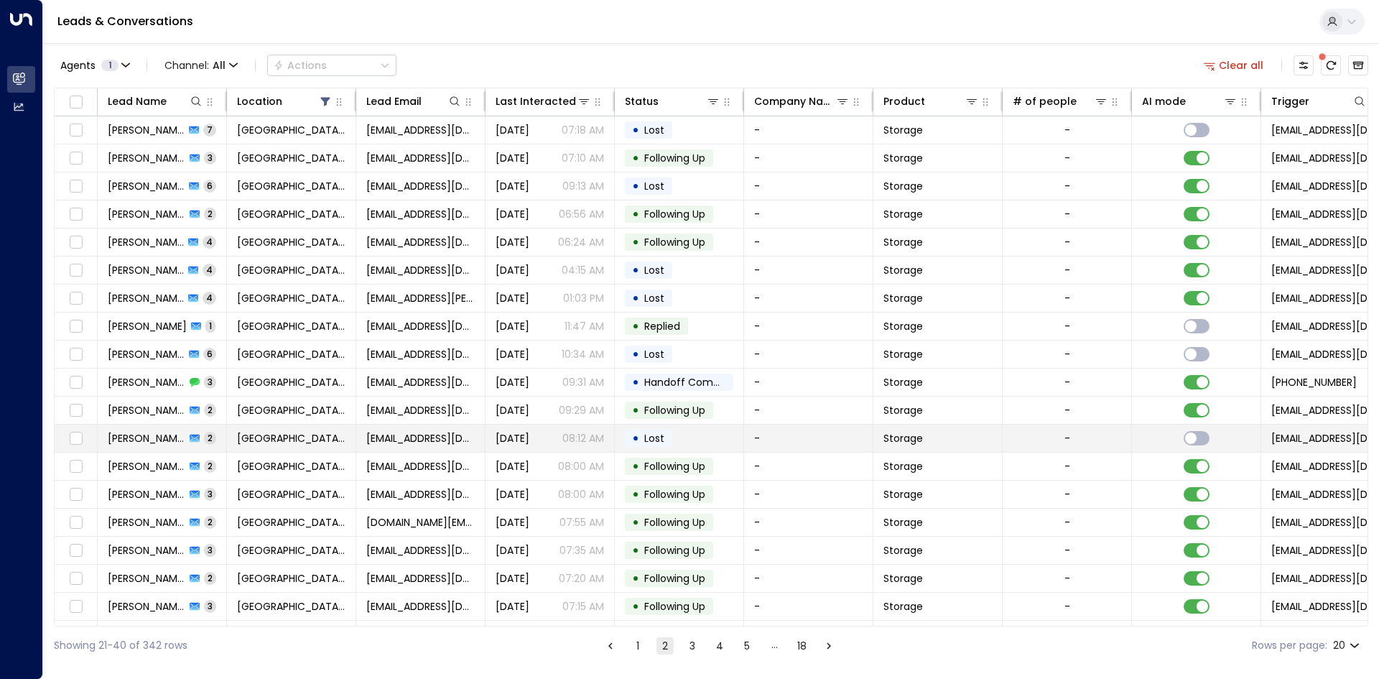
click at [192, 434] on icon at bounding box center [195, 438] width 10 height 10
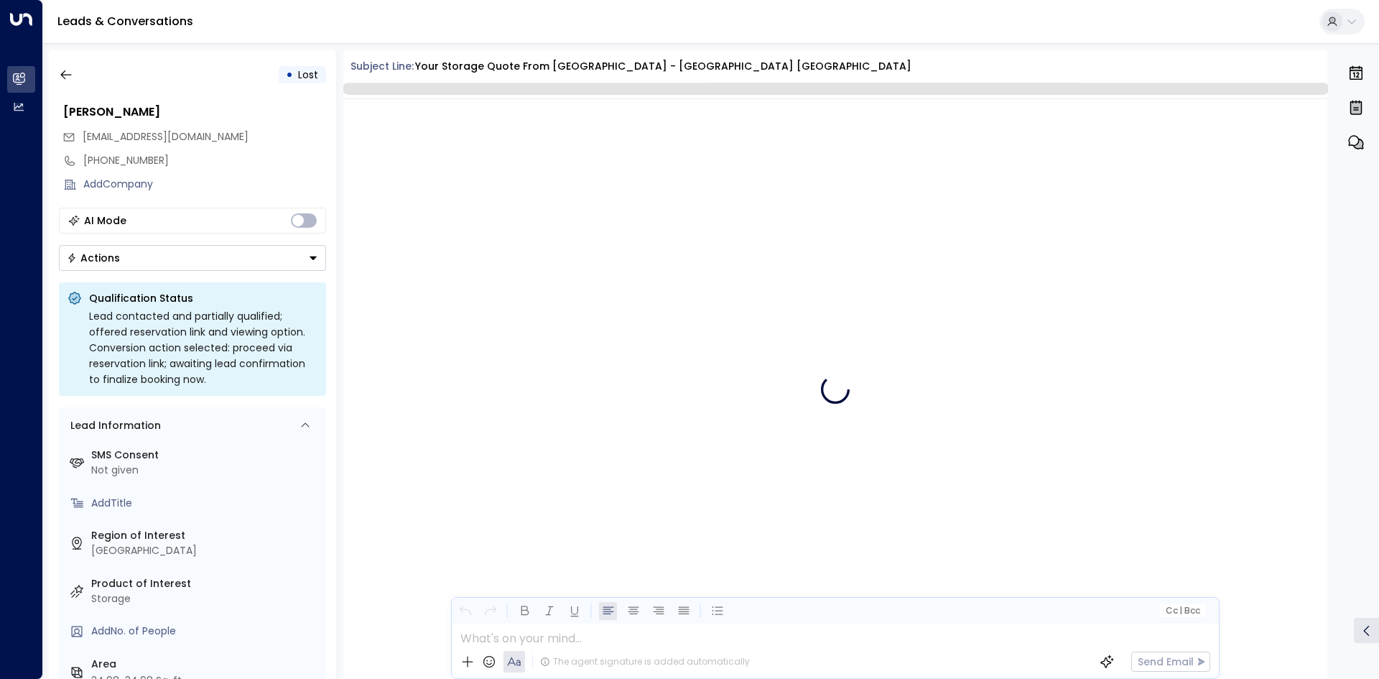
scroll to position [1443, 0]
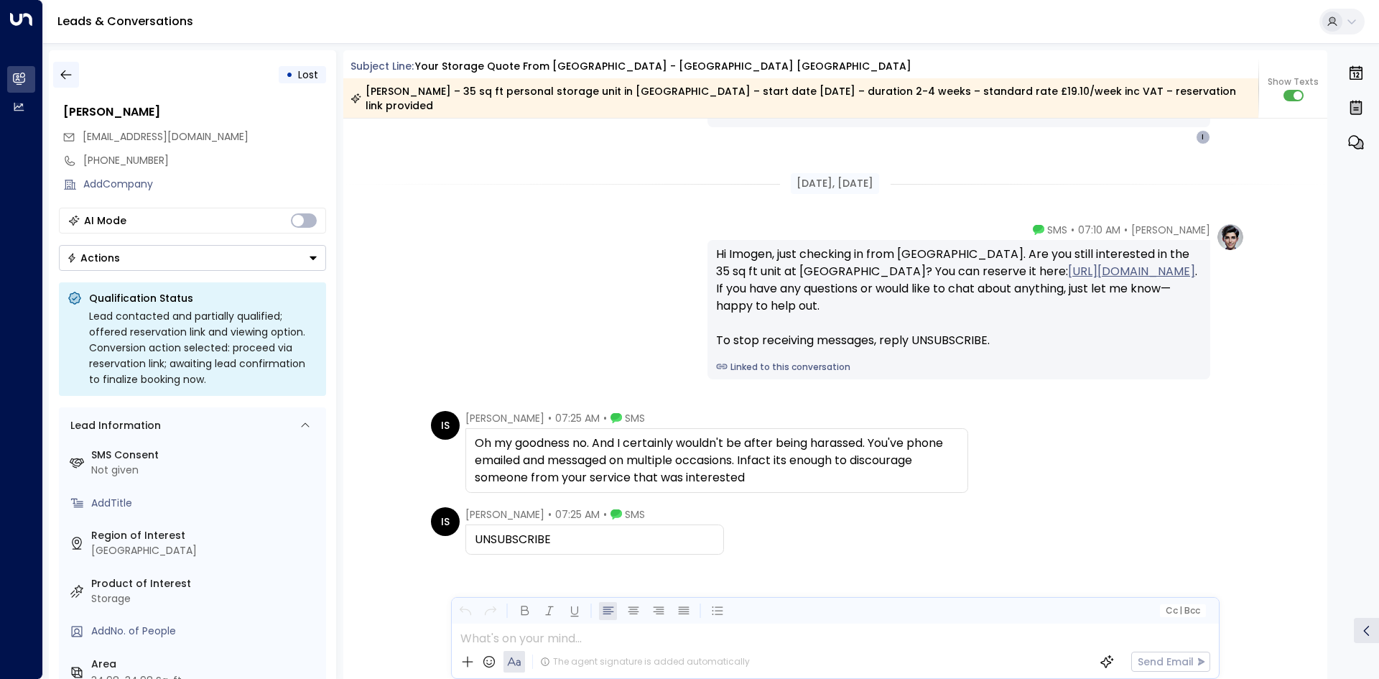
click at [63, 82] on button "button" at bounding box center [66, 75] width 26 height 26
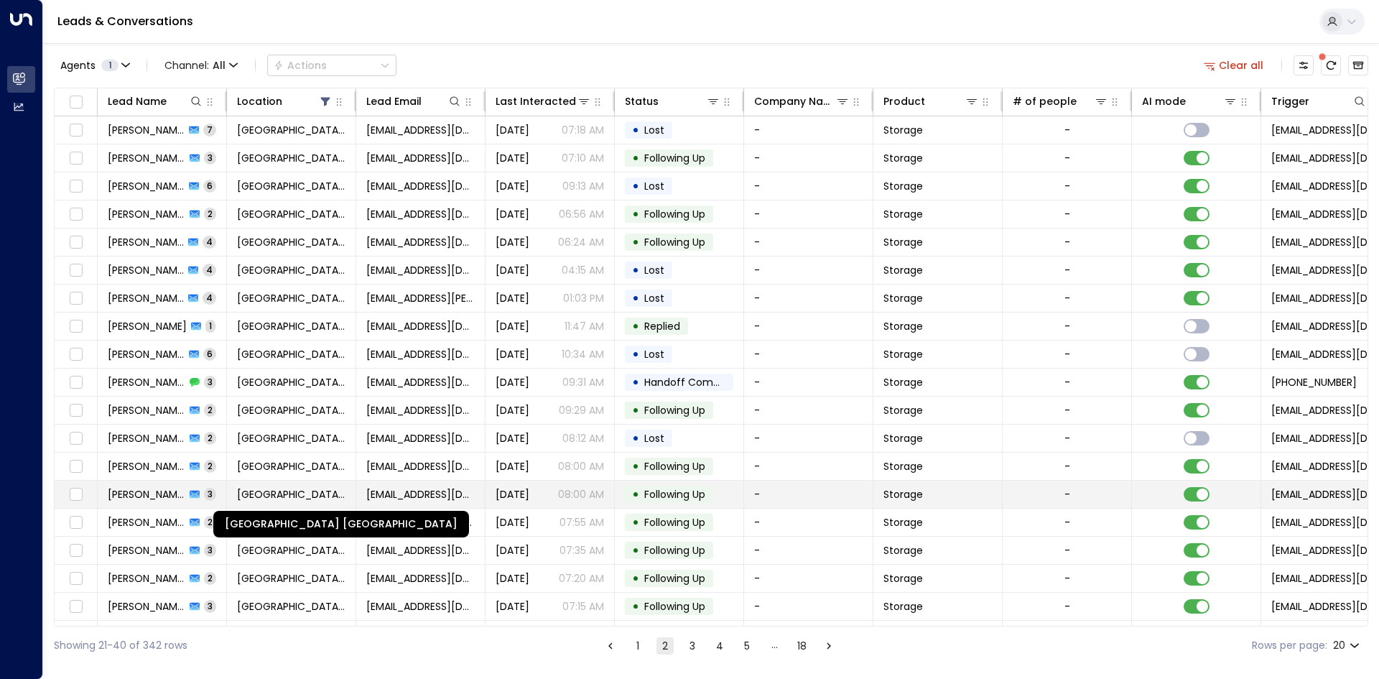
scroll to position [55, 0]
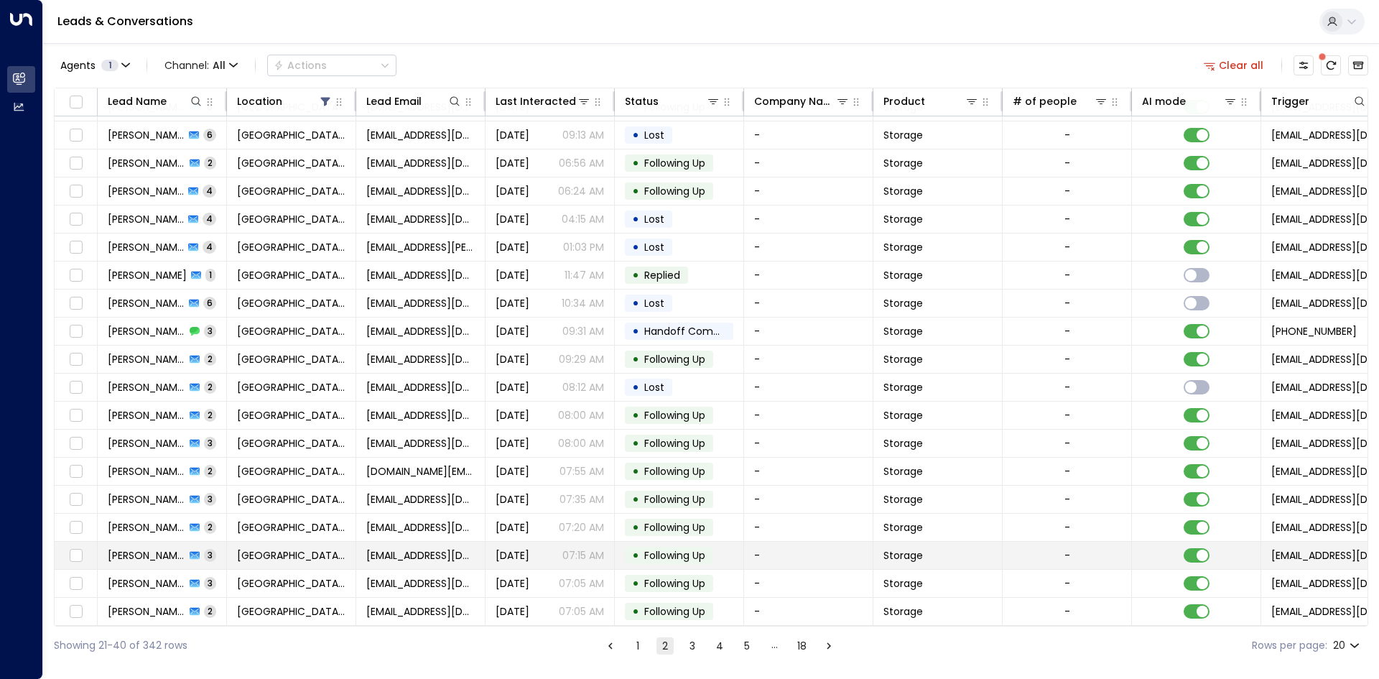
click at [217, 541] on td "Jessica Davis 3" at bounding box center [162, 554] width 129 height 27
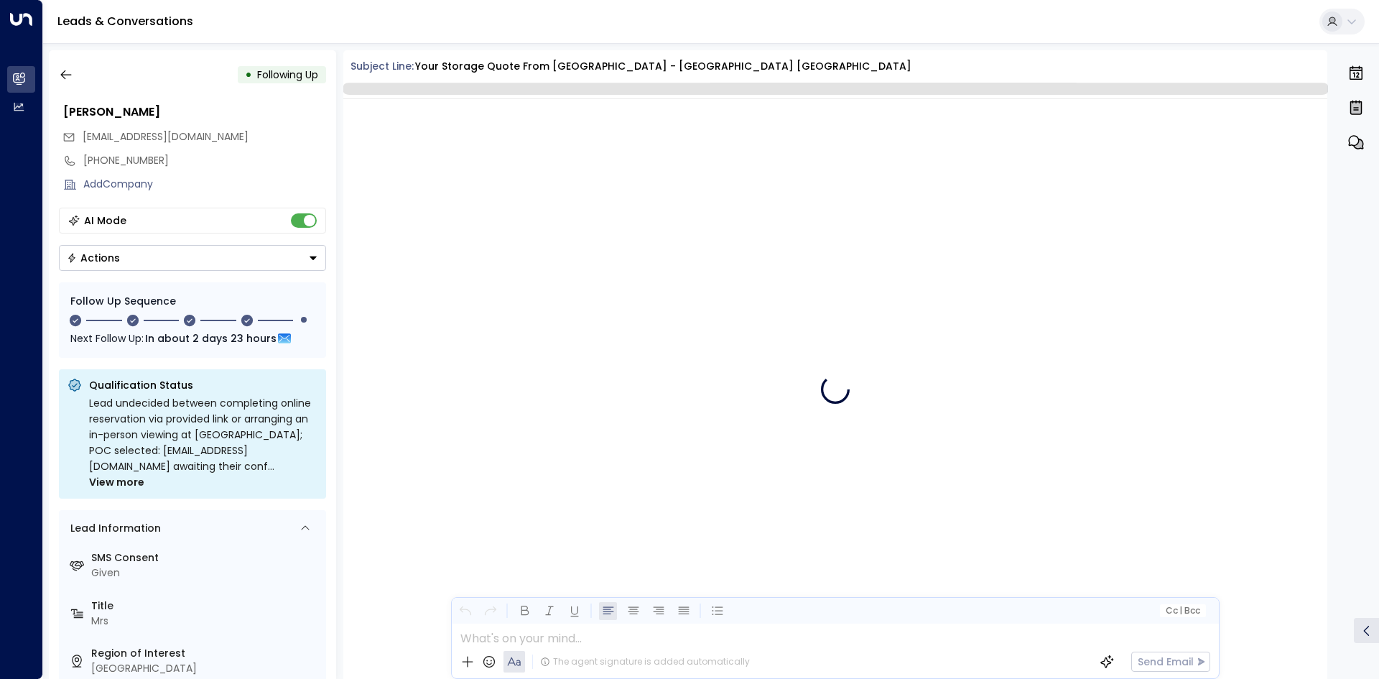
scroll to position [2262, 0]
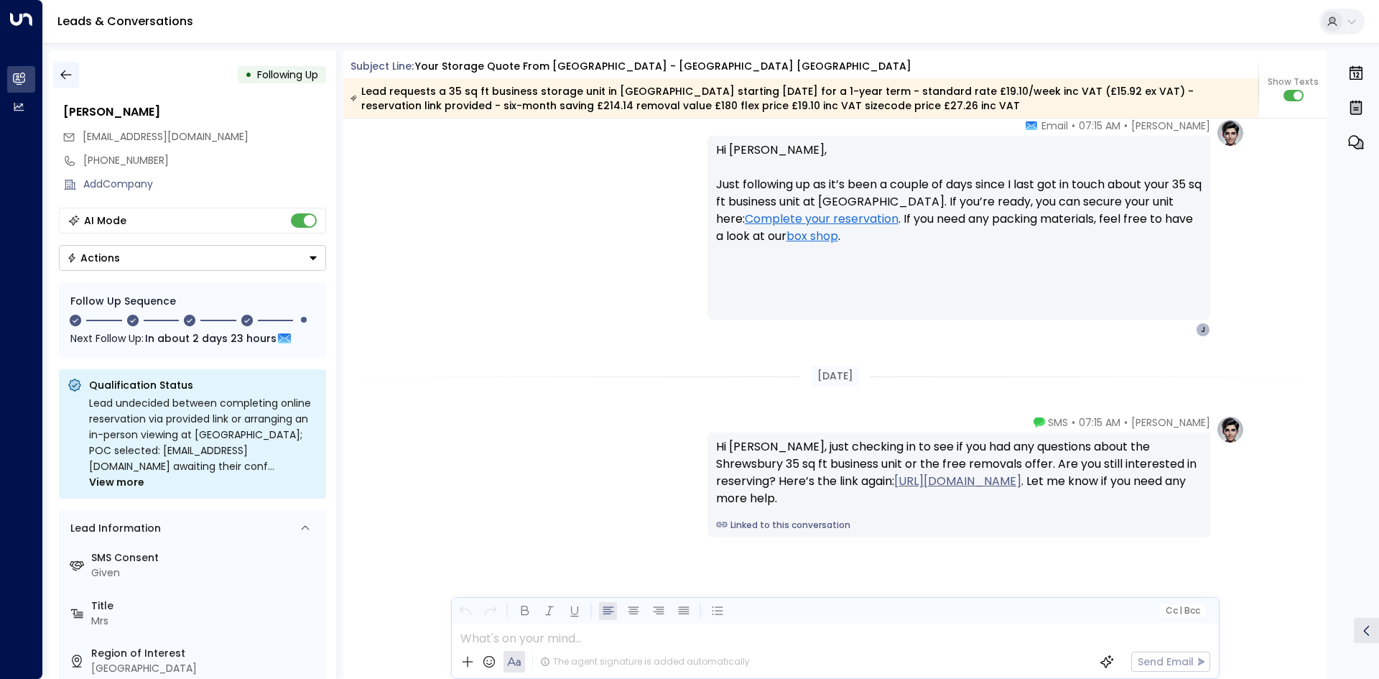
click at [56, 70] on button "button" at bounding box center [66, 75] width 26 height 26
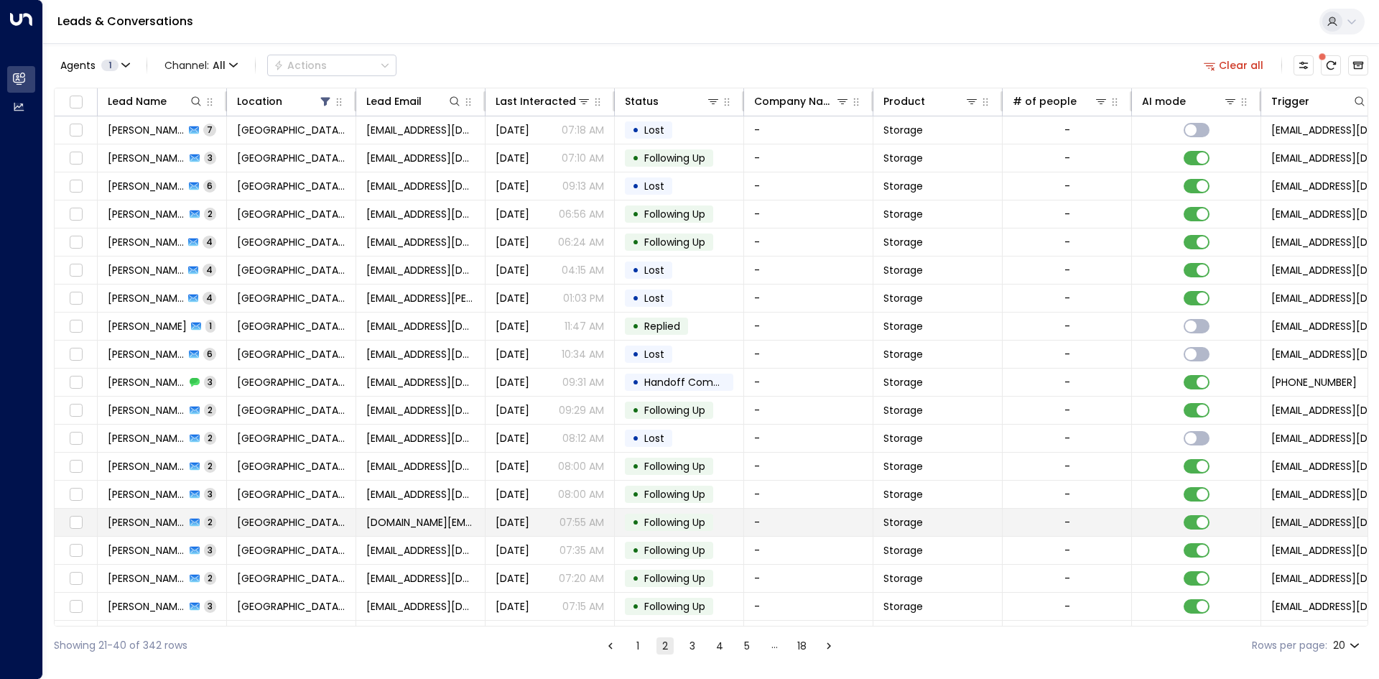
click at [194, 521] on icon at bounding box center [195, 522] width 10 height 8
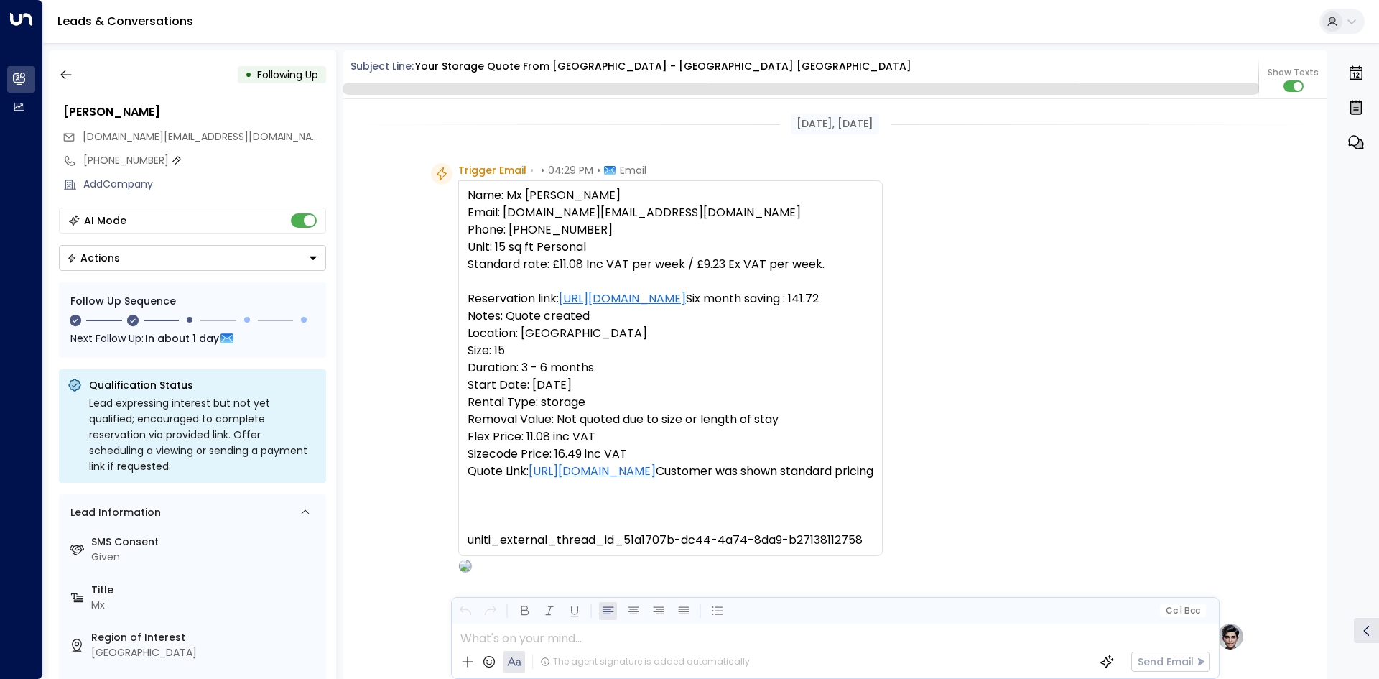
scroll to position [1102, 0]
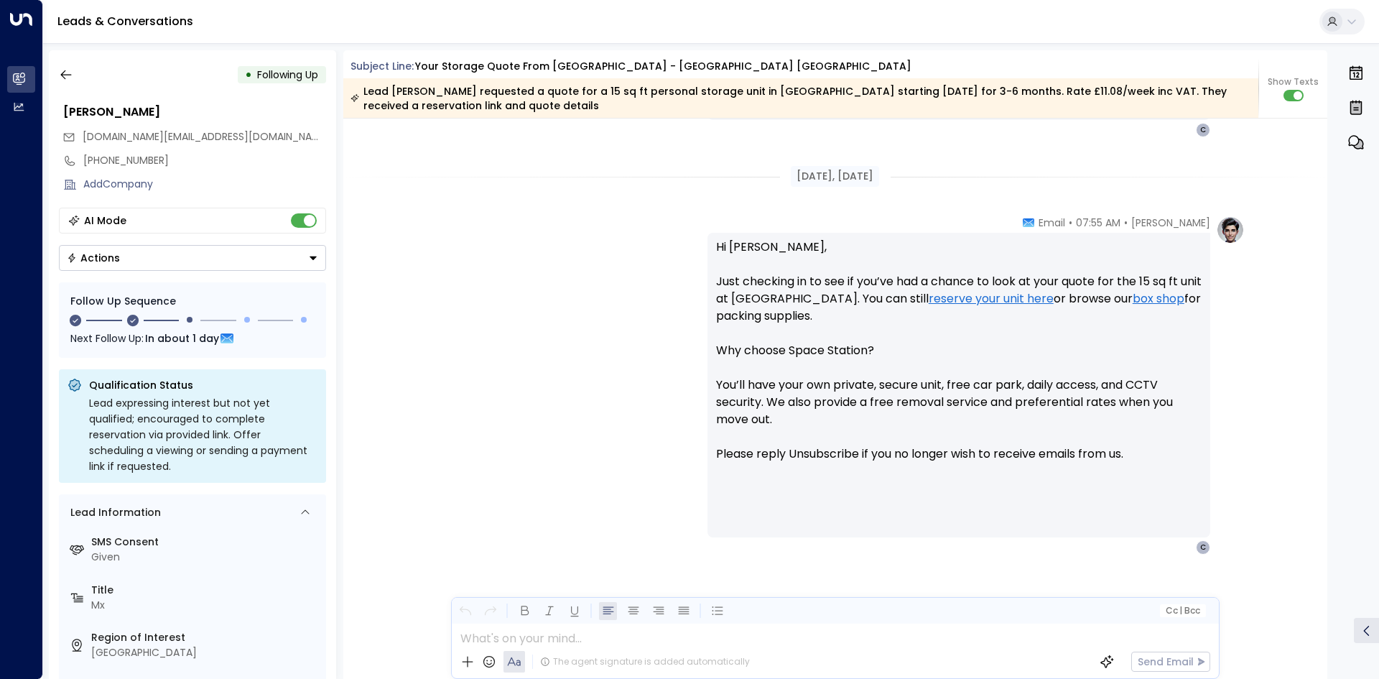
click at [63, 88] on div "• Following Up Sabrina Cleevely Cleevely.sj@gmail.com +4470628850428 Add Compan…" at bounding box center [192, 364] width 287 height 628
click at [65, 82] on button "button" at bounding box center [66, 75] width 26 height 26
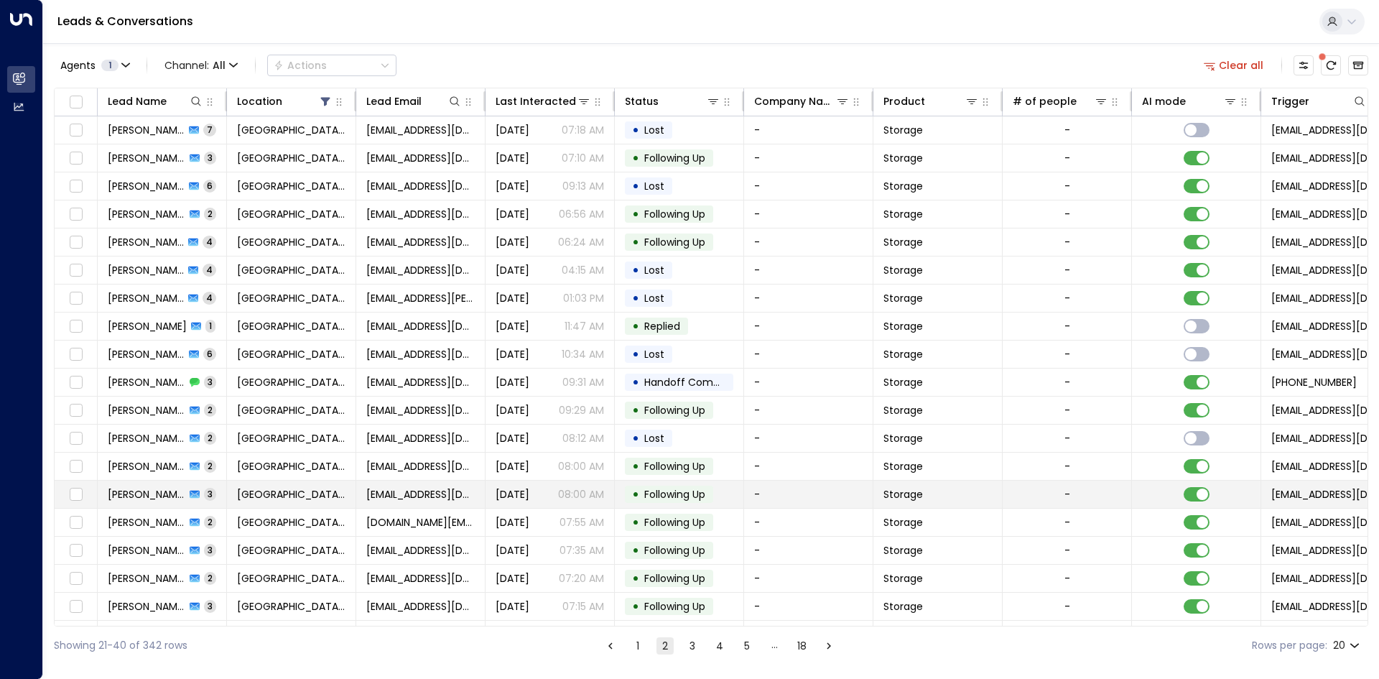
click at [347, 500] on td "Space Station Shrewsbury" at bounding box center [291, 493] width 129 height 27
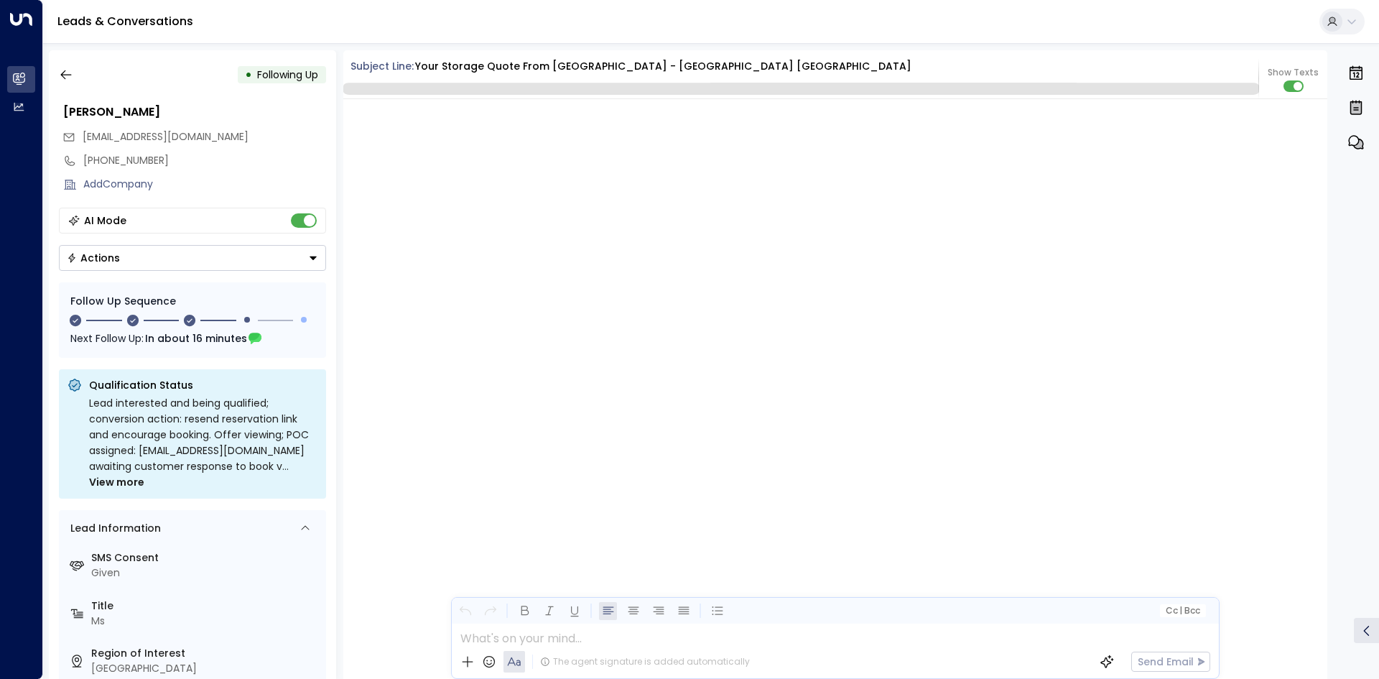
scroll to position [1722, 0]
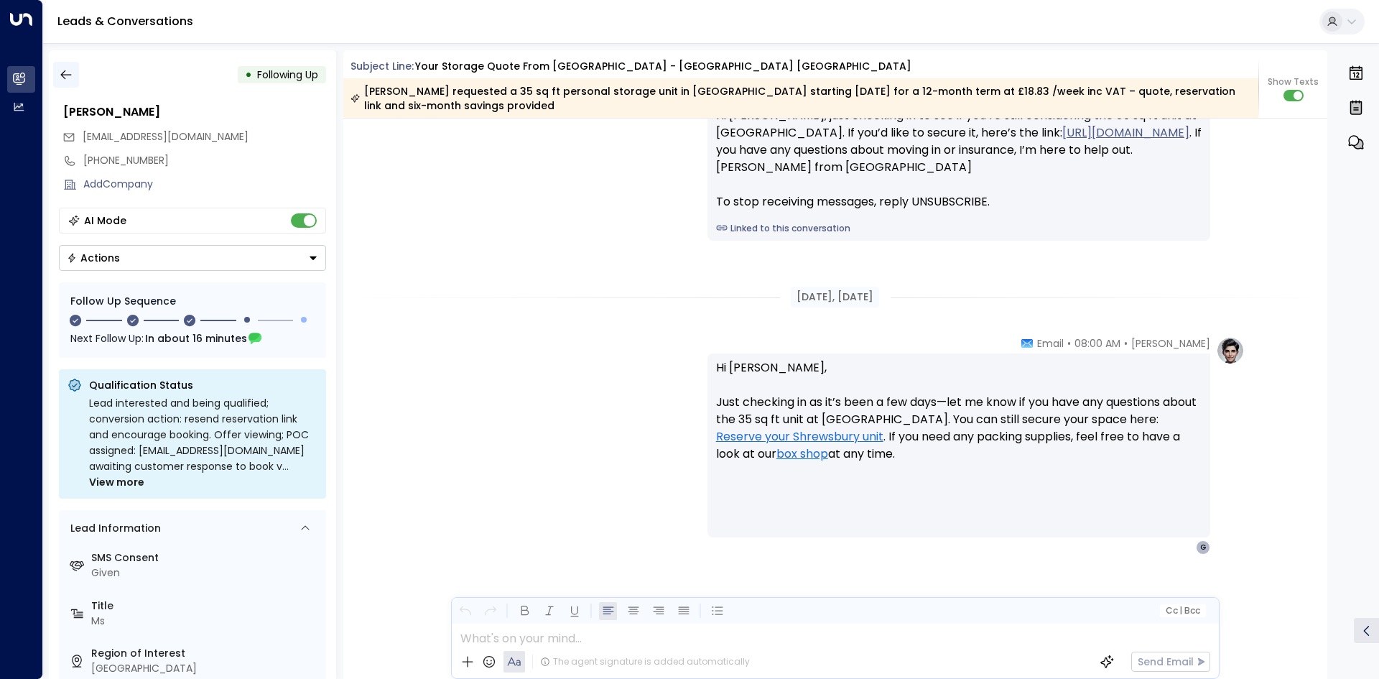
click at [73, 85] on button "button" at bounding box center [66, 75] width 26 height 26
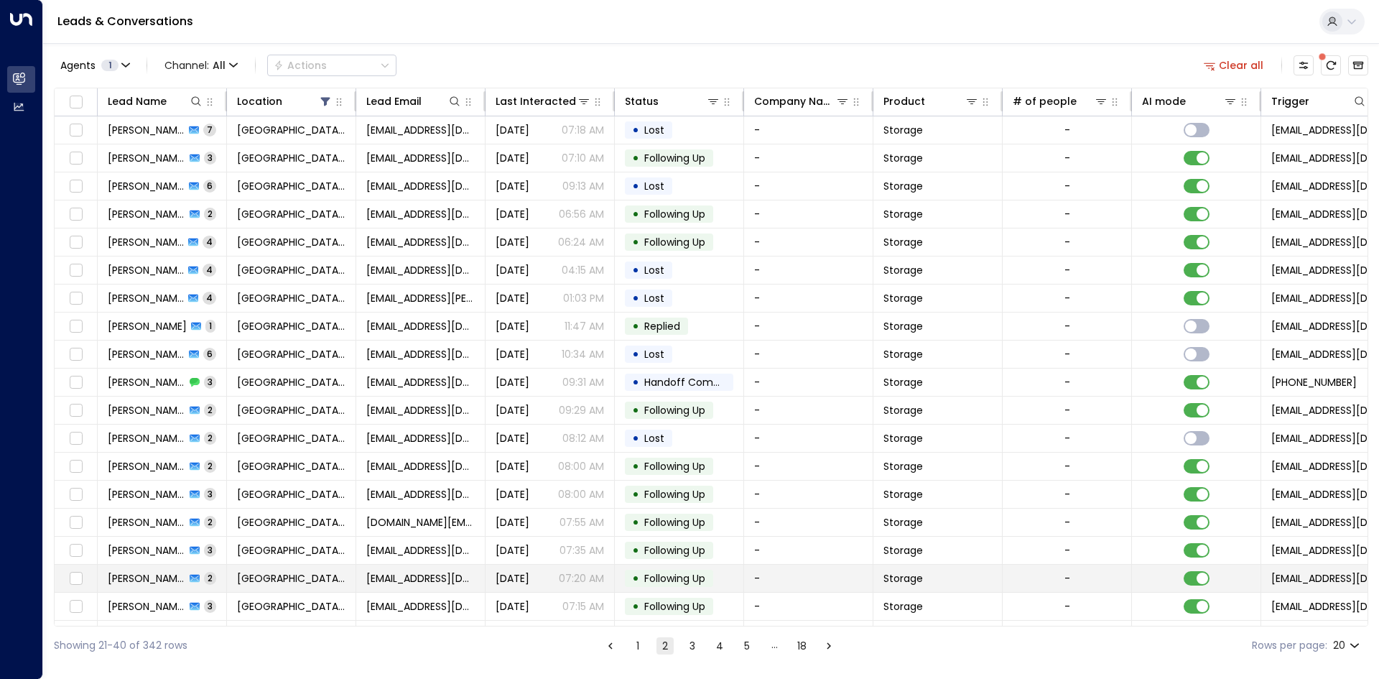
scroll to position [55, 0]
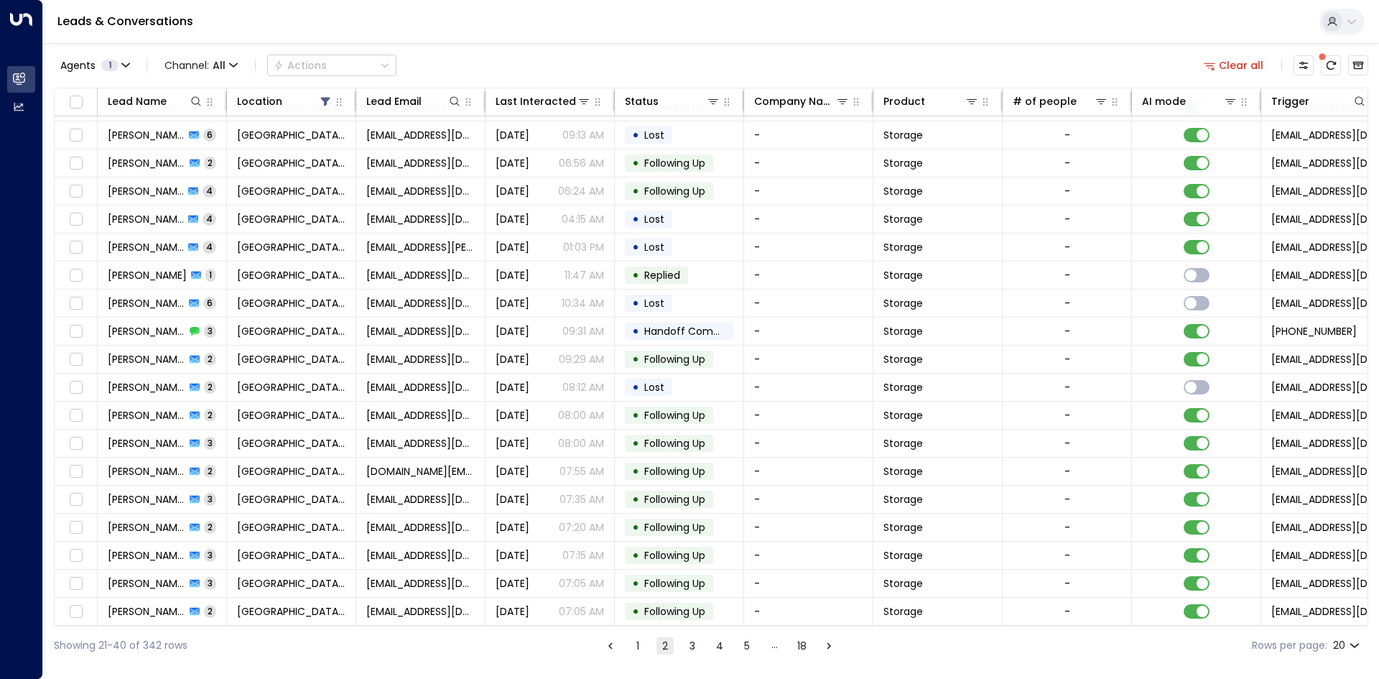
click at [691, 640] on button "3" at bounding box center [692, 645] width 17 height 17
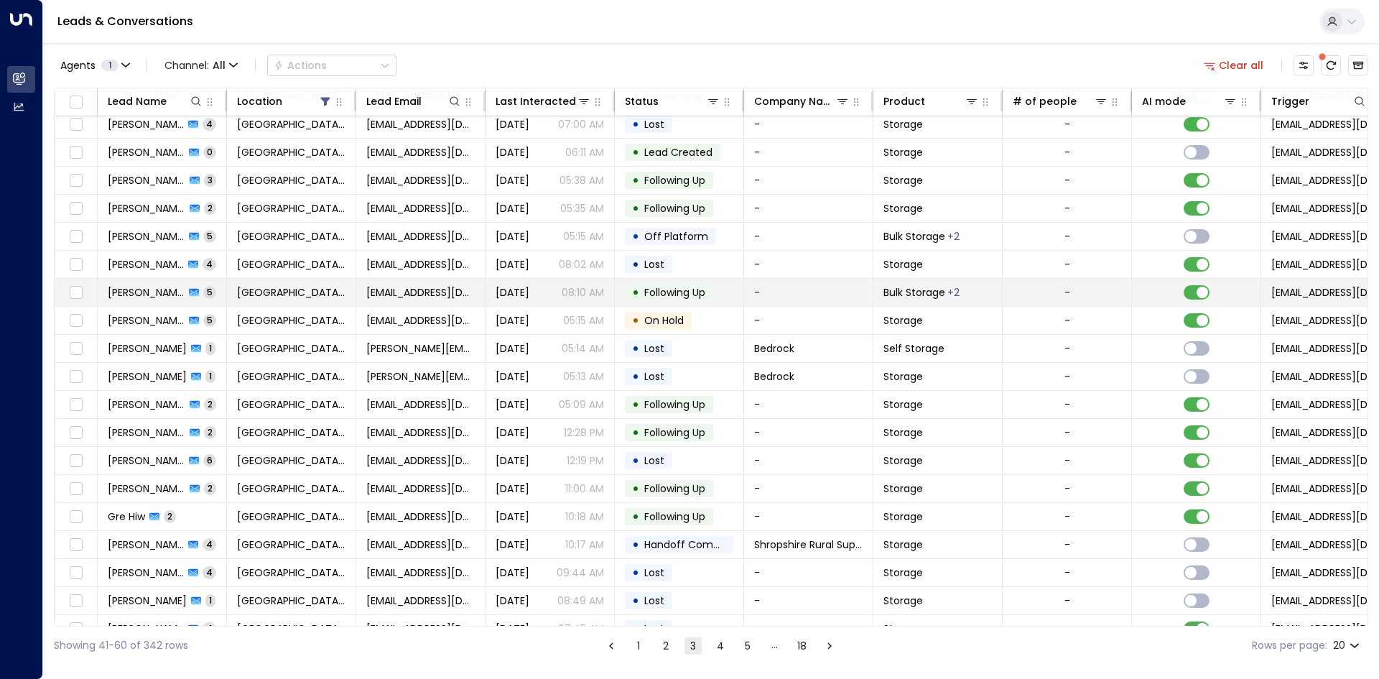
scroll to position [55, 0]
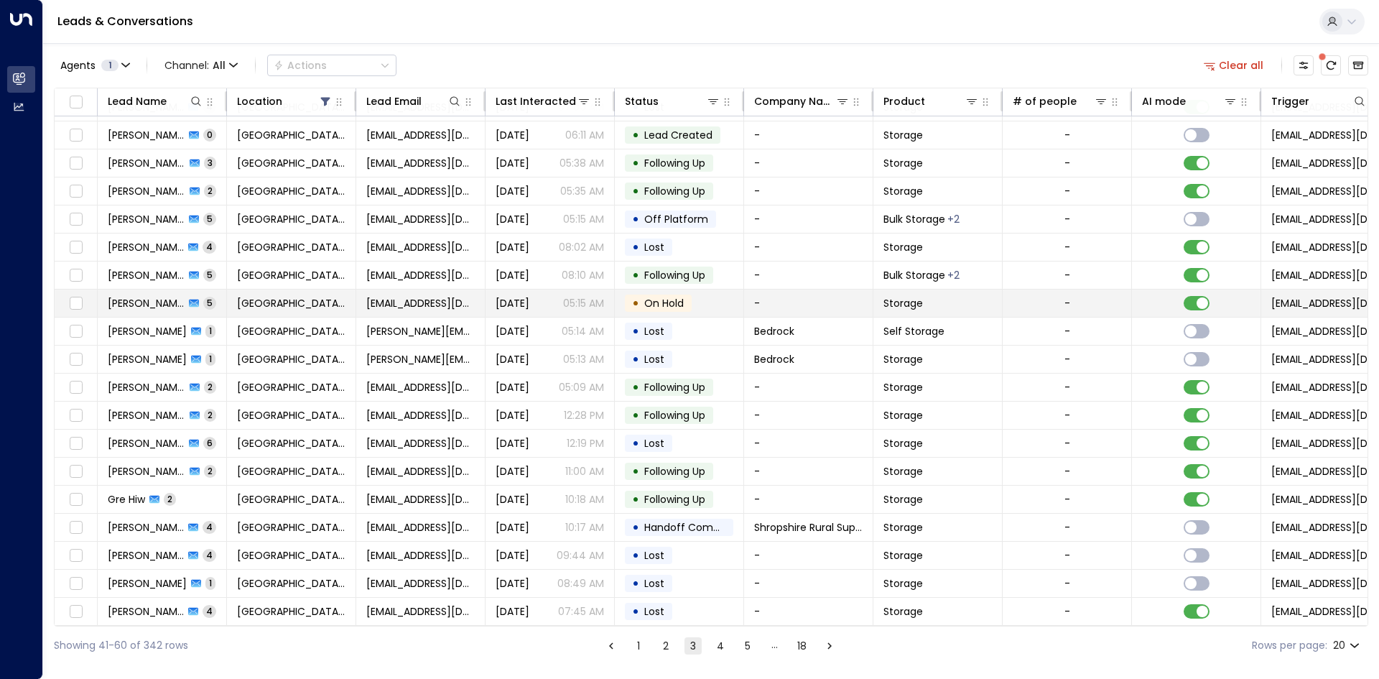
click at [689, 296] on span "On Hold" at bounding box center [664, 303] width 50 height 14
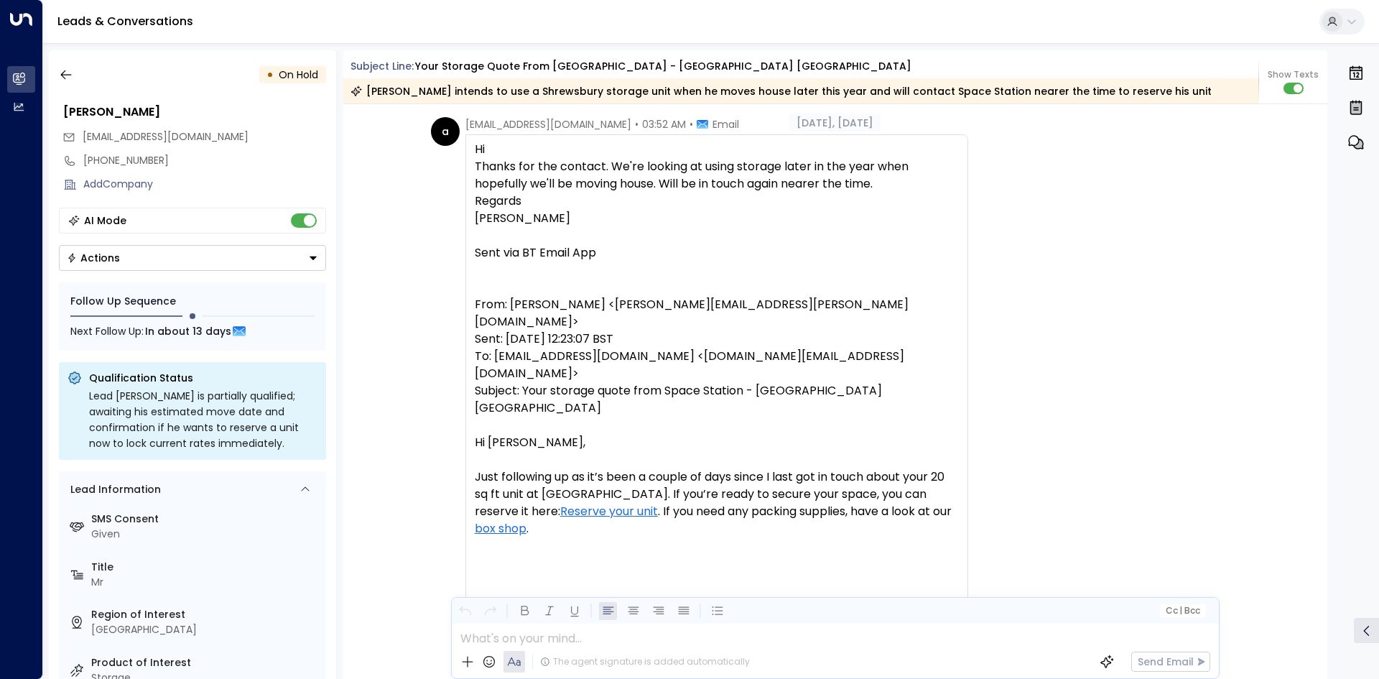
scroll to position [2890, 0]
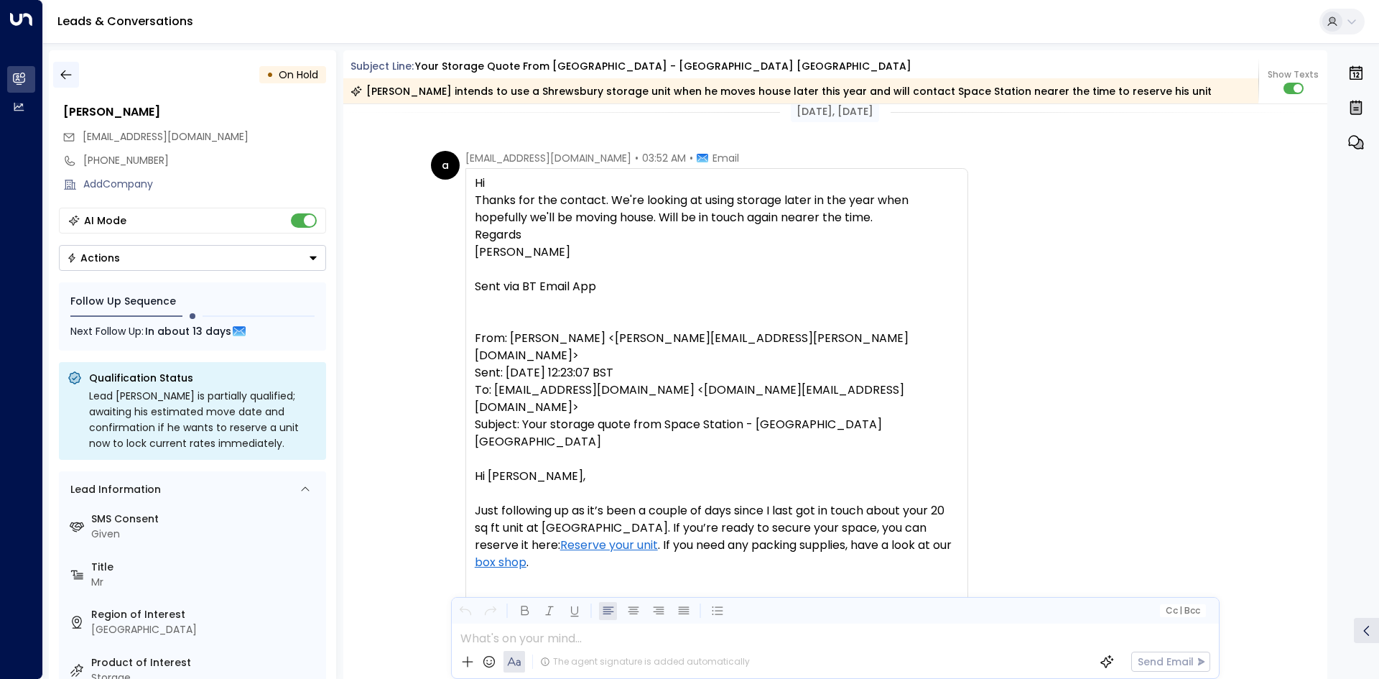
click at [67, 67] on icon "button" at bounding box center [66, 74] width 14 height 14
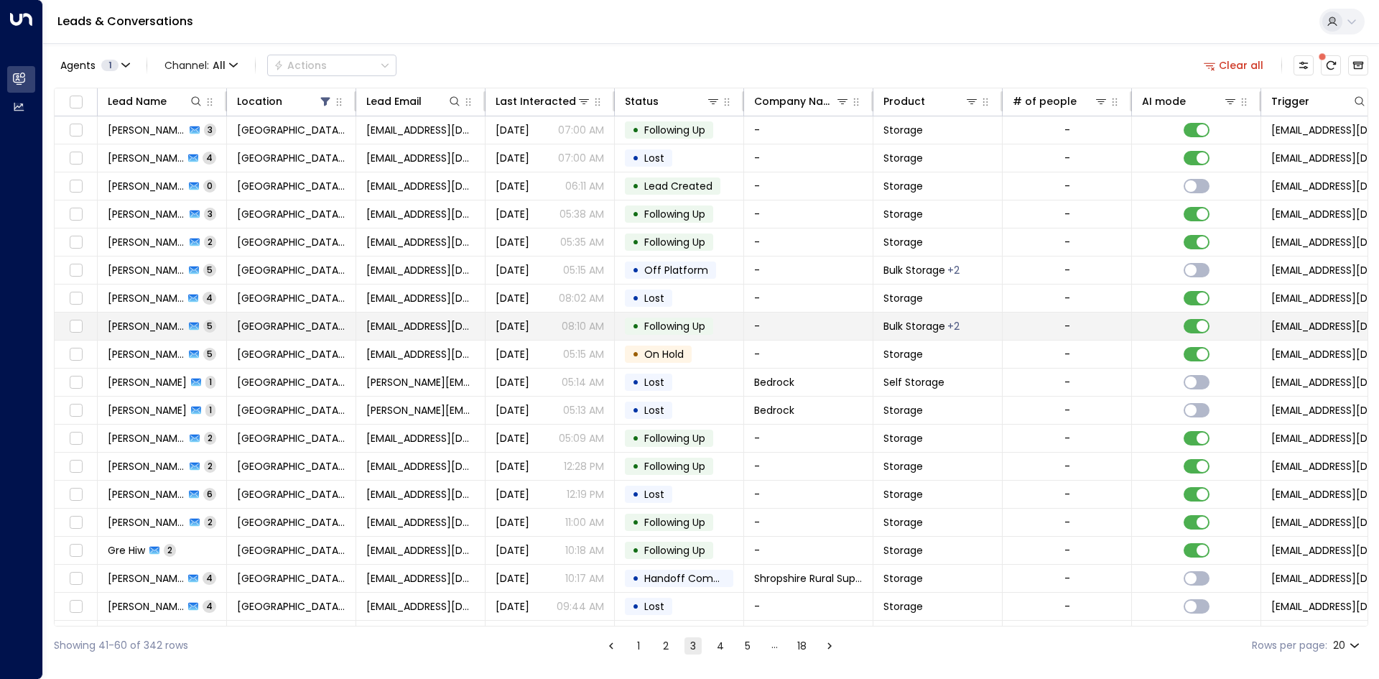
click at [427, 335] on td "[EMAIL_ADDRESS][DOMAIN_NAME]" at bounding box center [420, 325] width 129 height 27
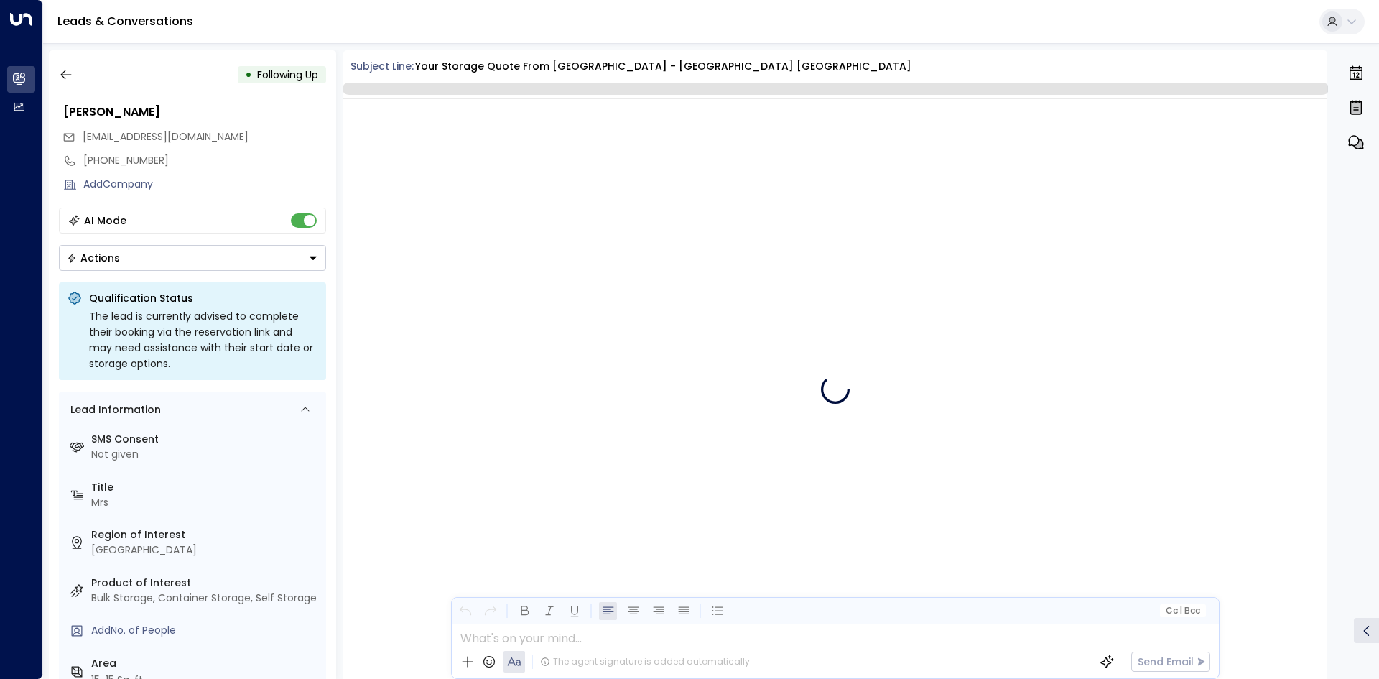
scroll to position [1449, 0]
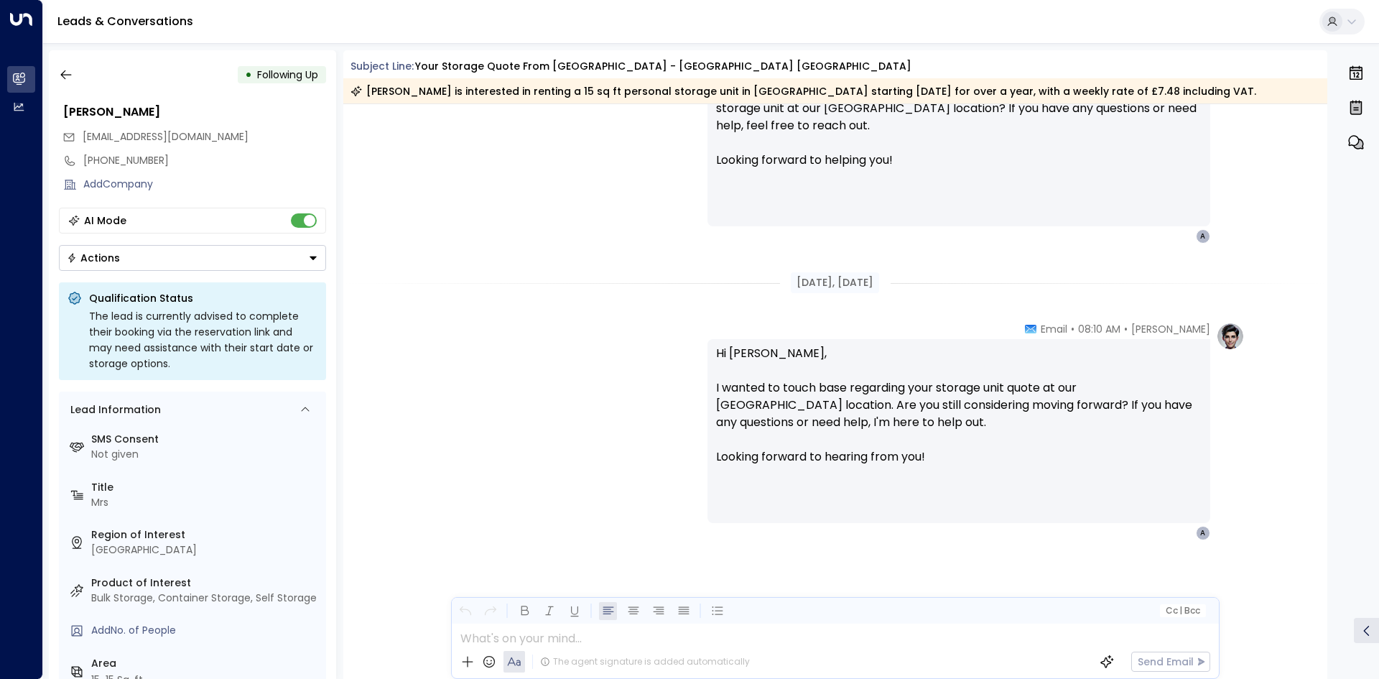
click at [290, 218] on div "AI Mode" at bounding box center [192, 221] width 267 height 26
click at [296, 261] on button "Actions" at bounding box center [192, 258] width 267 height 26
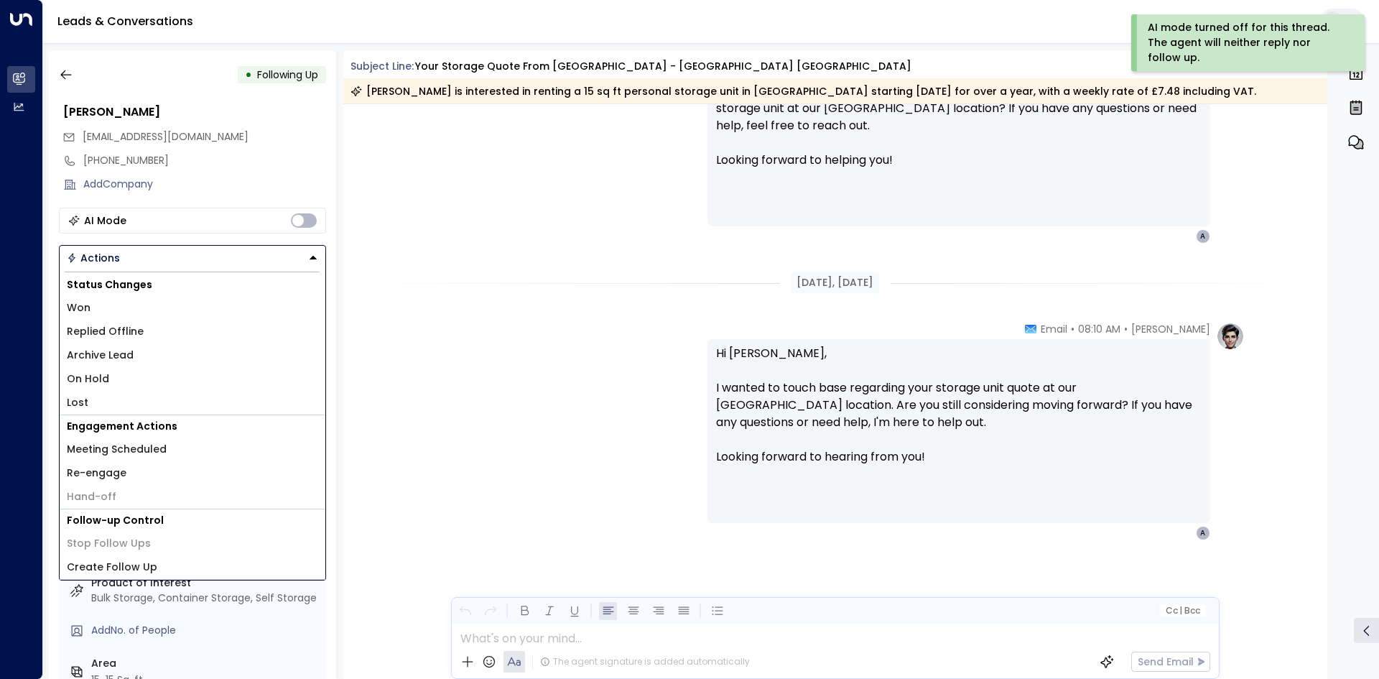
click at [141, 336] on li "Replied Offline" at bounding box center [193, 332] width 266 height 24
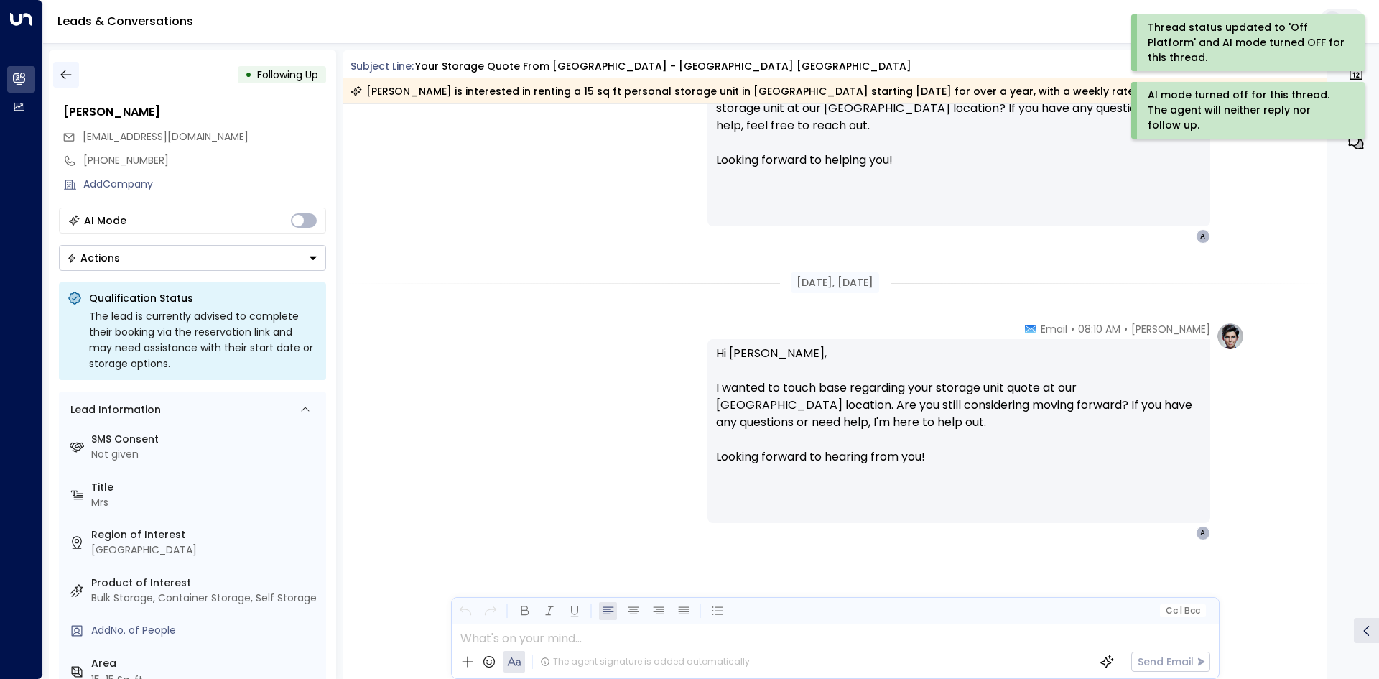
click at [73, 78] on button "button" at bounding box center [66, 75] width 26 height 26
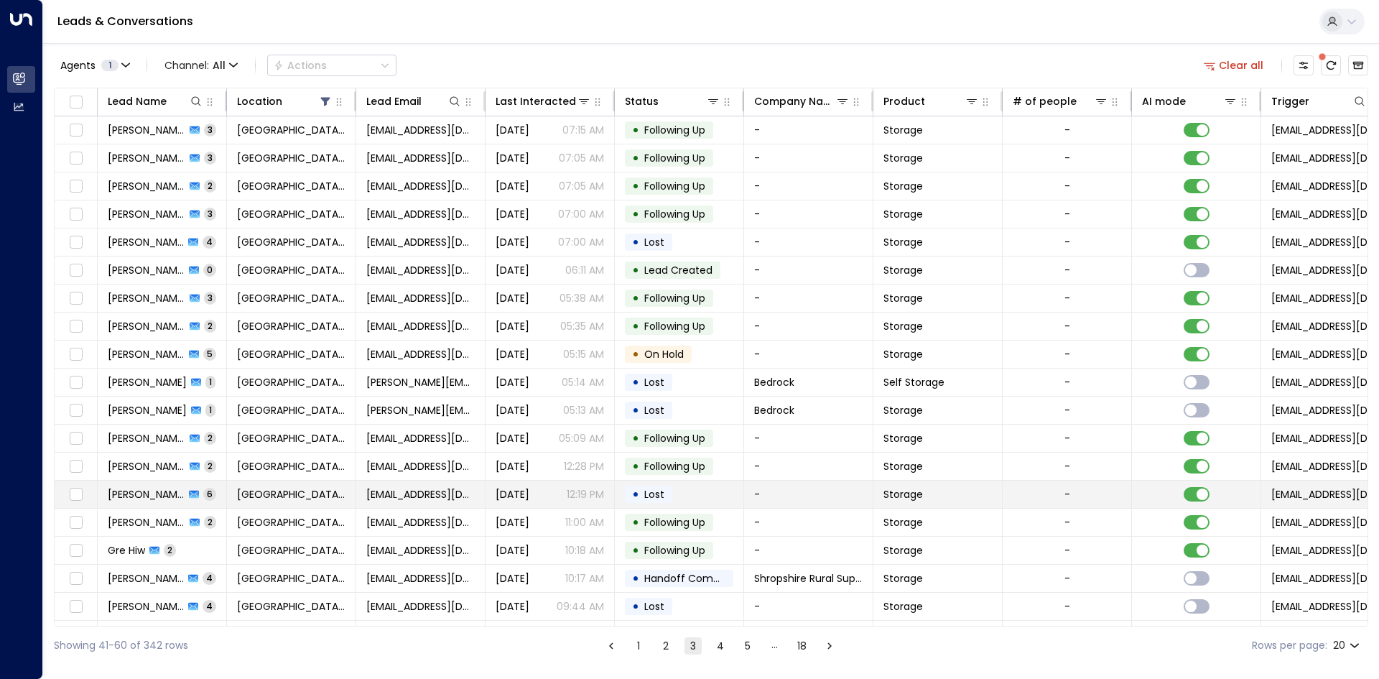
click at [689, 496] on td "• Lost" at bounding box center [679, 493] width 129 height 27
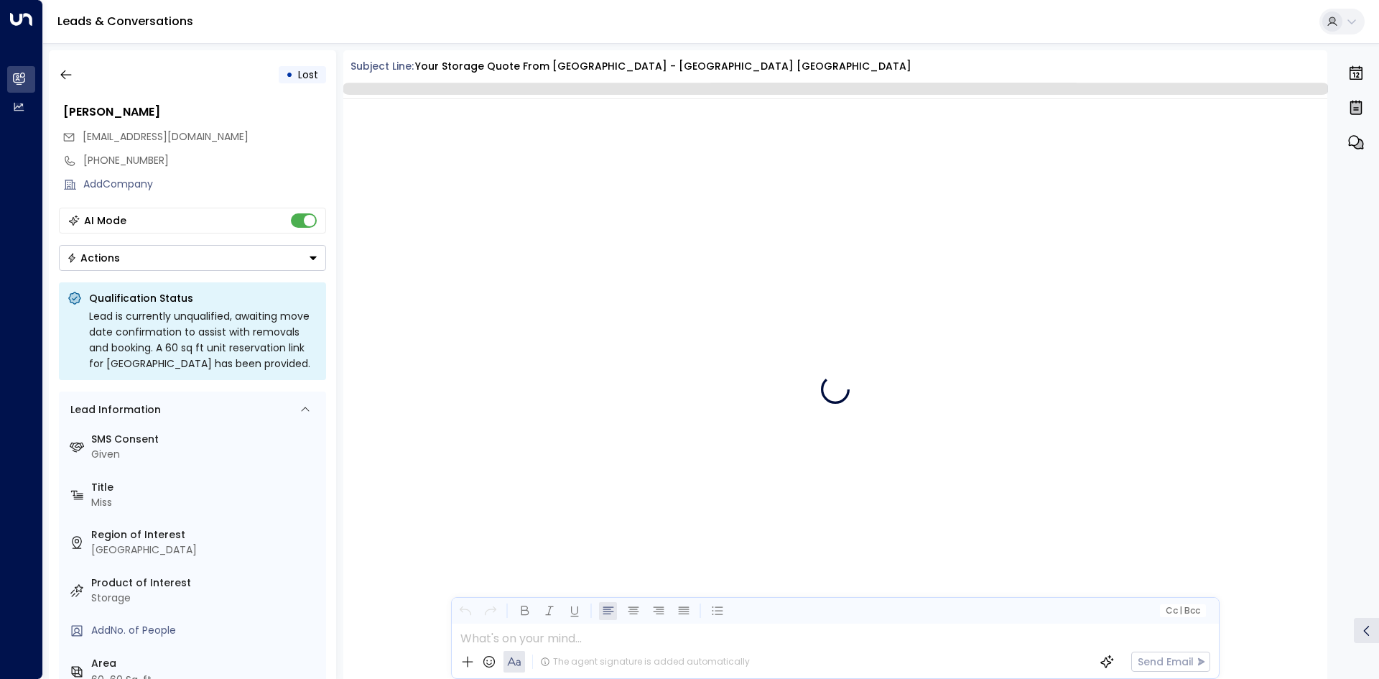
scroll to position [3362, 0]
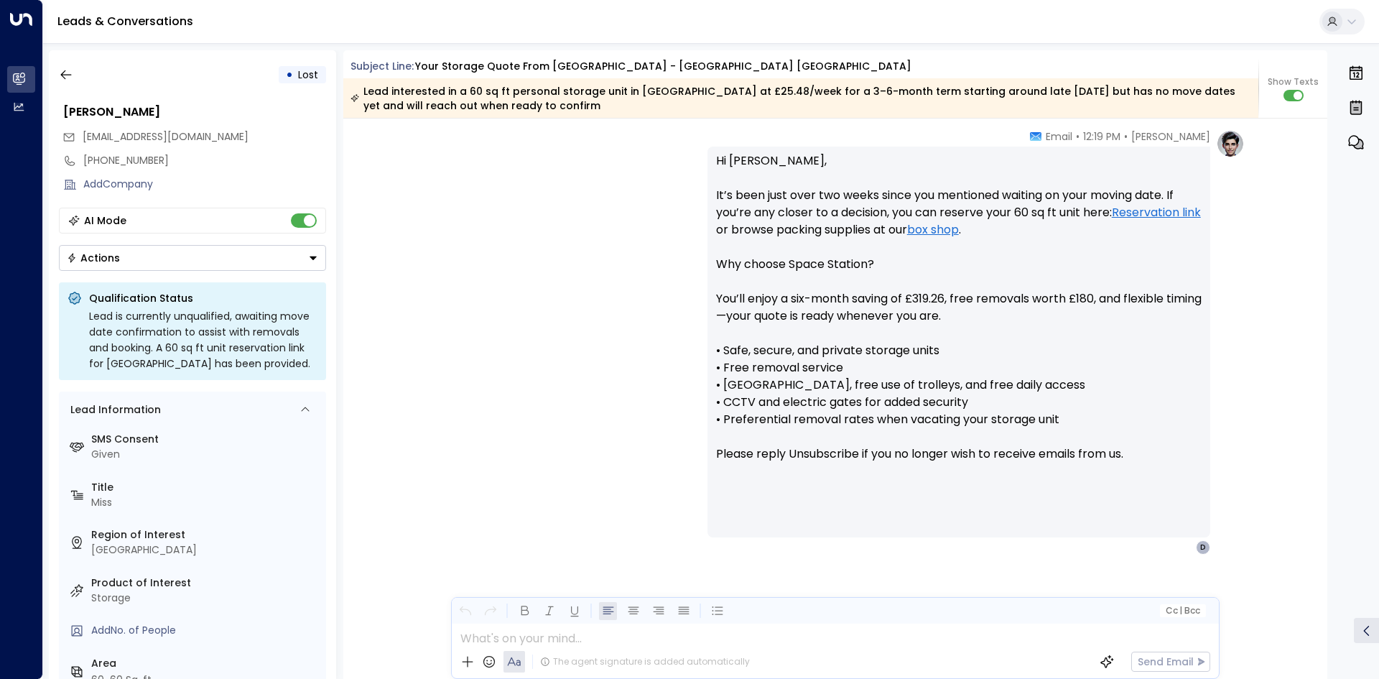
click at [80, 83] on div "• Lost" at bounding box center [192, 75] width 267 height 26
click at [70, 83] on button "button" at bounding box center [66, 75] width 26 height 26
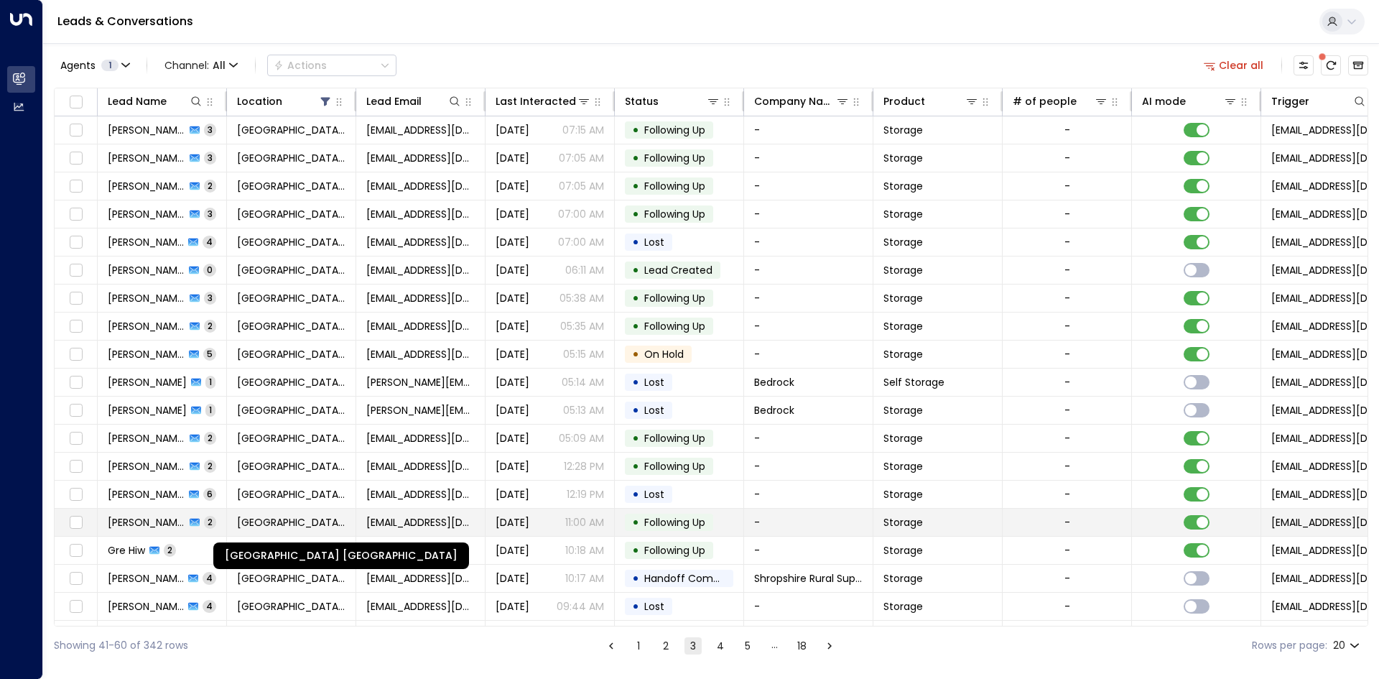
click at [261, 526] on span "Space Station Shrewsbury" at bounding box center [291, 522] width 108 height 14
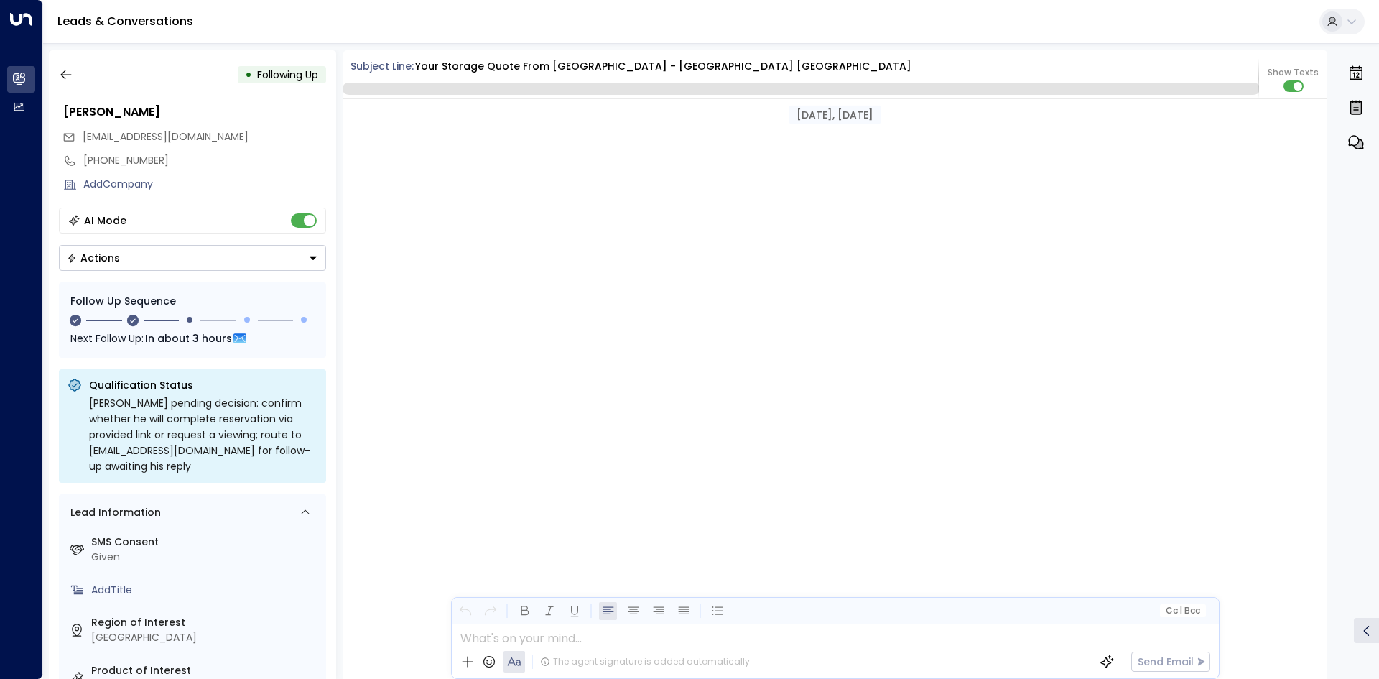
scroll to position [1285, 0]
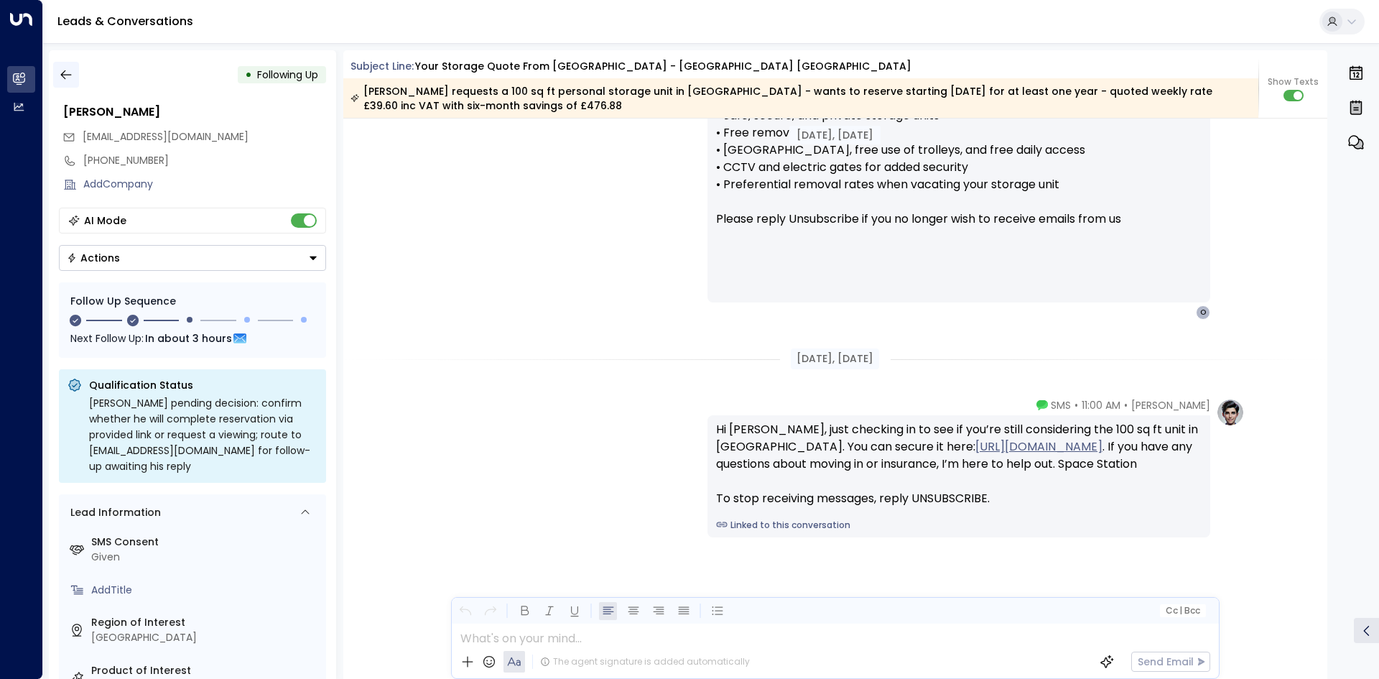
click at [60, 66] on button "button" at bounding box center [66, 75] width 26 height 26
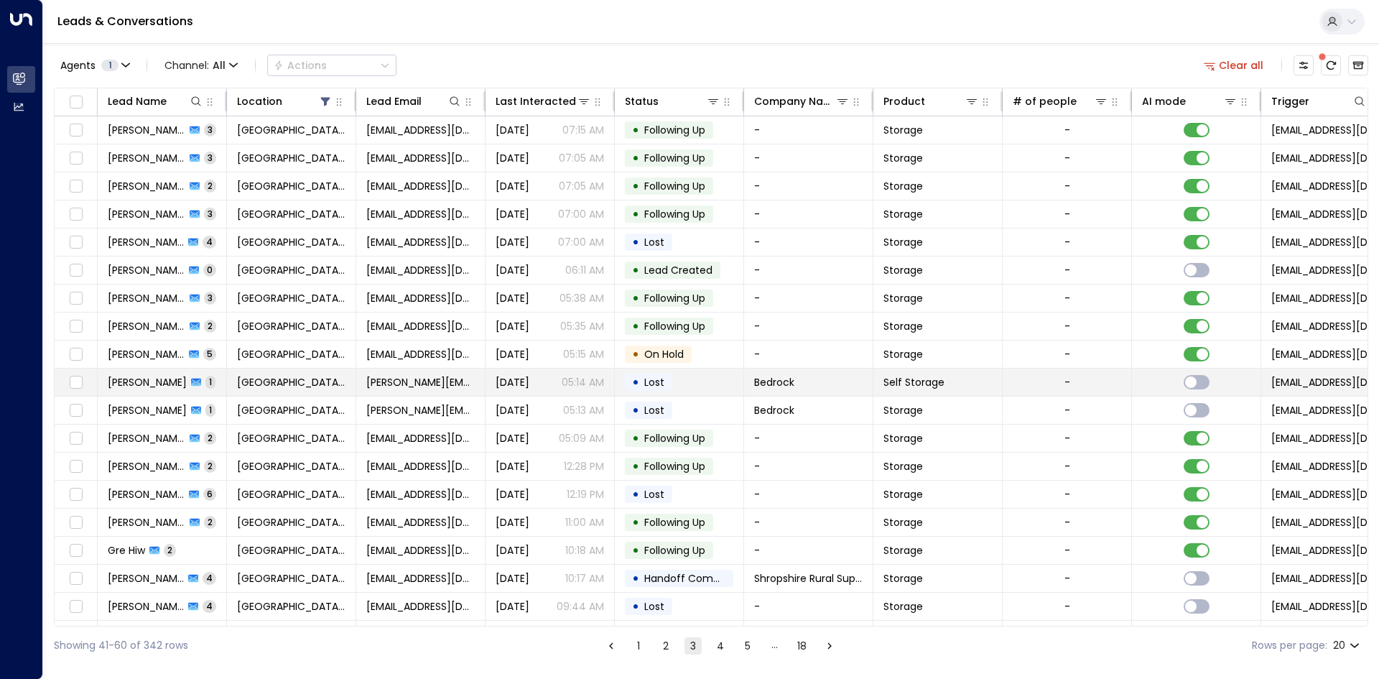
scroll to position [55, 0]
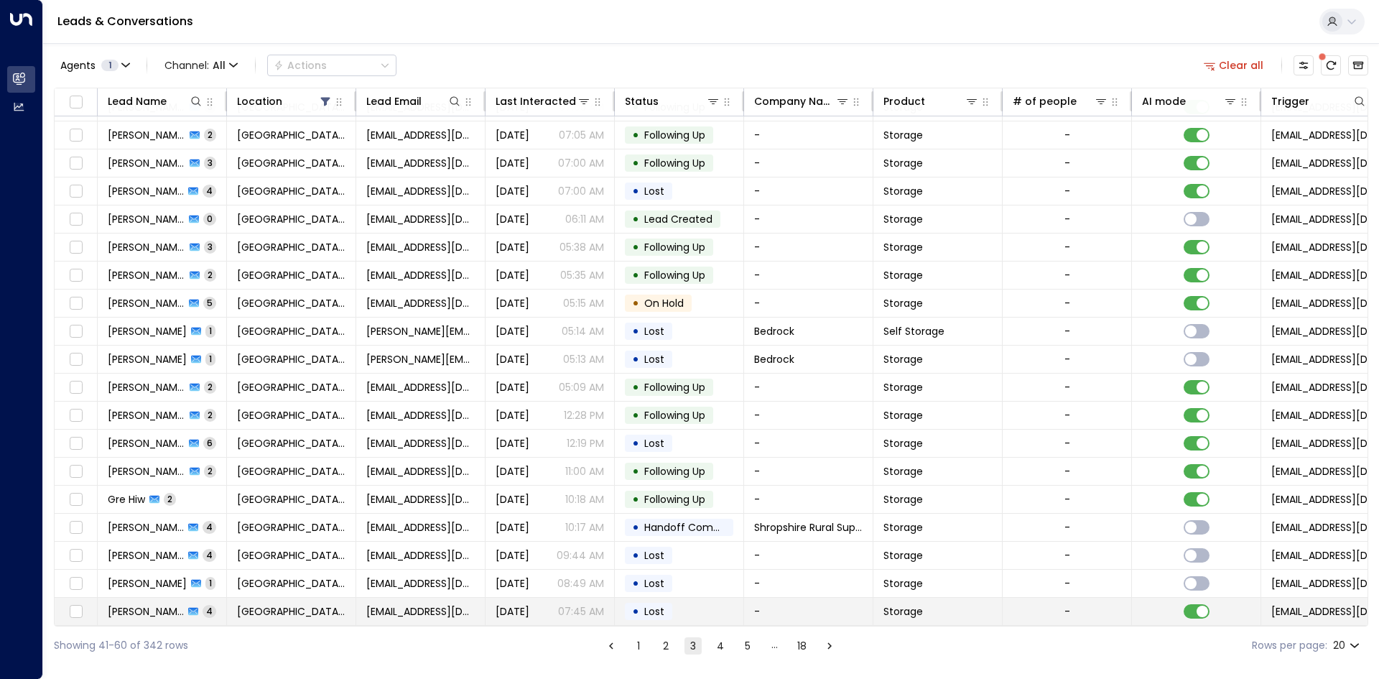
click at [644, 605] on span "Lost" at bounding box center [654, 611] width 20 height 14
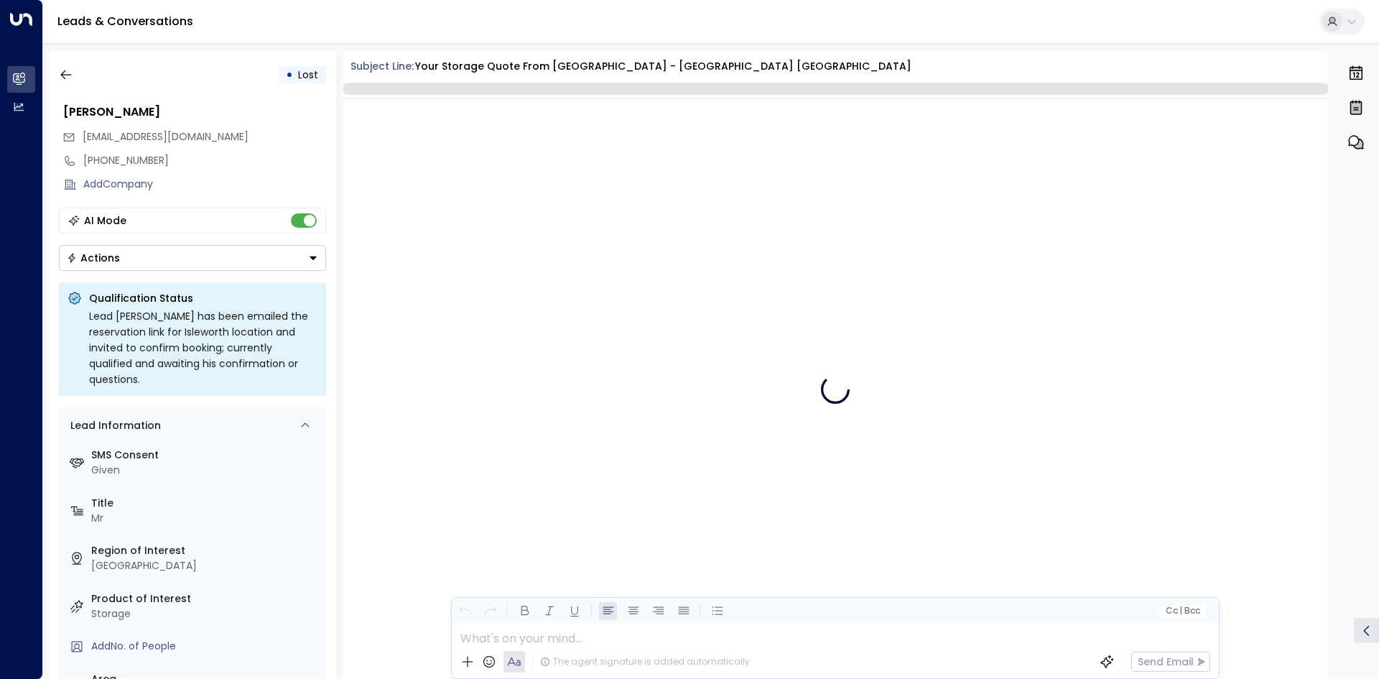
scroll to position [3023, 0]
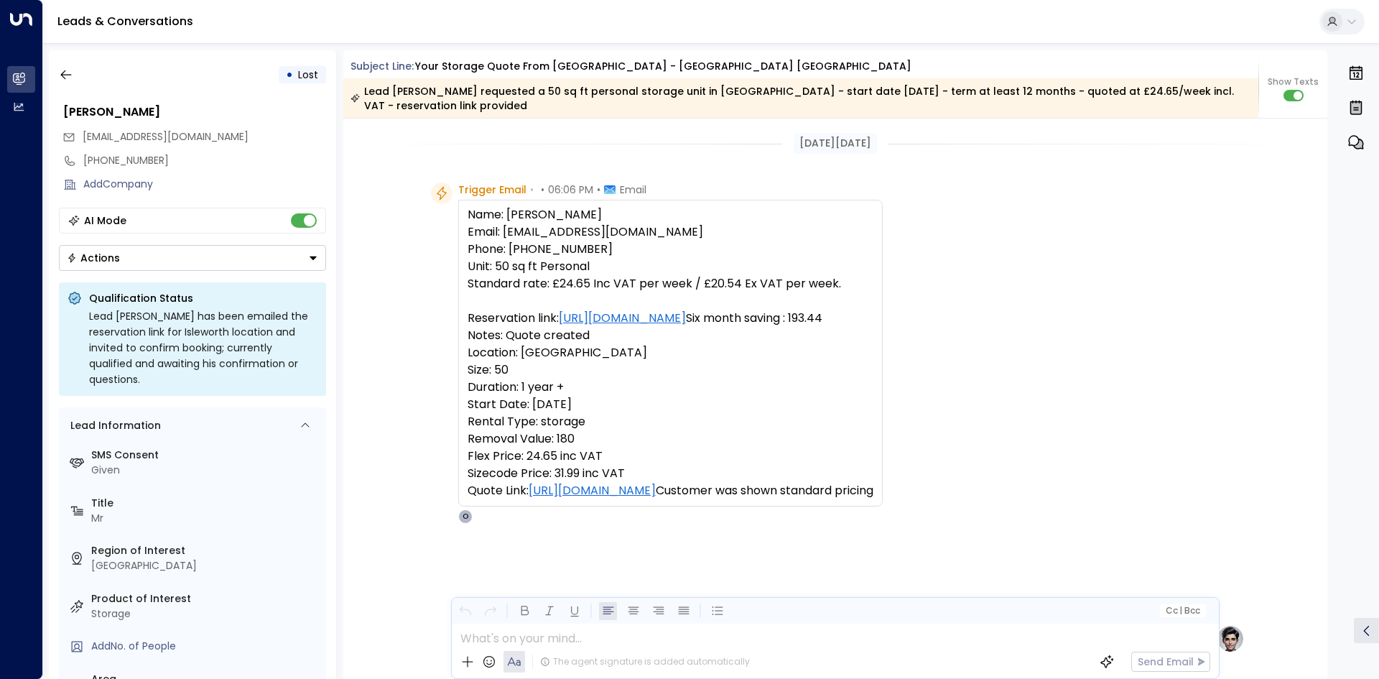
scroll to position [3042, 0]
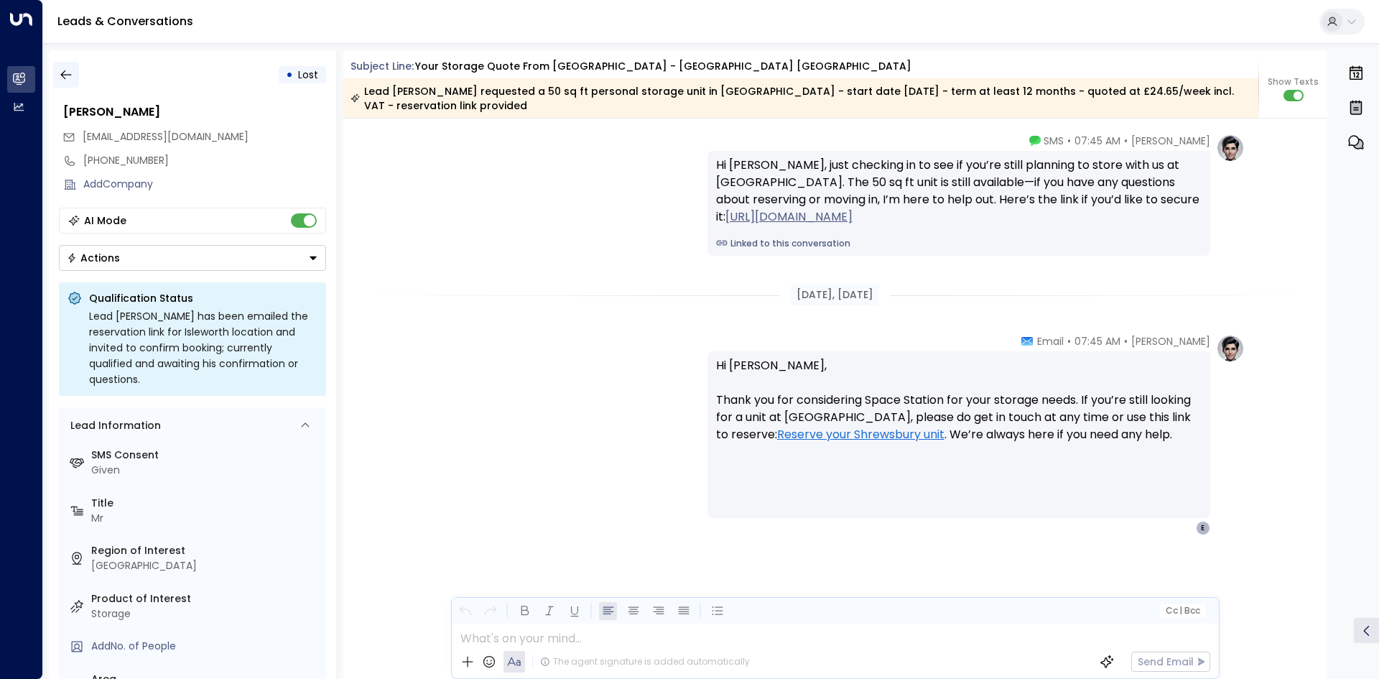
click at [64, 79] on icon "button" at bounding box center [66, 74] width 14 height 14
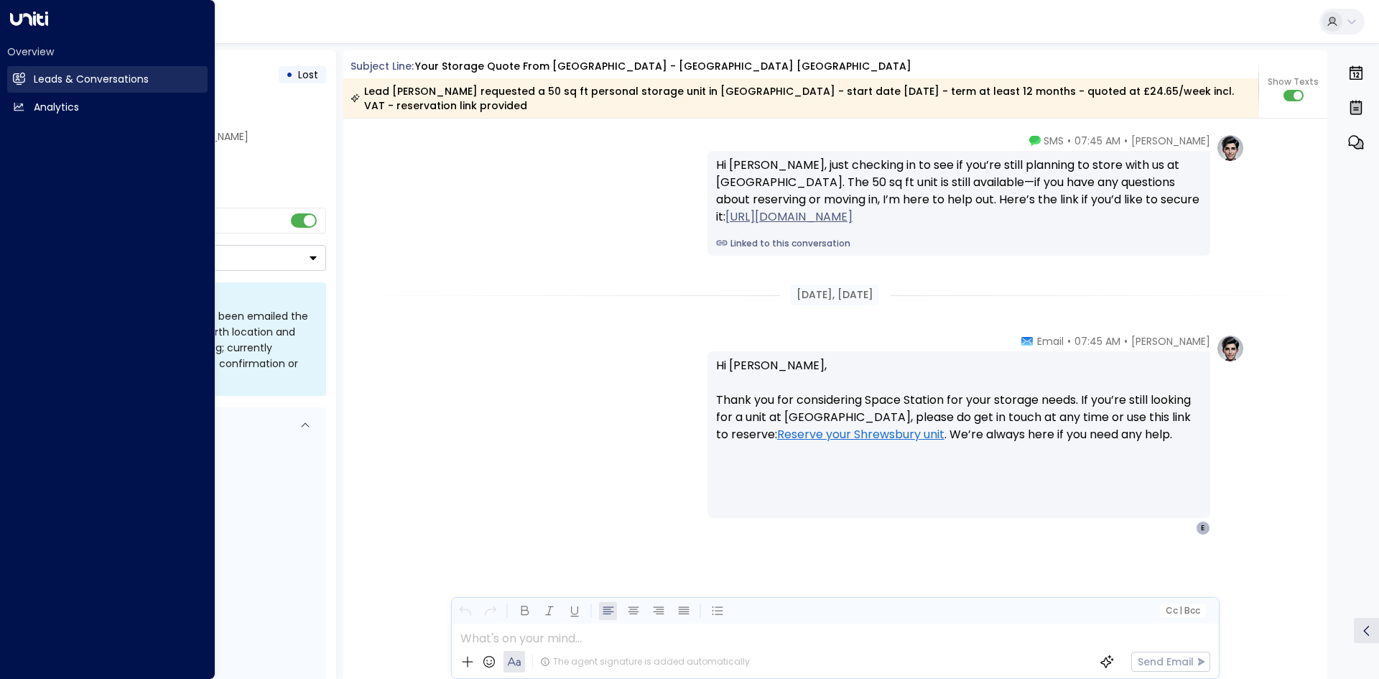
click at [28, 90] on link "Leads & Conversations Leads & Conversations" at bounding box center [107, 79] width 200 height 27
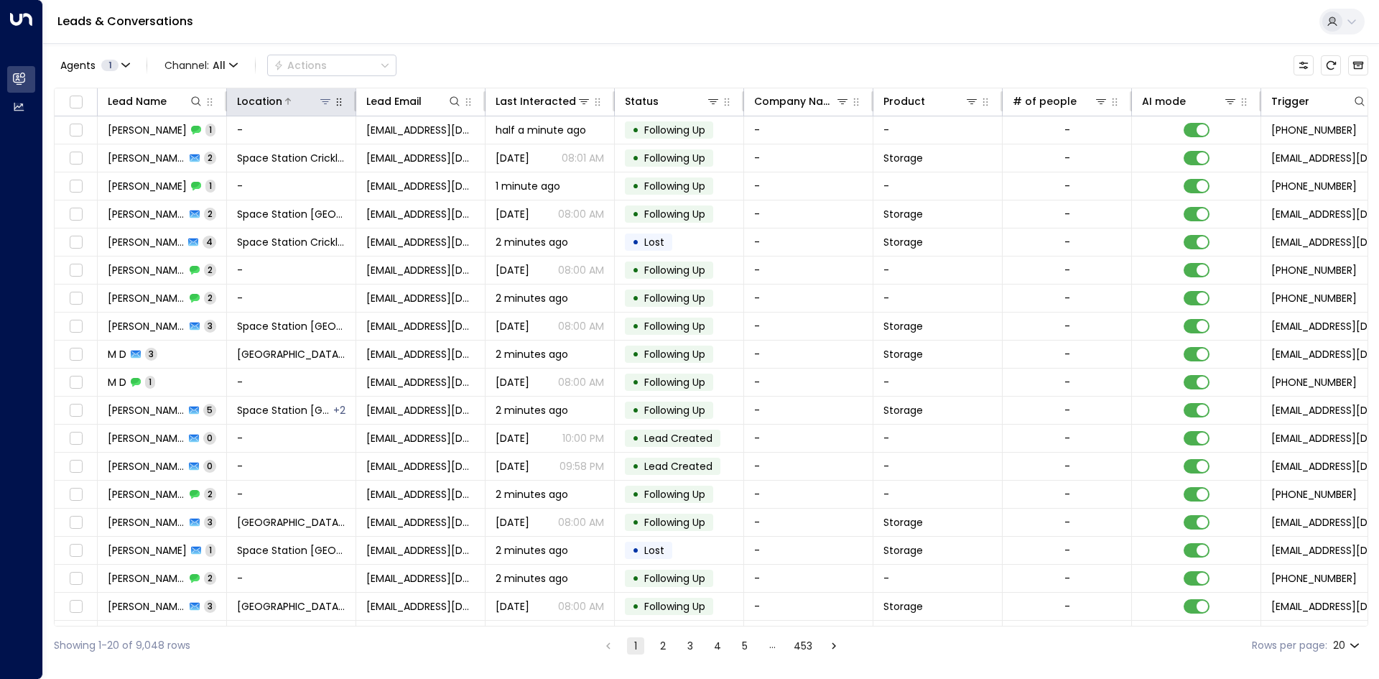
click at [330, 100] on icon at bounding box center [325, 101] width 10 height 5
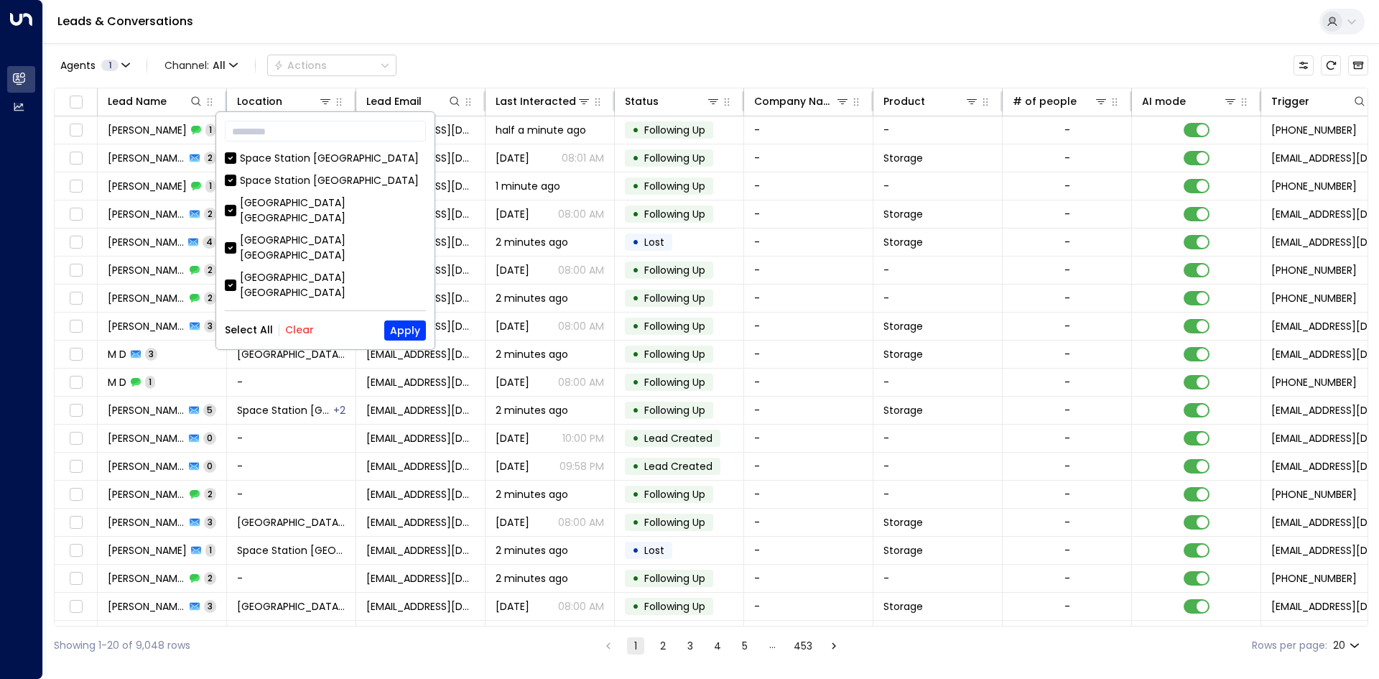
click at [307, 327] on button "Clear" at bounding box center [299, 329] width 29 height 11
click at [334, 174] on div "[GEOGRAPHIC_DATA] [GEOGRAPHIC_DATA]" at bounding box center [333, 176] width 186 height 30
click at [401, 332] on button "Apply" at bounding box center [405, 330] width 42 height 20
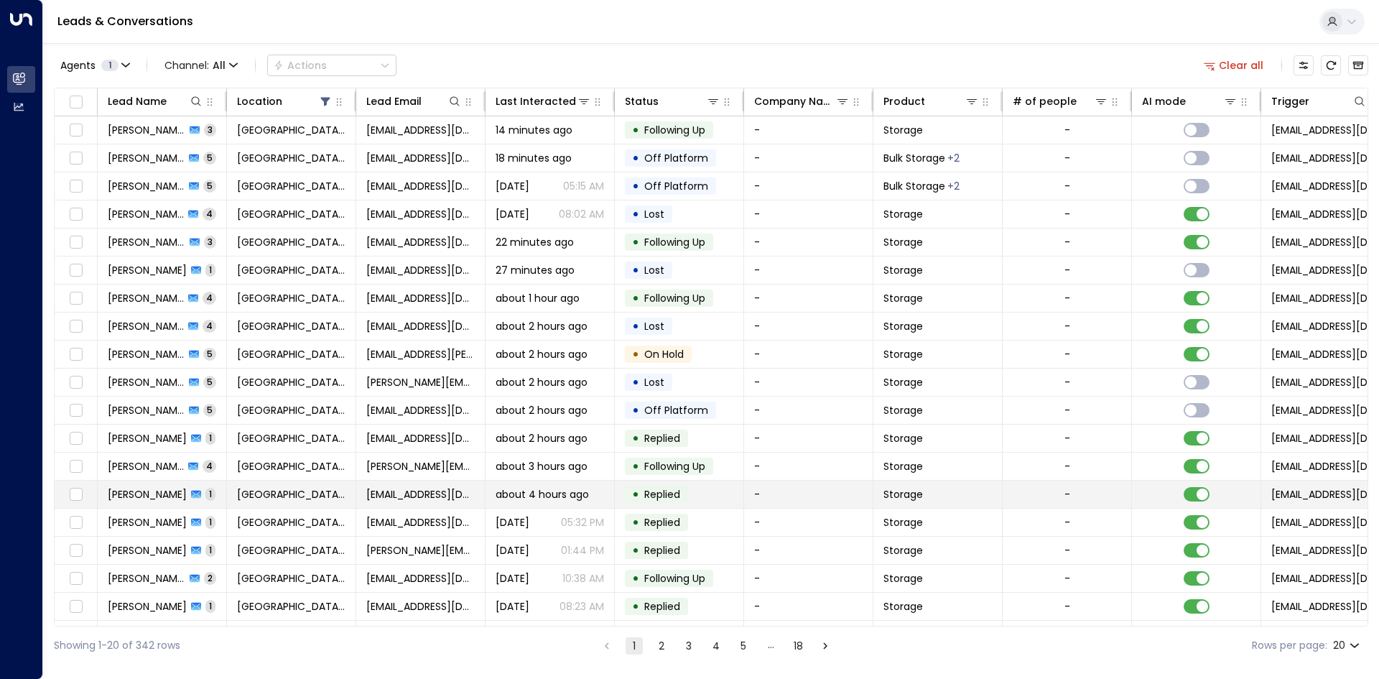
click at [705, 483] on td "• Replied" at bounding box center [679, 493] width 129 height 27
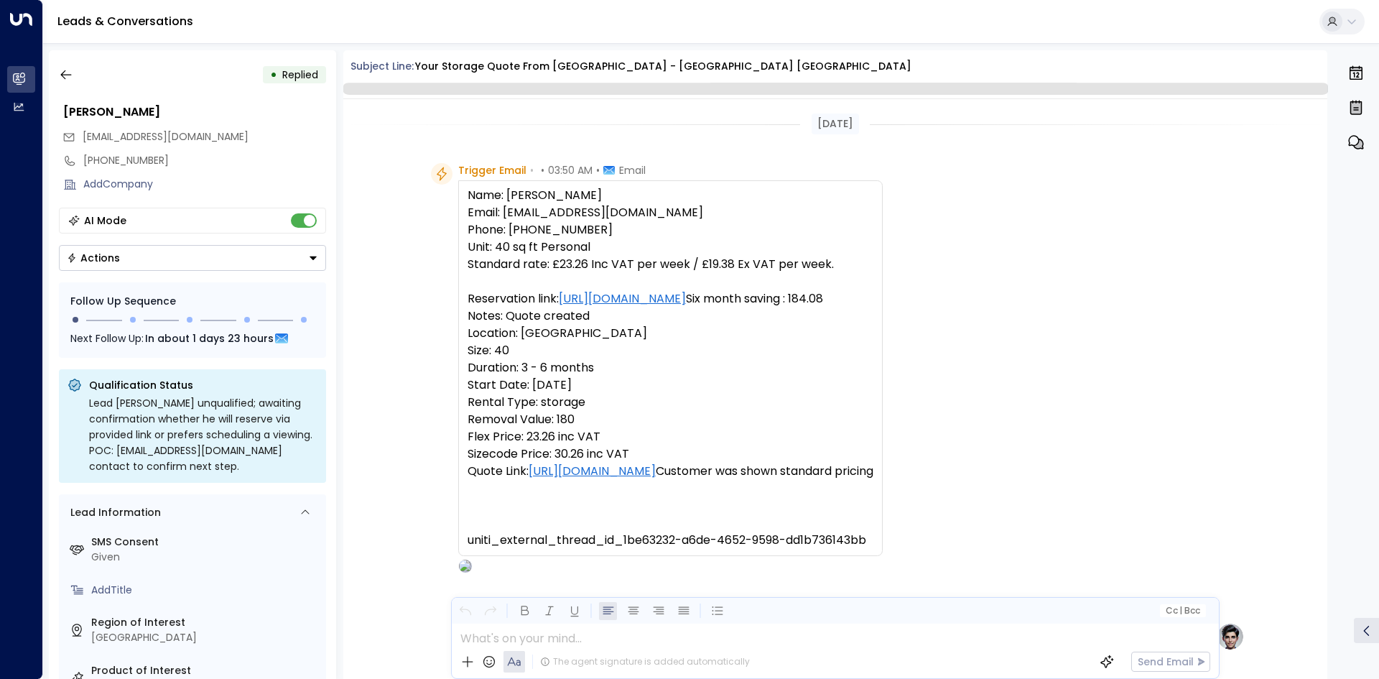
scroll to position [526, 0]
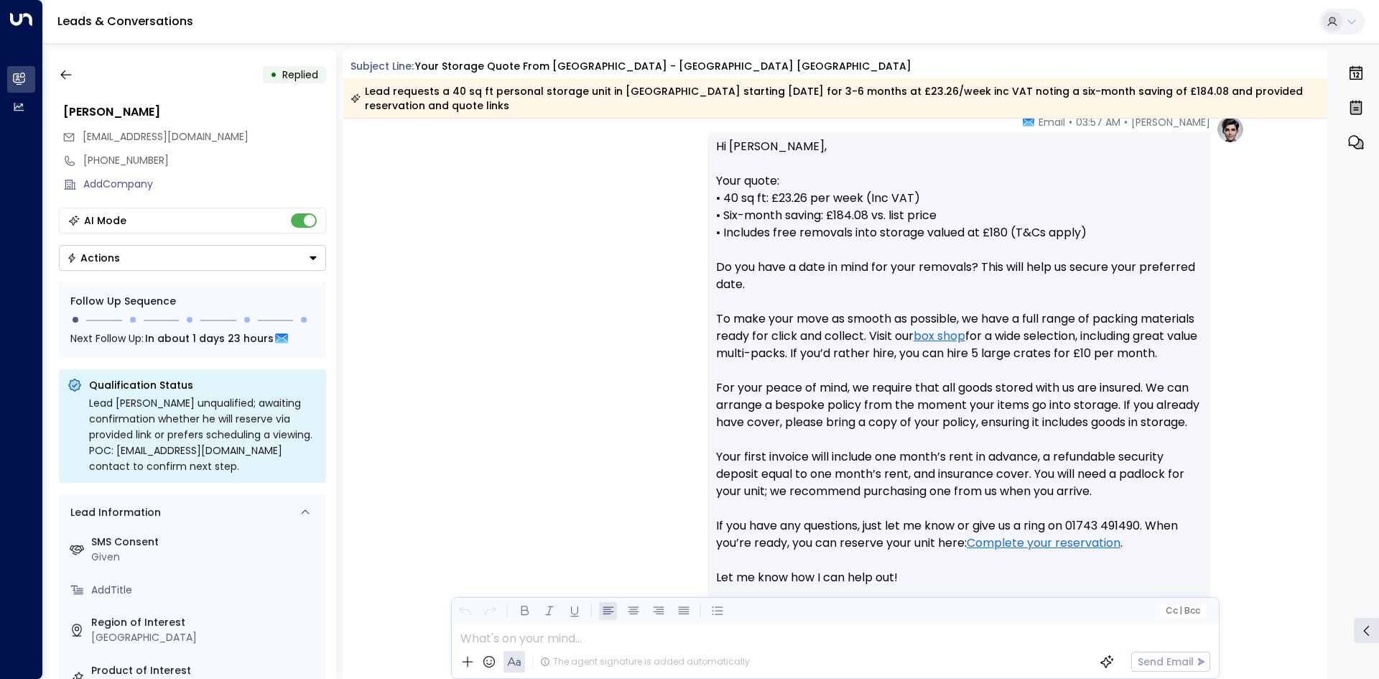
click at [145, 260] on button "Actions" at bounding box center [192, 258] width 267 height 26
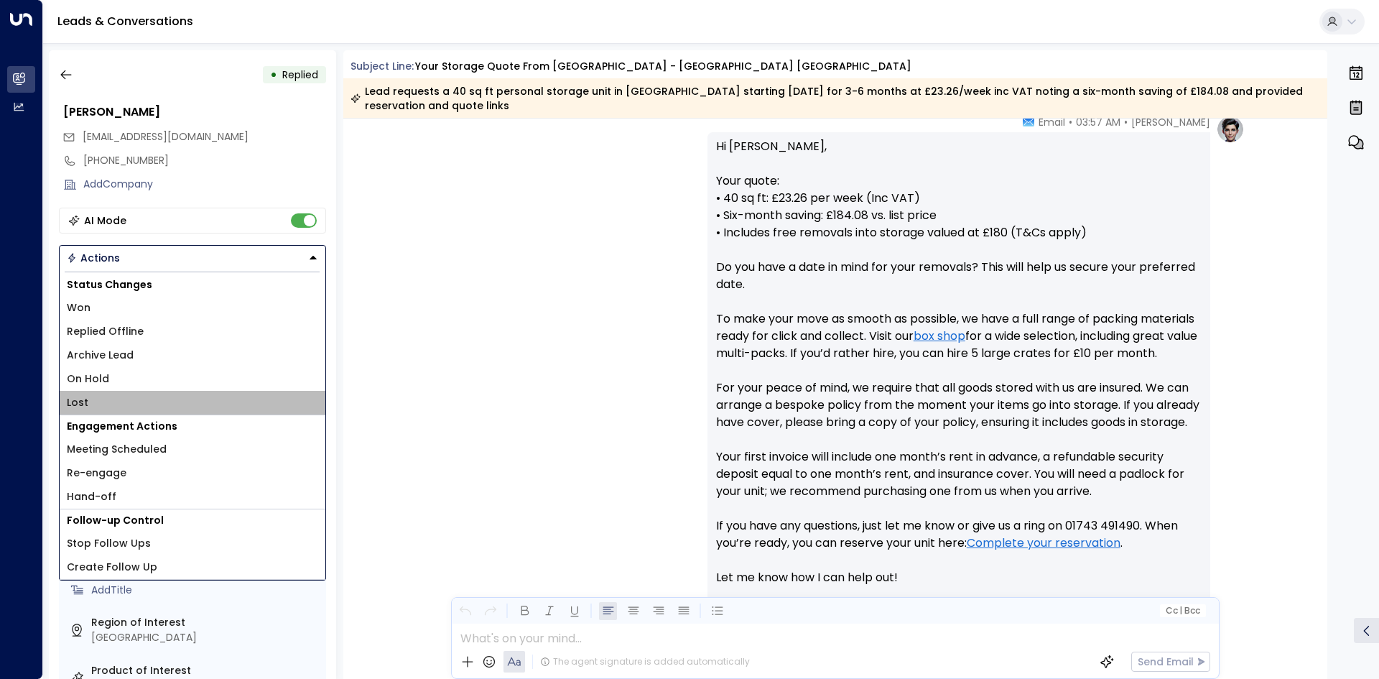
click at [115, 393] on li "Lost" at bounding box center [193, 403] width 266 height 24
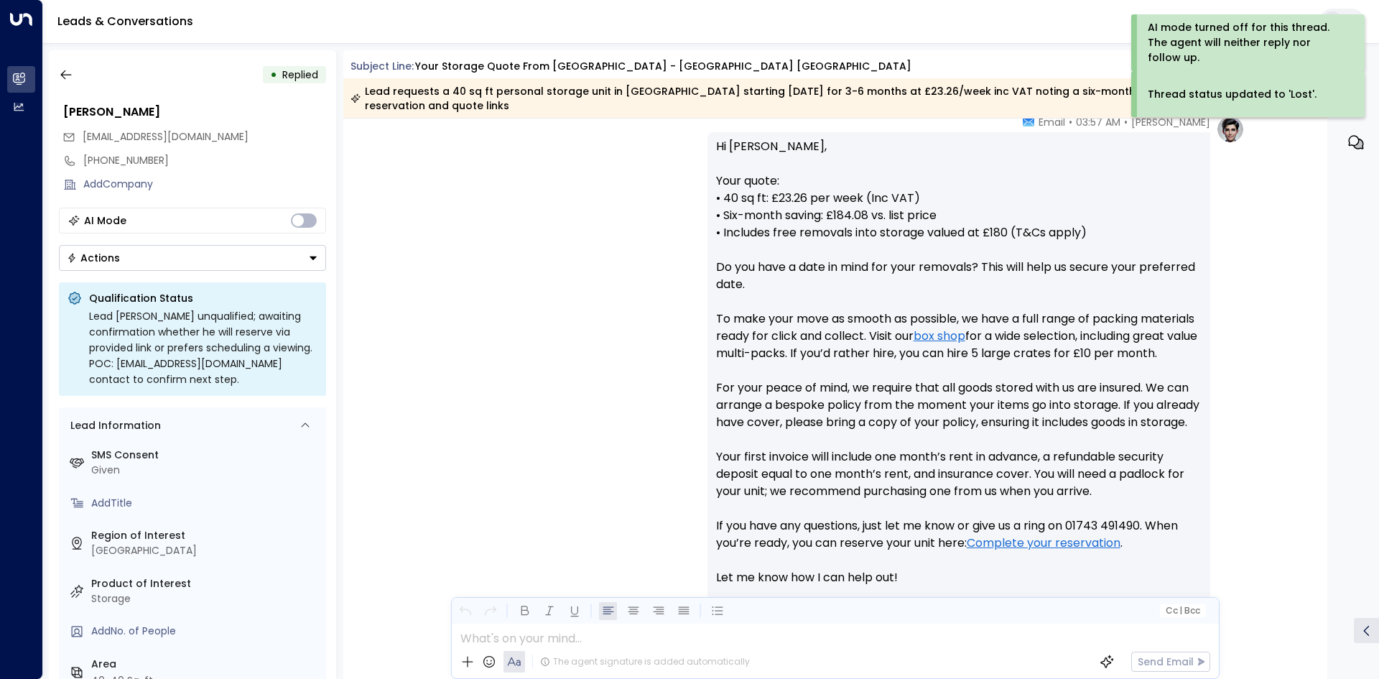
click at [189, 267] on button "Actions" at bounding box center [192, 258] width 267 height 26
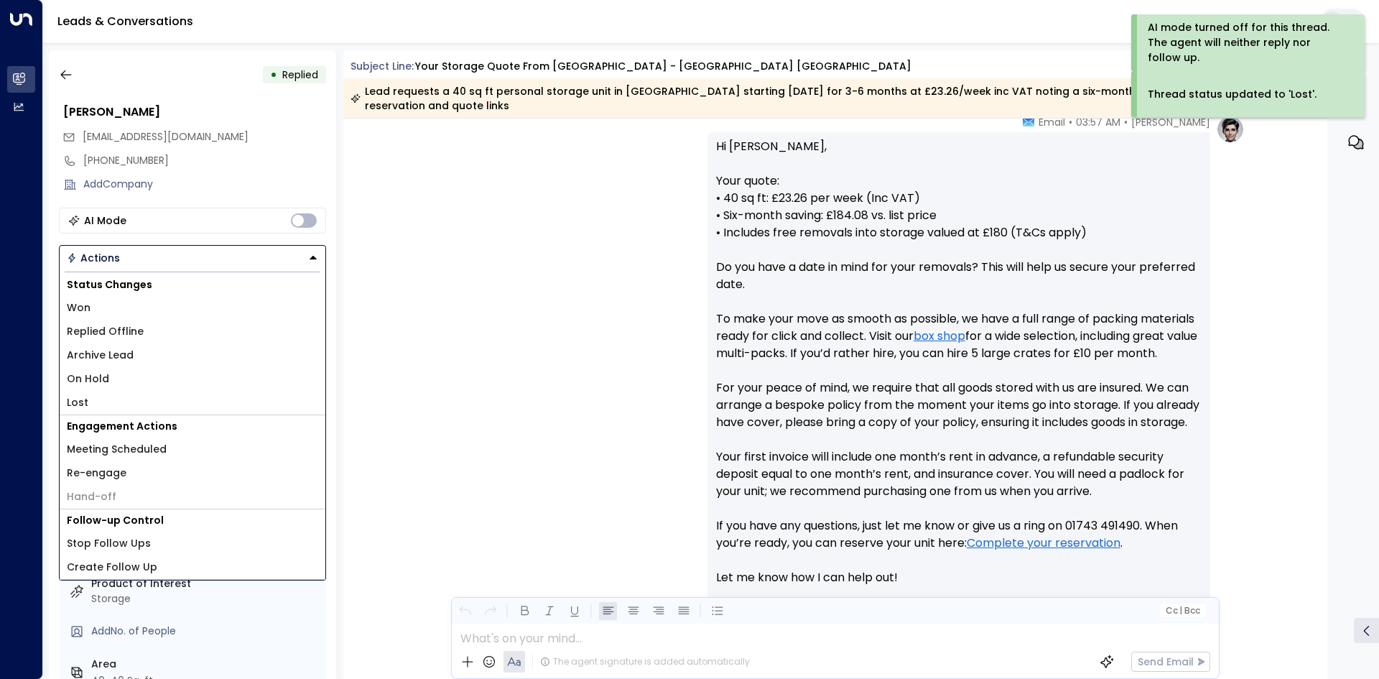
click at [114, 404] on li "Lost" at bounding box center [193, 403] width 266 height 24
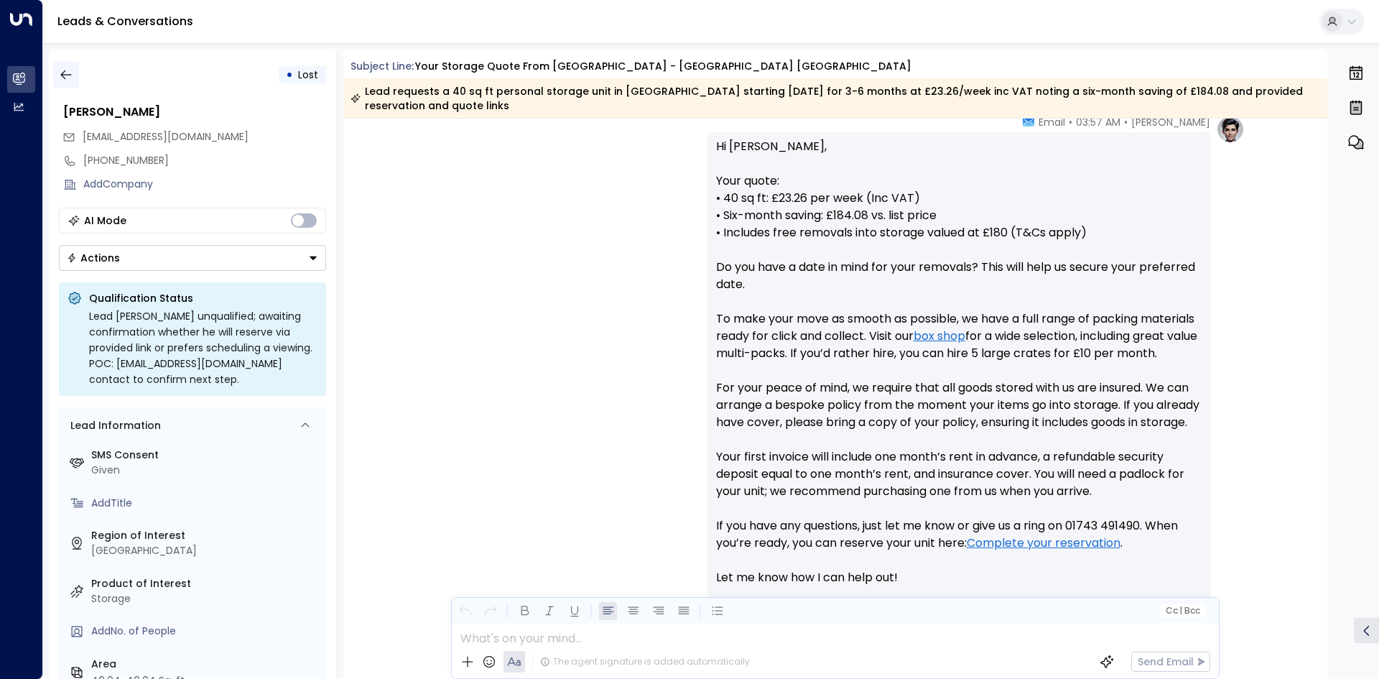
click at [72, 78] on icon "button" at bounding box center [66, 74] width 14 height 14
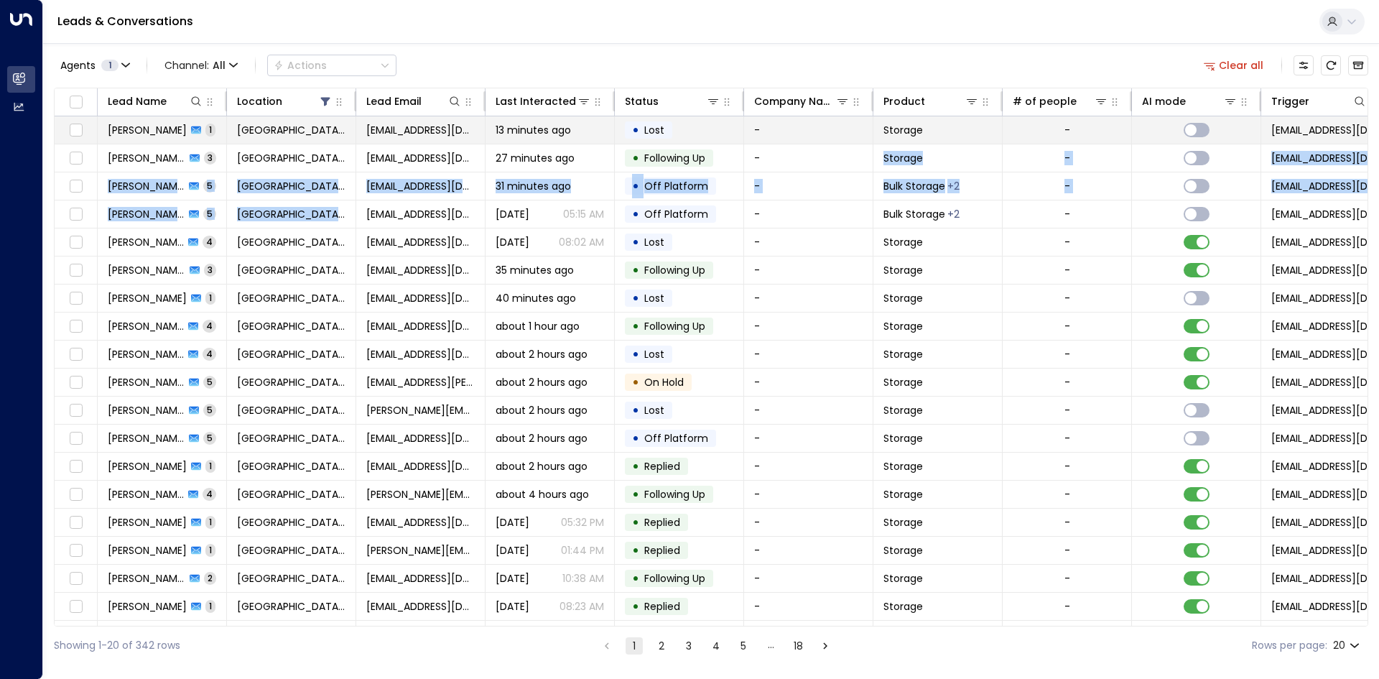
drag, startPoint x: 232, startPoint y: 210, endPoint x: 772, endPoint y: 134, distance: 545.4
click at [769, 141] on tbody "Mark Haywood 1 Space Station Shrewsbury markhaywoodster@gmail.com 13 minutes ag…" at bounding box center [852, 396] width 1594 height 560
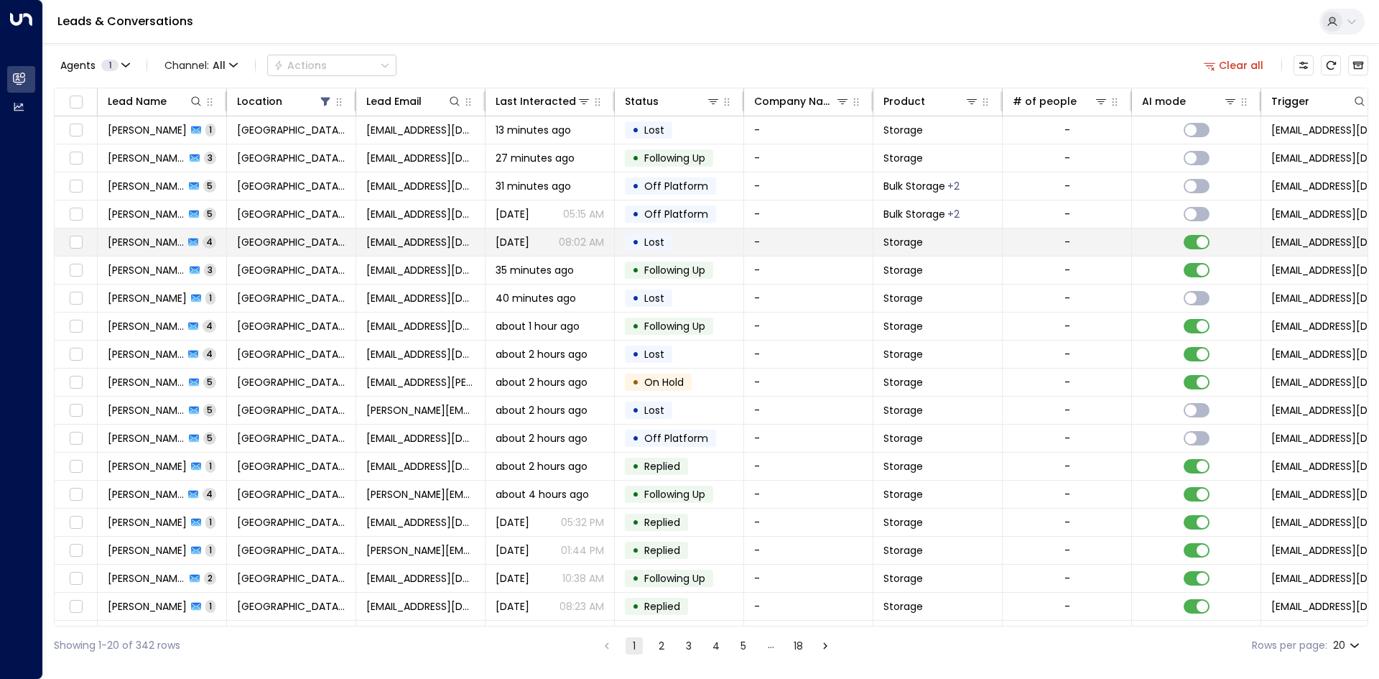
drag, startPoint x: 653, startPoint y: 225, endPoint x: 651, endPoint y: 233, distance: 7.5
click at [651, 233] on tbody "Mark Haywood 1 Space Station Shrewsbury markhaywoodster@gmail.com 13 minutes ag…" at bounding box center [852, 396] width 1594 height 560
click at [651, 233] on td "• Lost" at bounding box center [679, 241] width 129 height 27
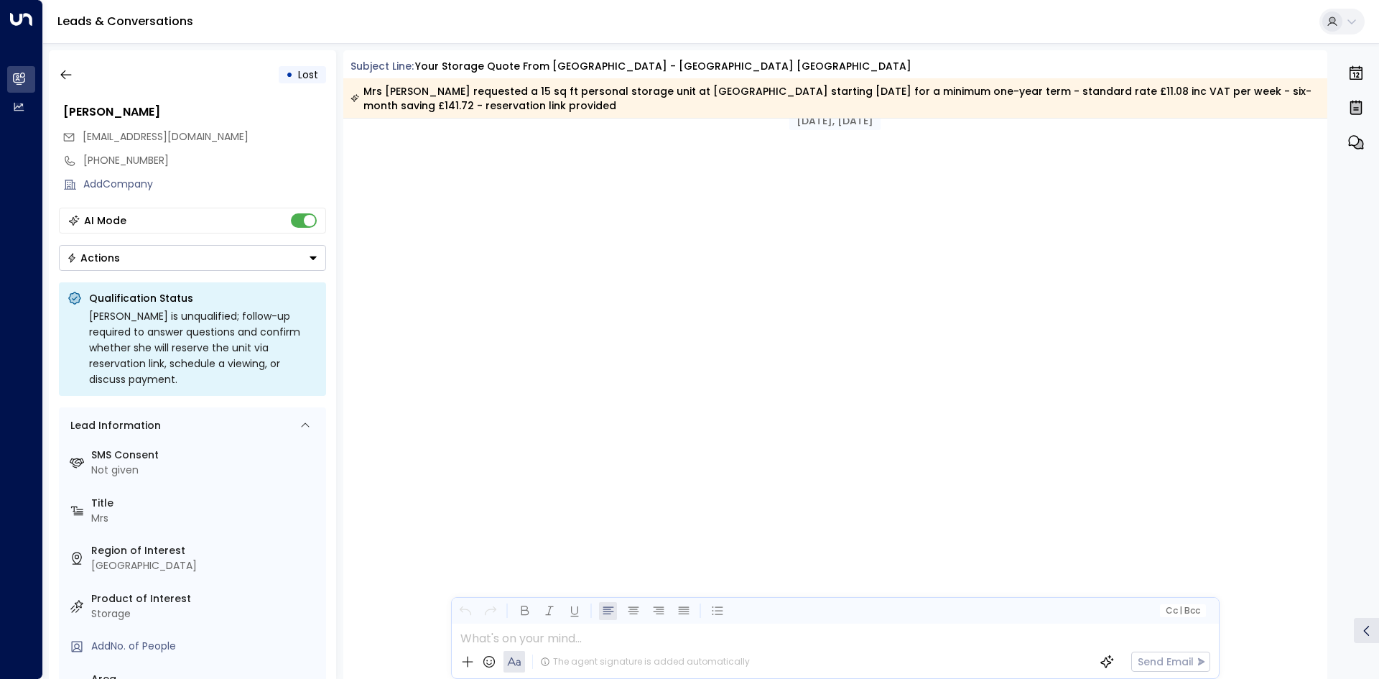
scroll to position [1344, 0]
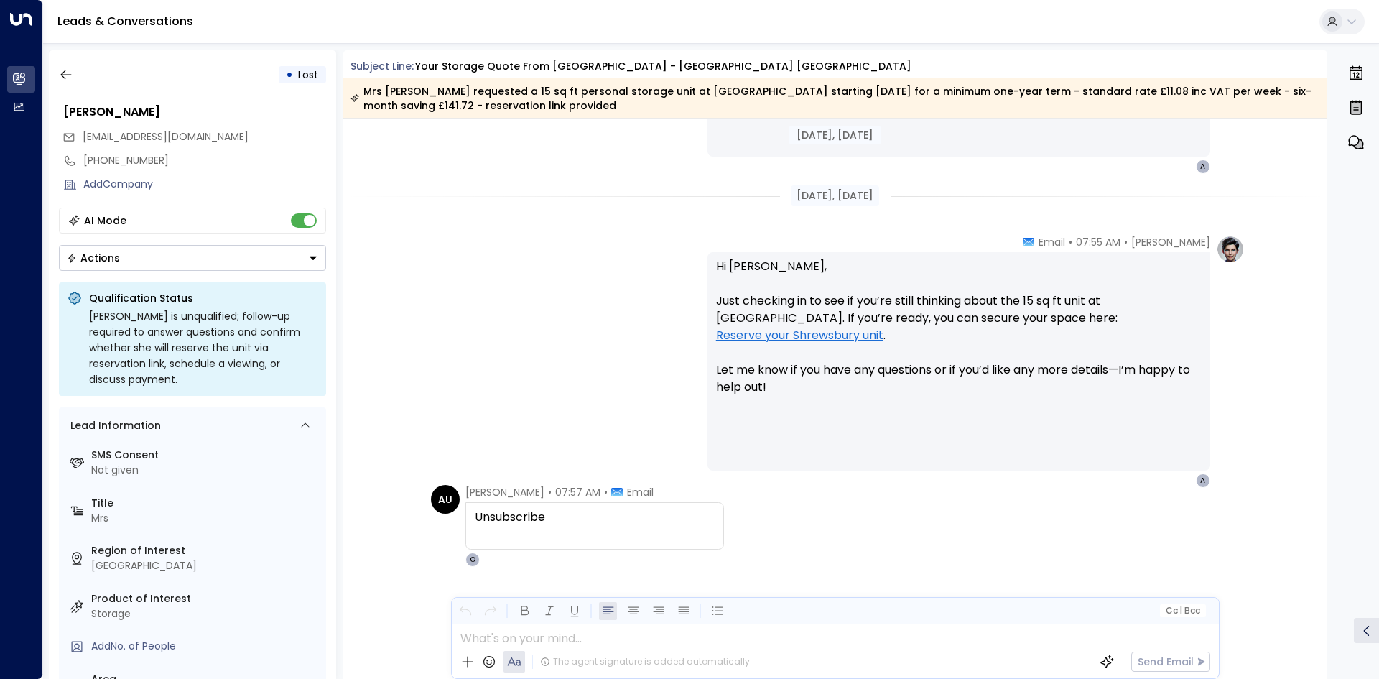
click at [224, 258] on button "Actions" at bounding box center [192, 258] width 267 height 26
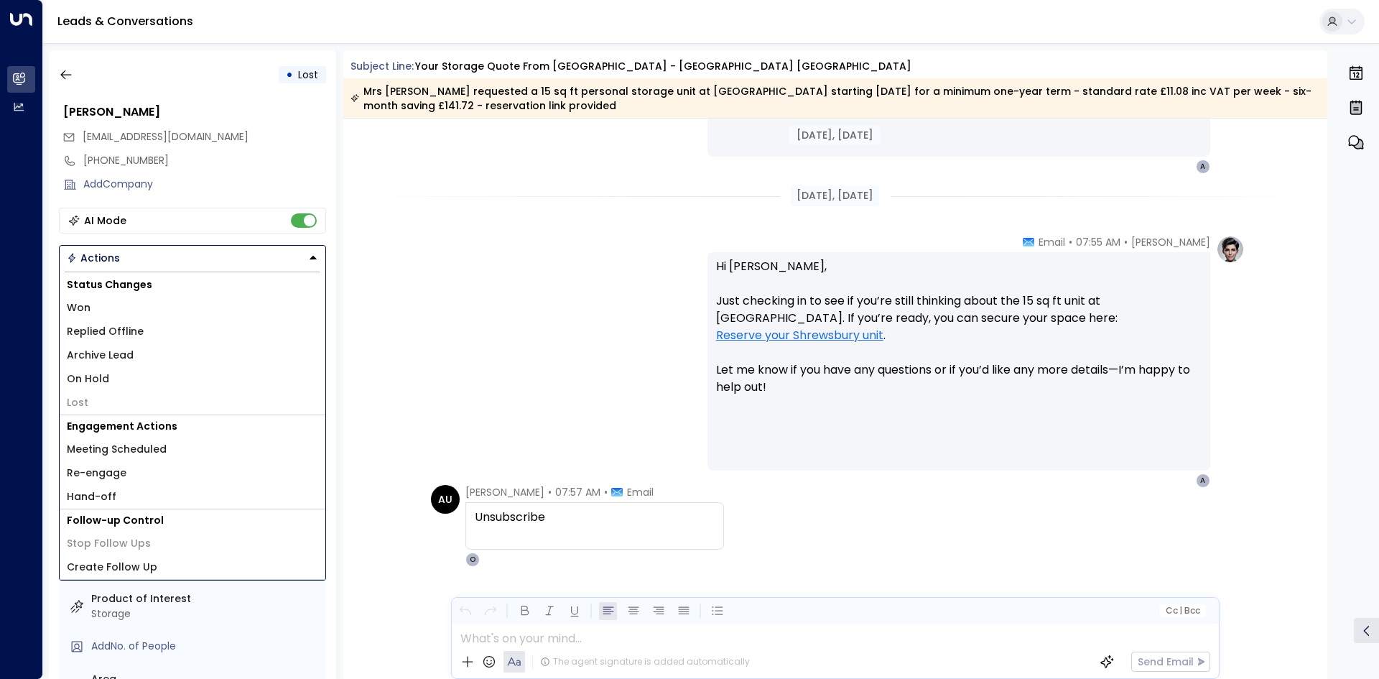
click at [139, 341] on li "Replied Offline" at bounding box center [193, 332] width 266 height 24
